Goal: Task Accomplishment & Management: Use online tool/utility

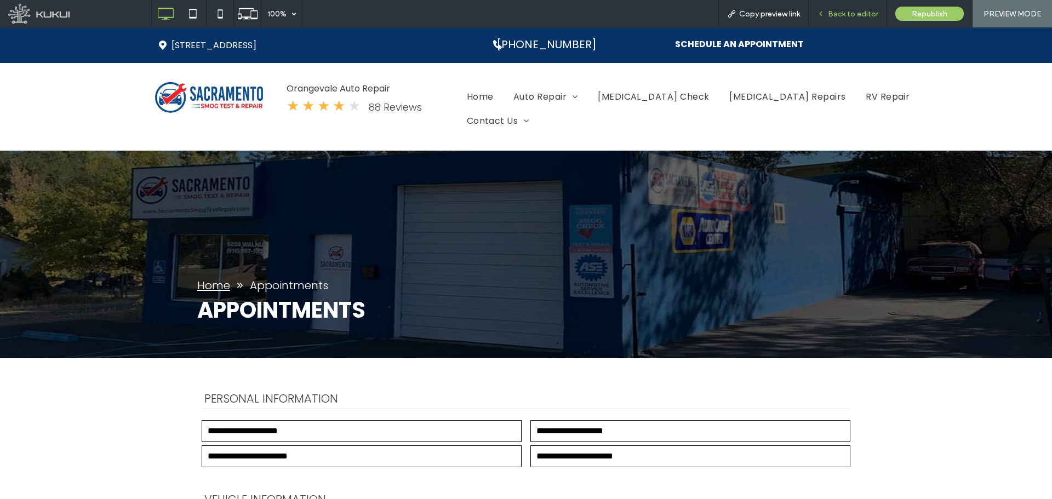
click at [851, 13] on span "Back to editor" at bounding box center [853, 13] width 50 height 9
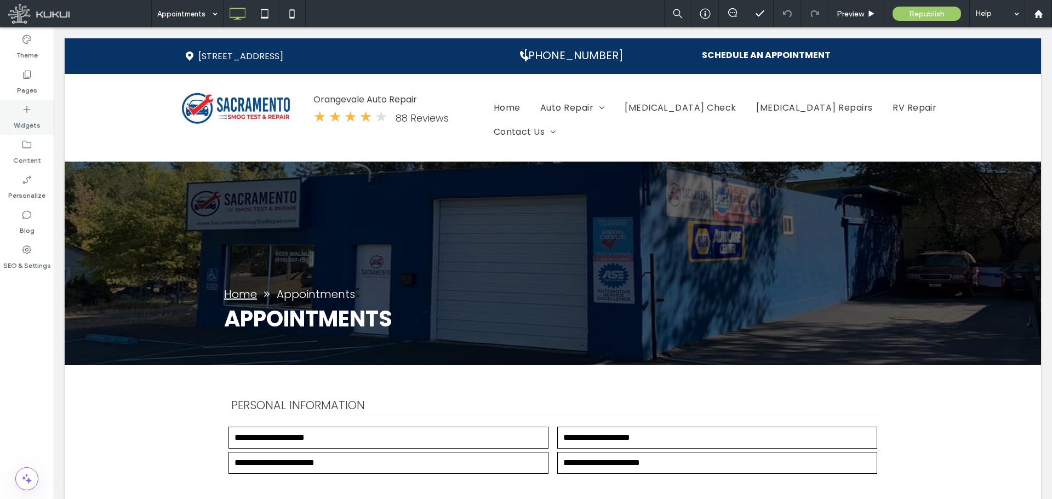
click at [36, 118] on label "Widgets" at bounding box center [27, 122] width 27 height 15
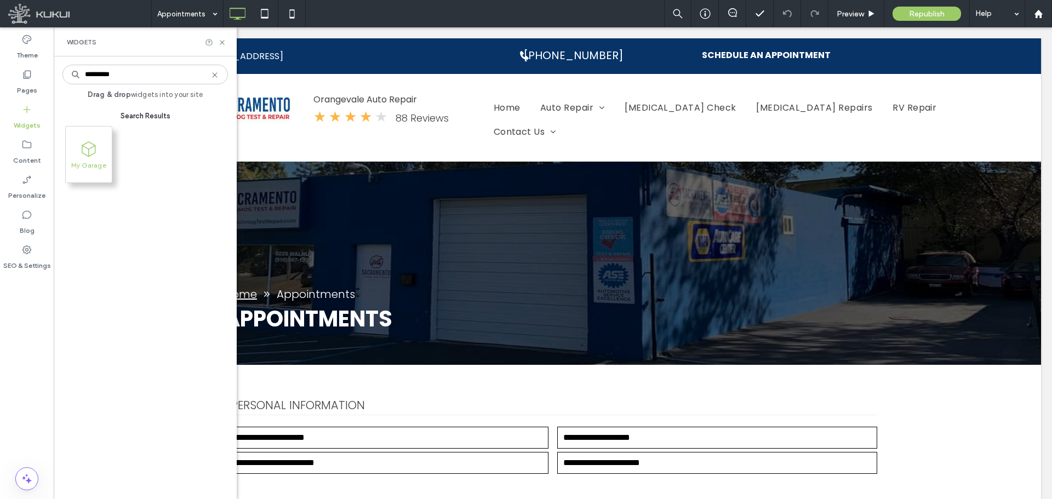
type input "*********"
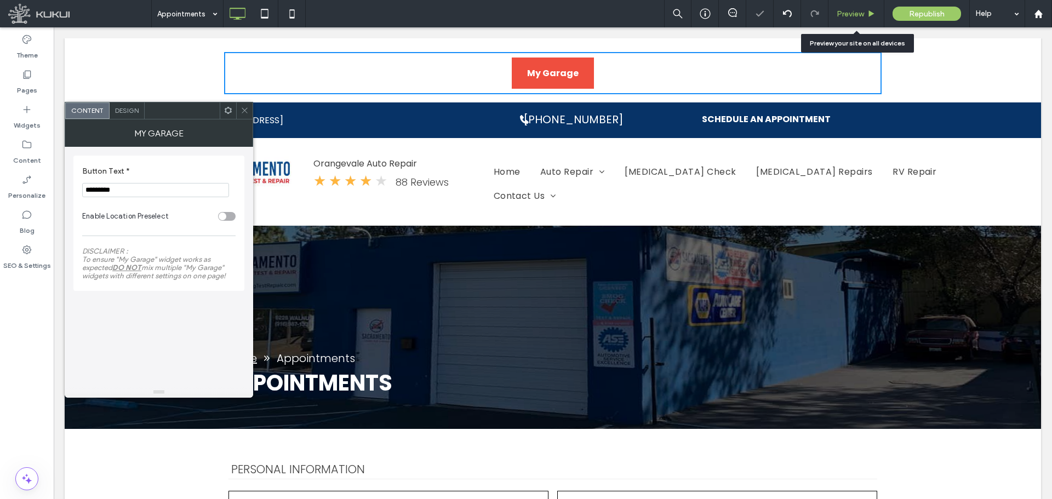
click at [851, 13] on span "Preview" at bounding box center [850, 13] width 27 height 9
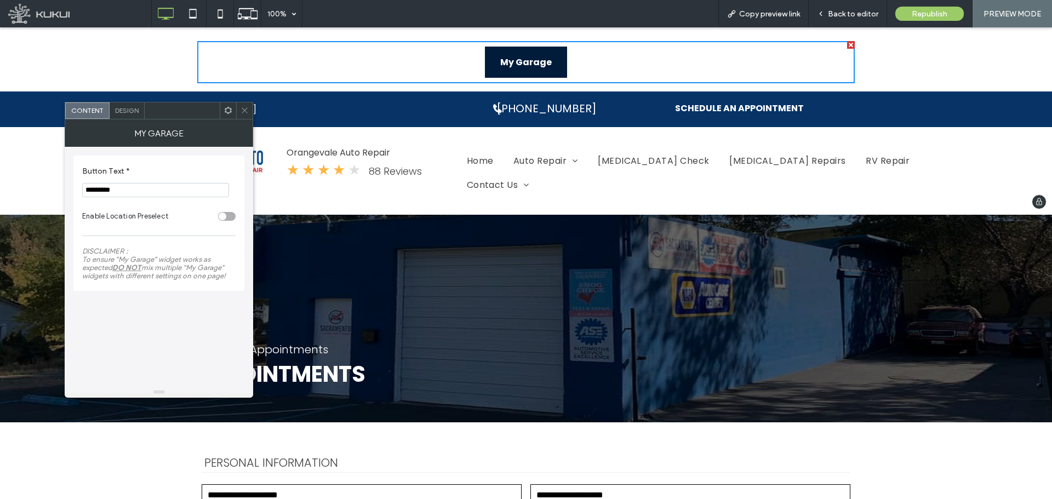
click at [536, 58] on span "My Garage" at bounding box center [526, 62] width 52 height 31
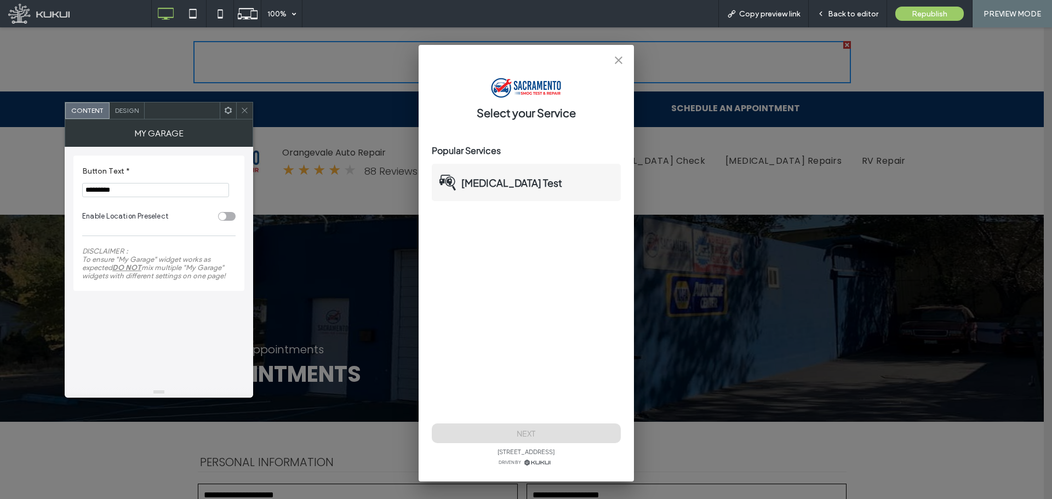
click at [503, 186] on p "Smog Test" at bounding box center [511, 182] width 101 height 15
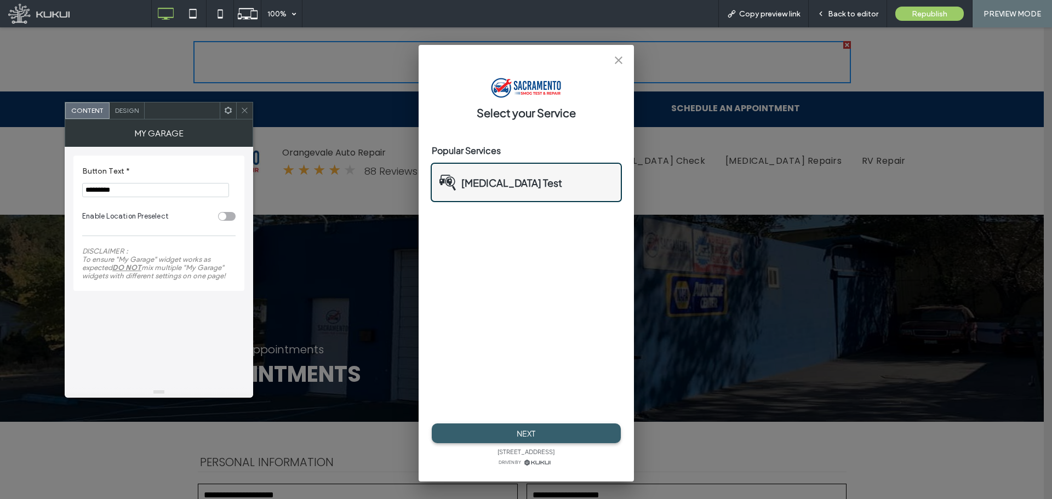
click at [539, 430] on button "Next" at bounding box center [526, 434] width 189 height 20
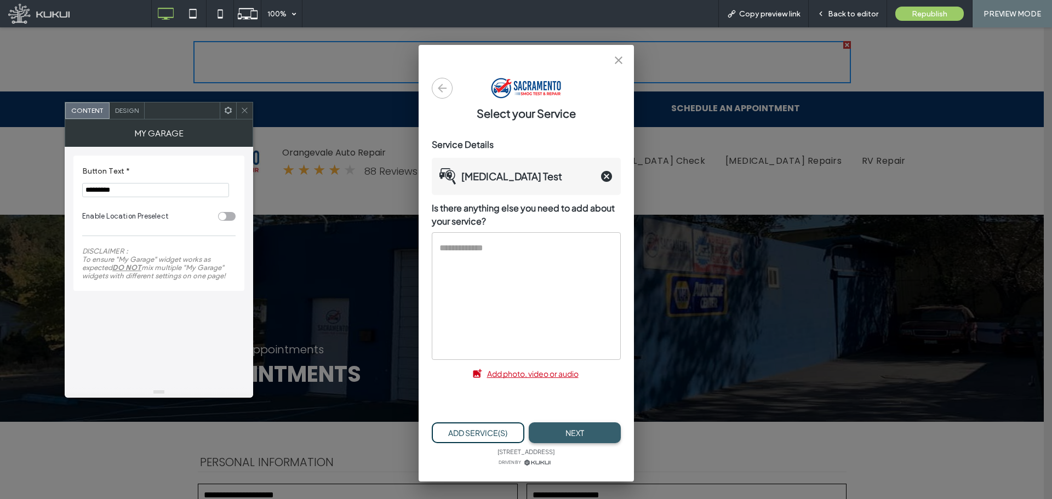
click at [568, 428] on button "Next" at bounding box center [575, 432] width 92 height 21
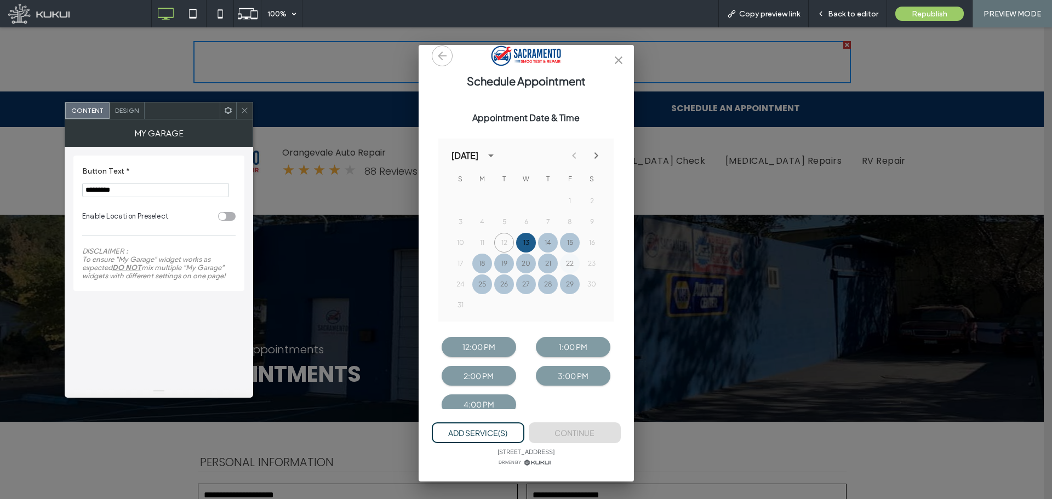
scroll to position [49, 0]
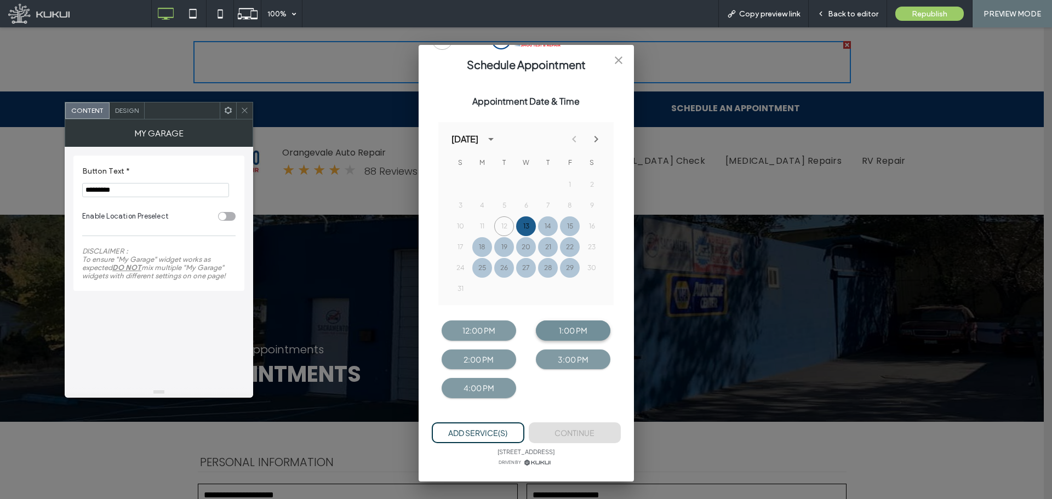
click at [550, 329] on button "1:00 pm" at bounding box center [573, 331] width 75 height 20
click at [569, 427] on button "Continue" at bounding box center [575, 432] width 92 height 21
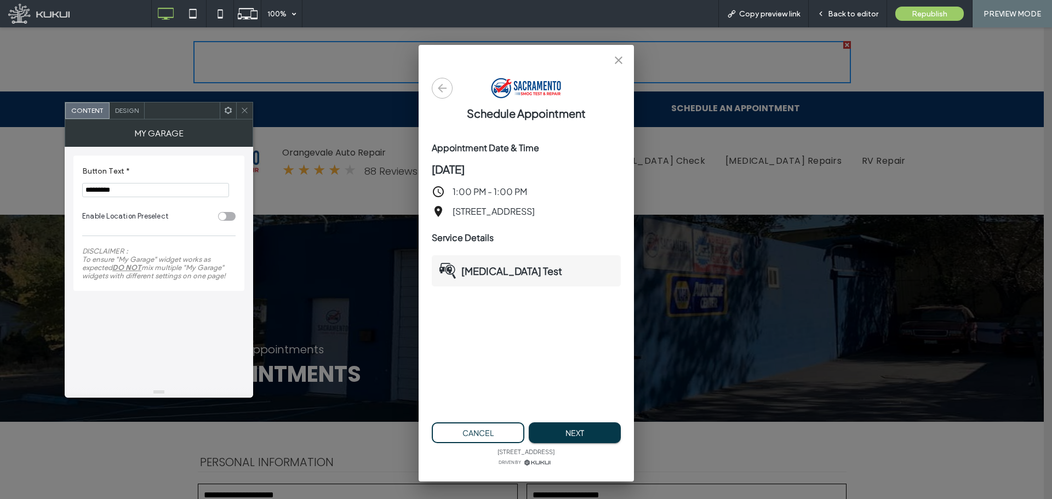
scroll to position [0, 0]
click at [573, 429] on button "Next" at bounding box center [575, 432] width 92 height 21
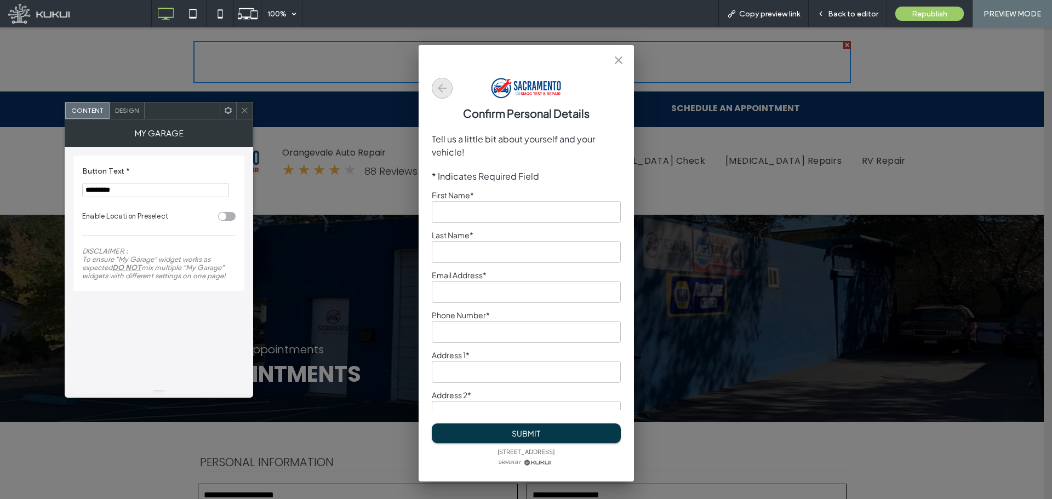
click at [443, 94] on icon "button" at bounding box center [442, 88] width 13 height 13
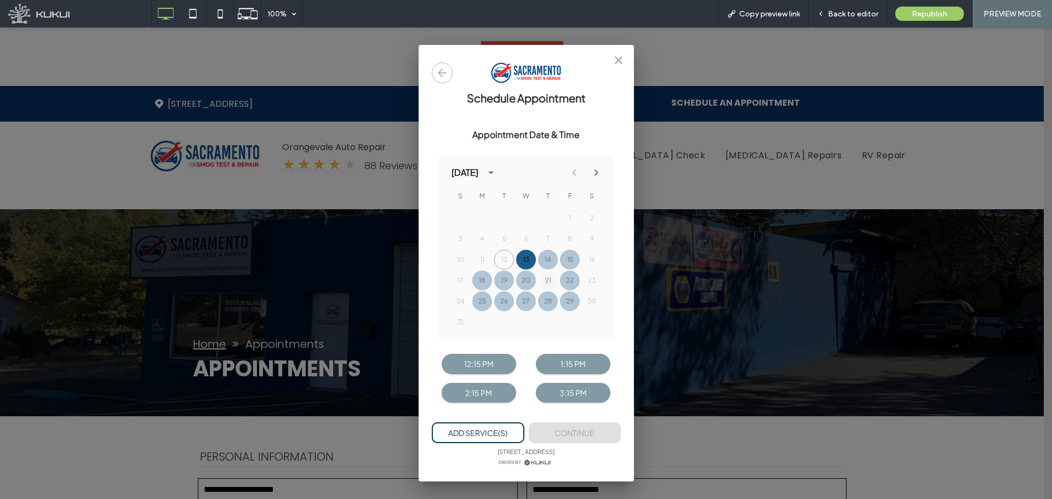
scroll to position [20, 0]
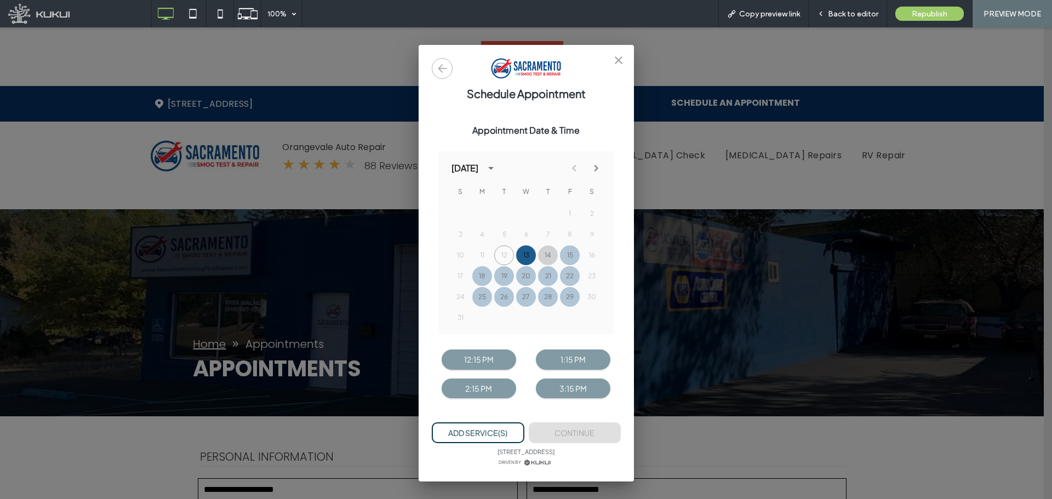
click at [543, 252] on button "14" at bounding box center [548, 255] width 20 height 20
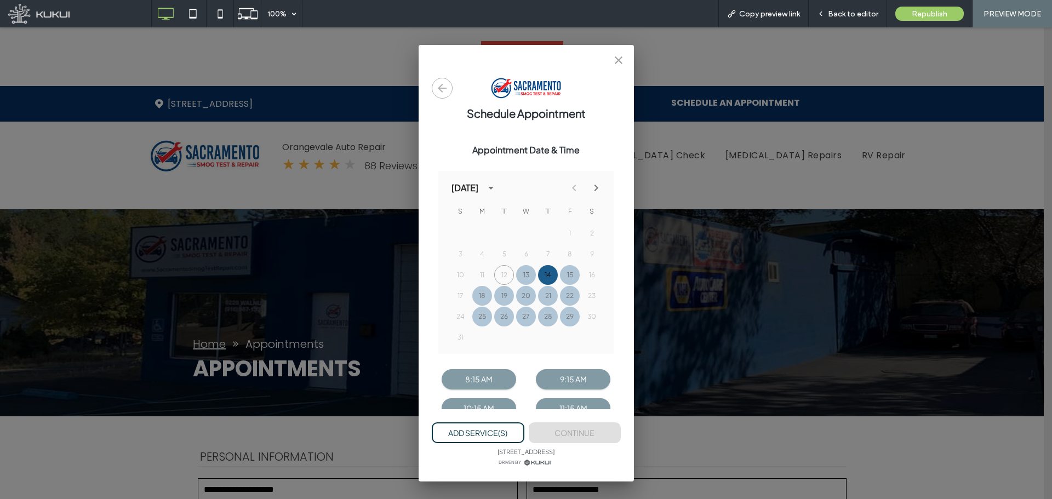
scroll to position [77, 0]
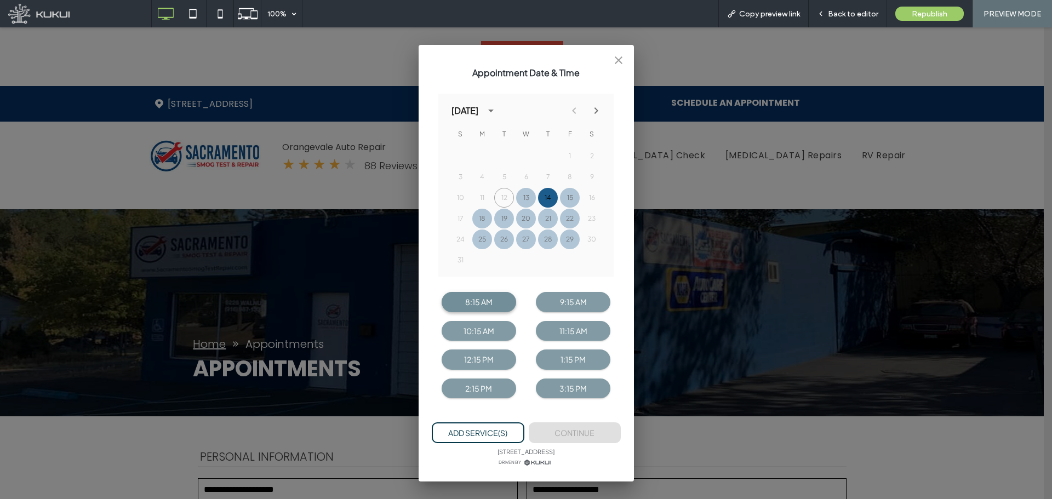
click at [455, 293] on button "8:15 am" at bounding box center [479, 302] width 75 height 20
click at [590, 427] on button "Continue" at bounding box center [575, 432] width 92 height 21
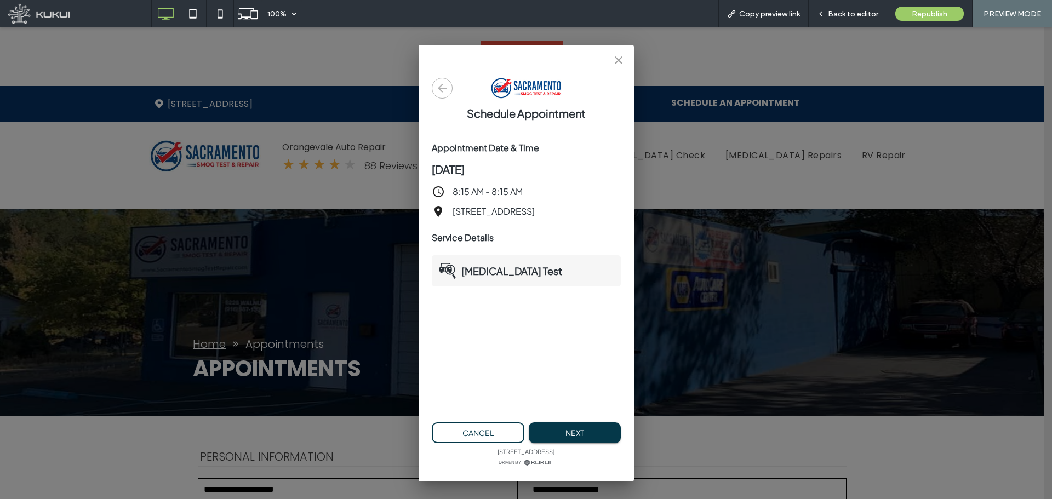
scroll to position [0, 0]
click at [593, 433] on button "Next" at bounding box center [575, 432] width 92 height 21
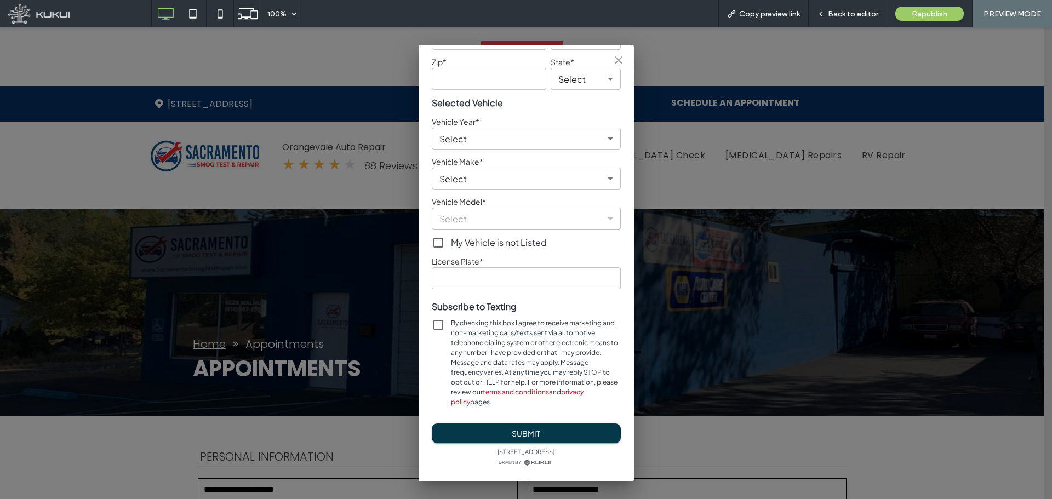
scroll to position [421, 0]
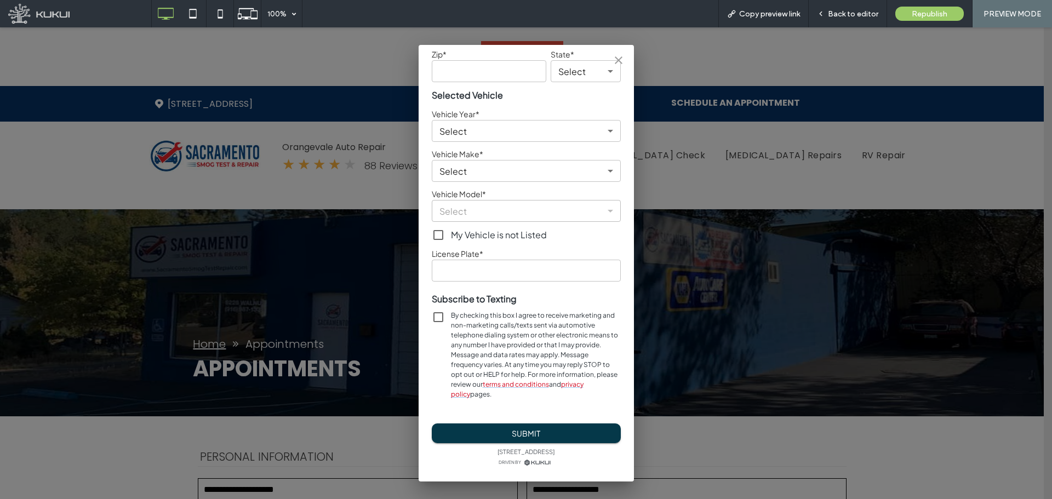
drag, startPoint x: 431, startPoint y: 299, endPoint x: 618, endPoint y: 391, distance: 208.3
click at [618, 391] on div "Confirm Personal Details Tell us a little bit about yourself and your vehicle! …" at bounding box center [526, 227] width 215 height 365
click at [554, 282] on div "Subscribe to Texting By checking this box I agree to receive marketing and non-…" at bounding box center [526, 341] width 189 height 118
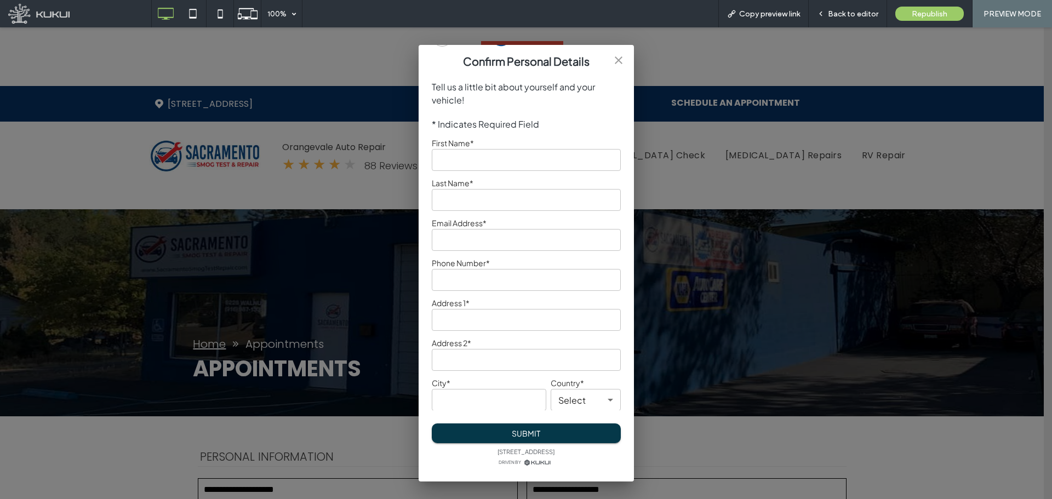
scroll to position [0, 0]
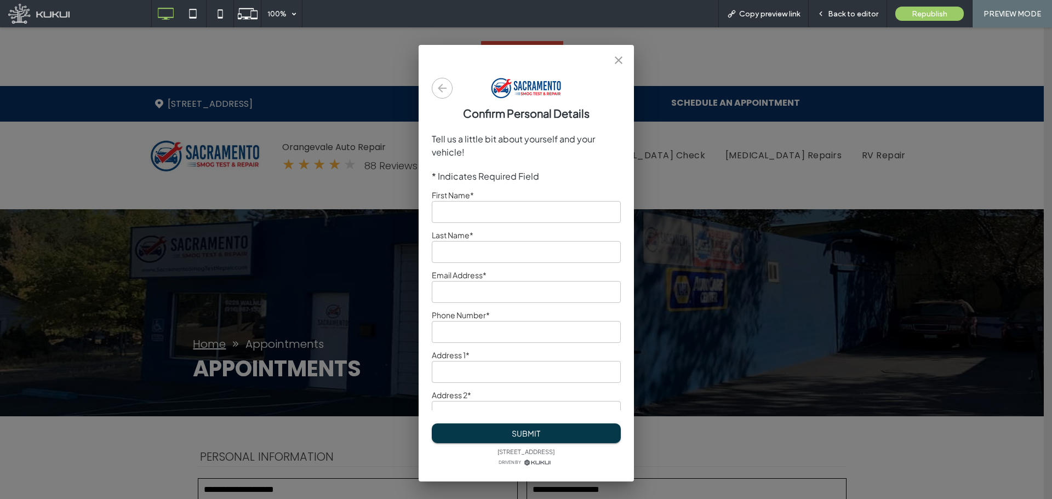
click at [439, 89] on icon "button" at bounding box center [442, 88] width 9 height 9
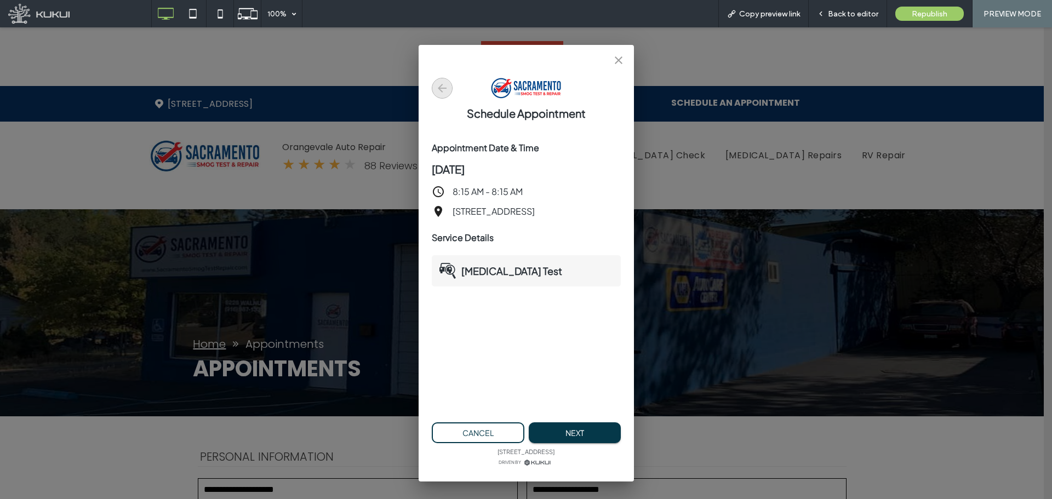
click at [439, 89] on icon "button" at bounding box center [442, 88] width 9 height 9
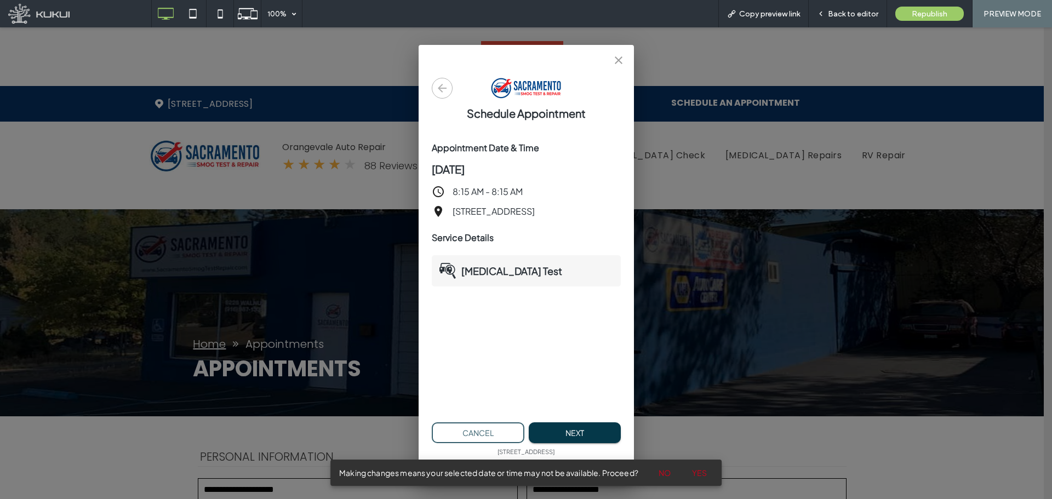
click at [504, 435] on button "Cancel" at bounding box center [478, 432] width 93 height 21
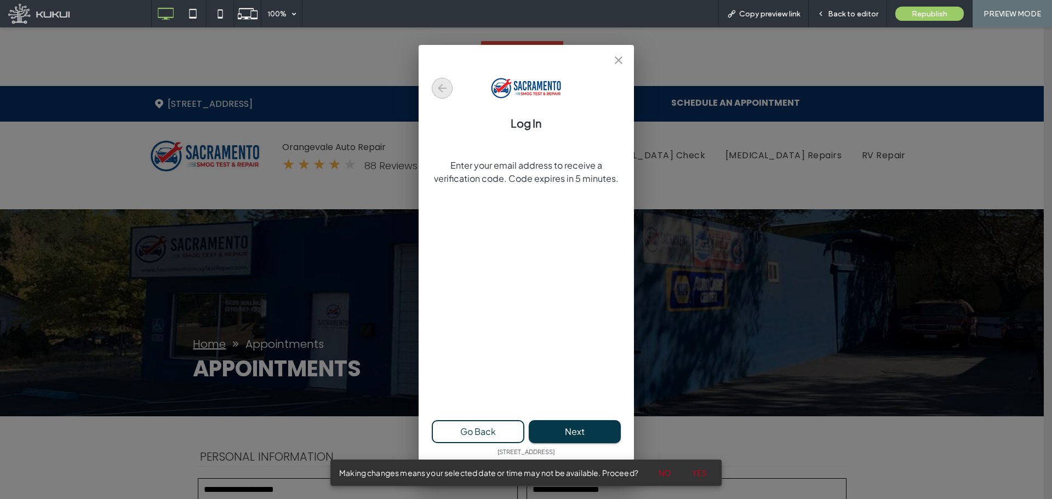
click at [440, 89] on icon "button" at bounding box center [442, 88] width 9 height 9
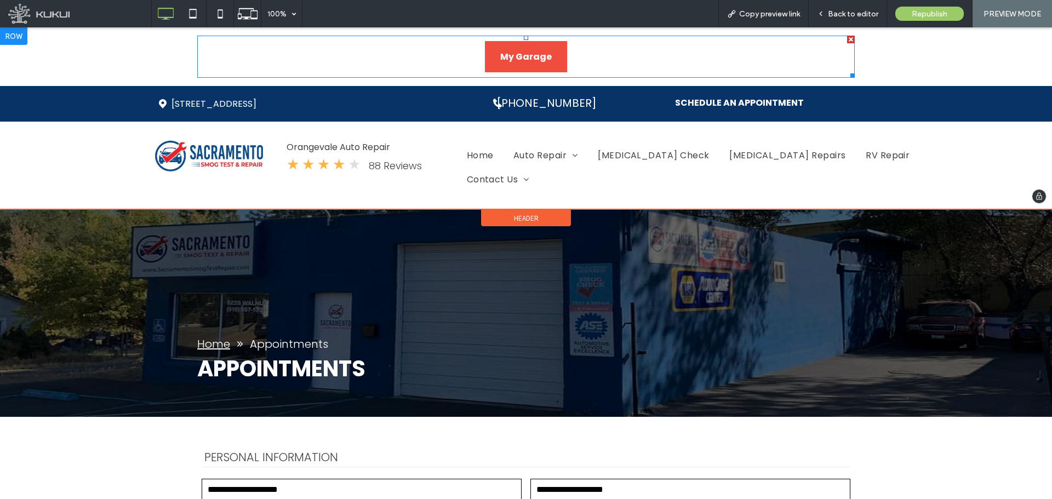
click at [536, 57] on span at bounding box center [525, 57] width 657 height 42
click at [539, 51] on span at bounding box center [525, 57] width 657 height 42
click at [518, 60] on span at bounding box center [525, 57] width 657 height 42
click at [529, 61] on span at bounding box center [525, 57] width 657 height 42
click at [503, 58] on span at bounding box center [525, 57] width 657 height 42
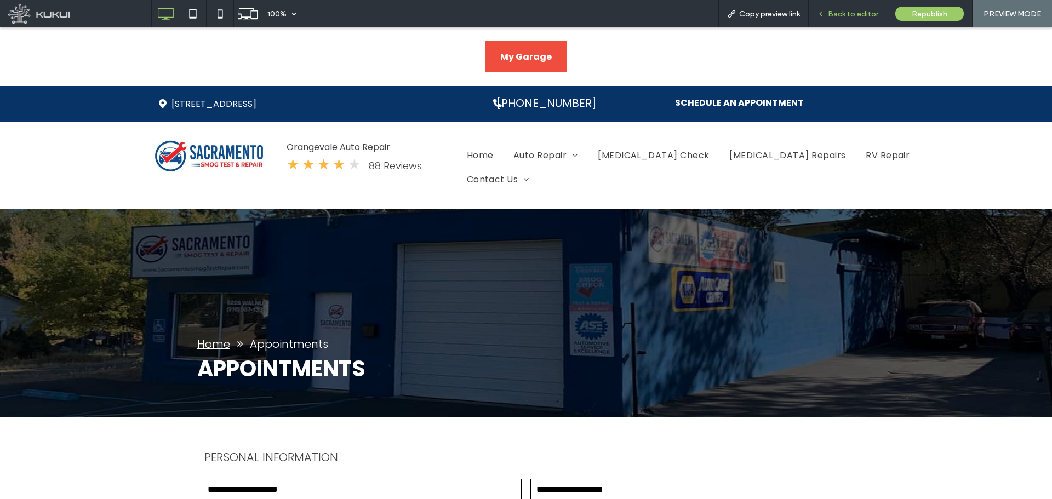
click at [859, 10] on span "Back to editor" at bounding box center [853, 13] width 50 height 9
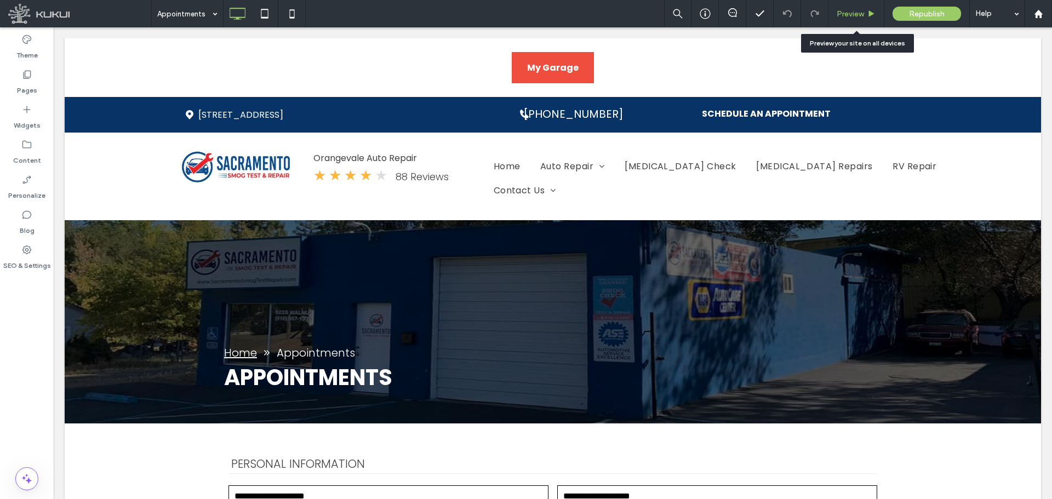
drag, startPoint x: 860, startPoint y: 15, endPoint x: 629, endPoint y: 30, distance: 231.7
click at [860, 15] on span "Preview" at bounding box center [850, 13] width 27 height 9
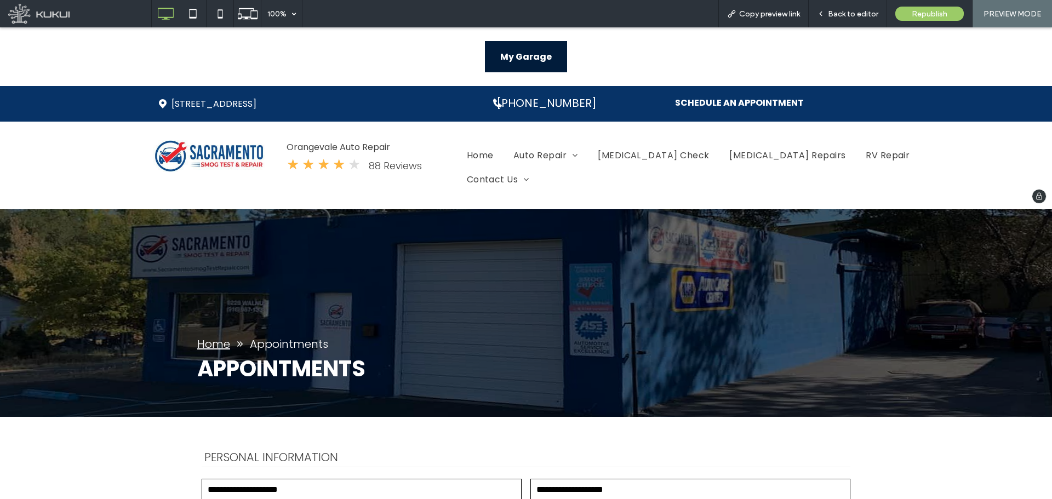
click at [531, 58] on span "My Garage" at bounding box center [526, 56] width 52 height 31
click at [518, 49] on span "My Garage" at bounding box center [526, 56] width 52 height 31
click at [501, 50] on span "My Garage" at bounding box center [526, 56] width 52 height 31
click at [542, 63] on span "My Garage" at bounding box center [526, 56] width 52 height 31
click at [848, 7] on div "Back to editor" at bounding box center [848, 13] width 78 height 27
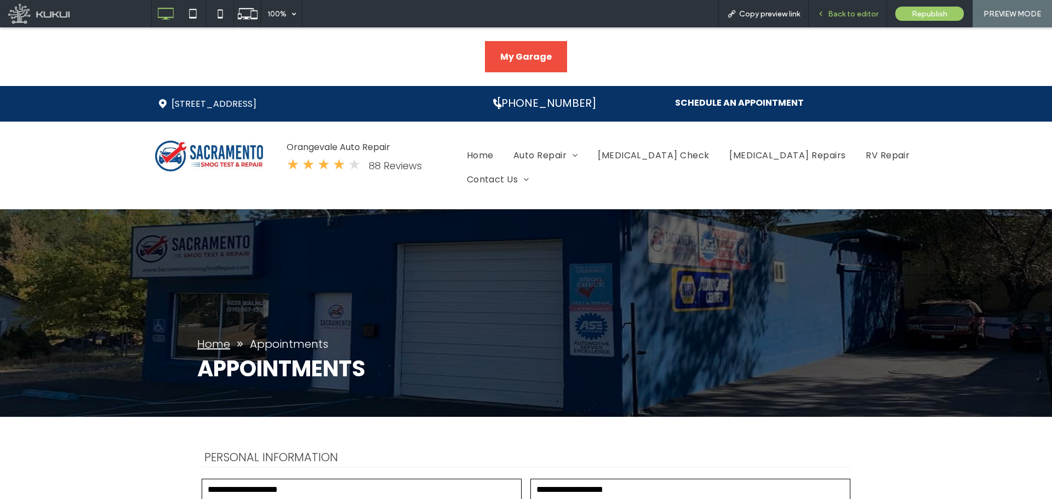
click at [840, 5] on div "Back to editor" at bounding box center [848, 13] width 78 height 27
click at [850, 15] on span "Back to editor" at bounding box center [853, 13] width 50 height 9
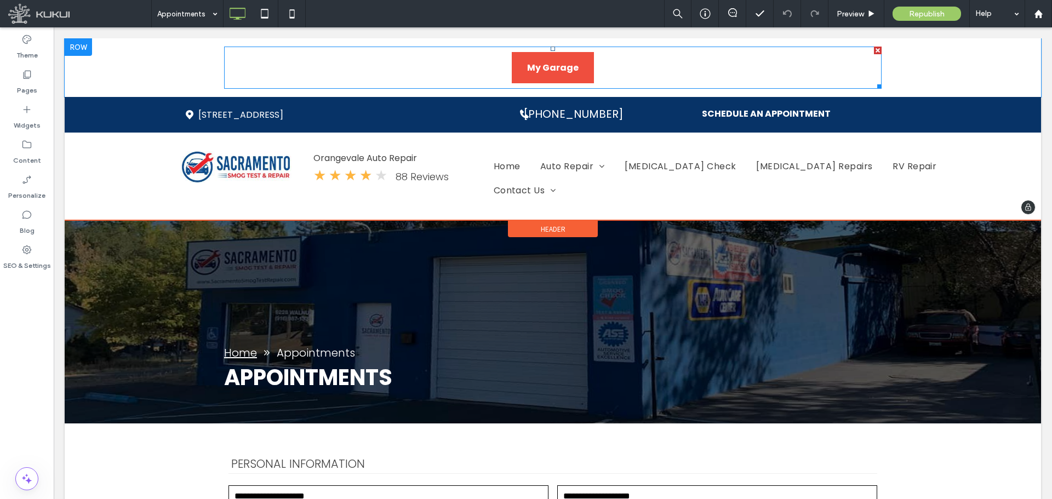
click at [874, 50] on div at bounding box center [878, 51] width 8 height 8
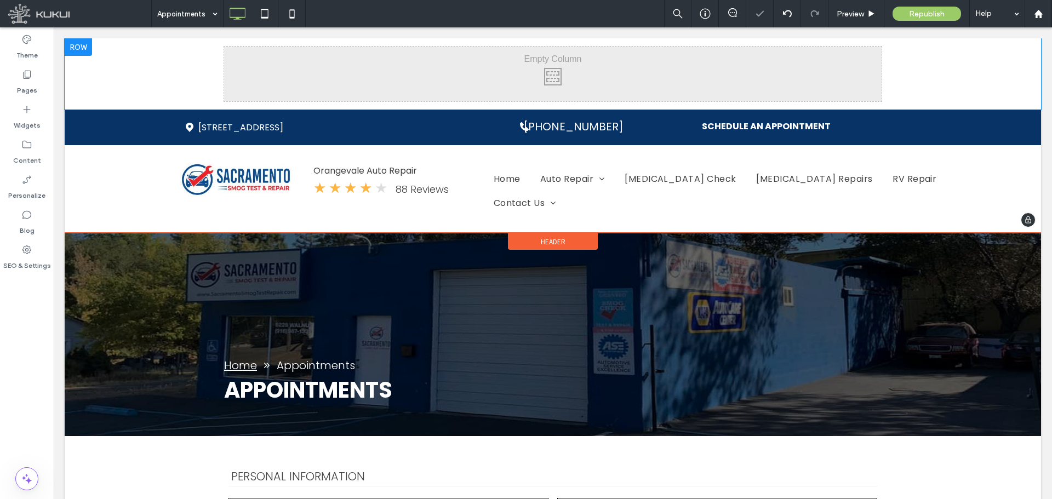
click at [941, 76] on div "Click To Paste" at bounding box center [553, 73] width 976 height 71
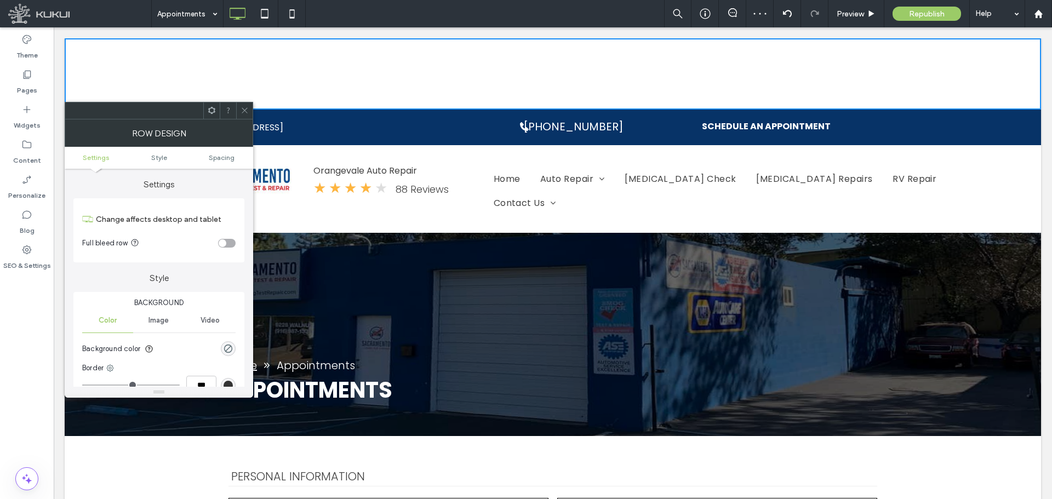
click at [209, 108] on use at bounding box center [211, 110] width 7 height 7
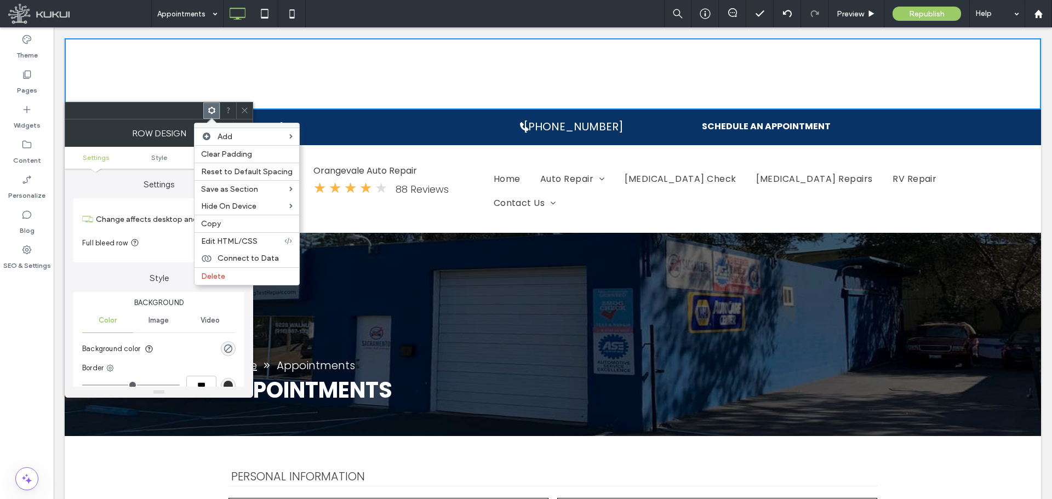
click at [218, 276] on span "Delete" at bounding box center [213, 276] width 24 height 9
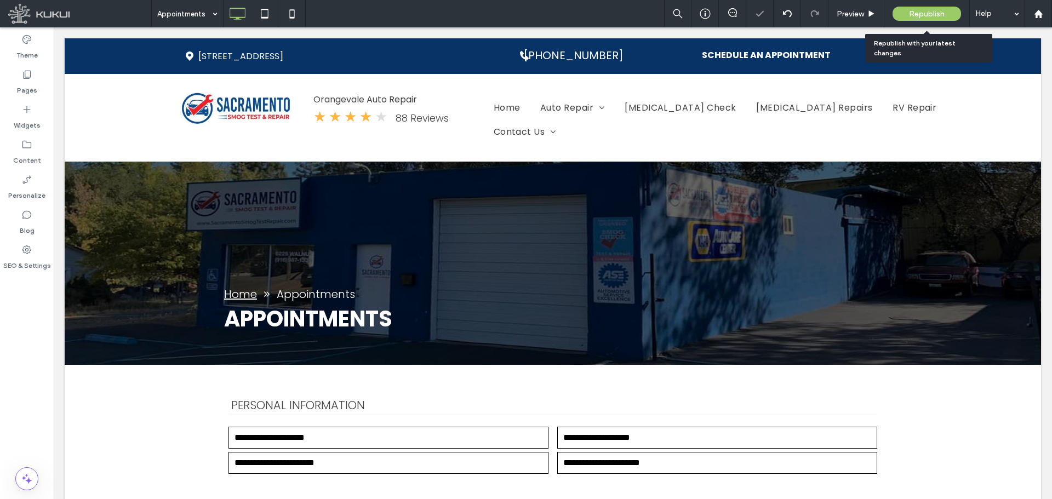
click at [937, 12] on span "Republish" at bounding box center [927, 13] width 36 height 9
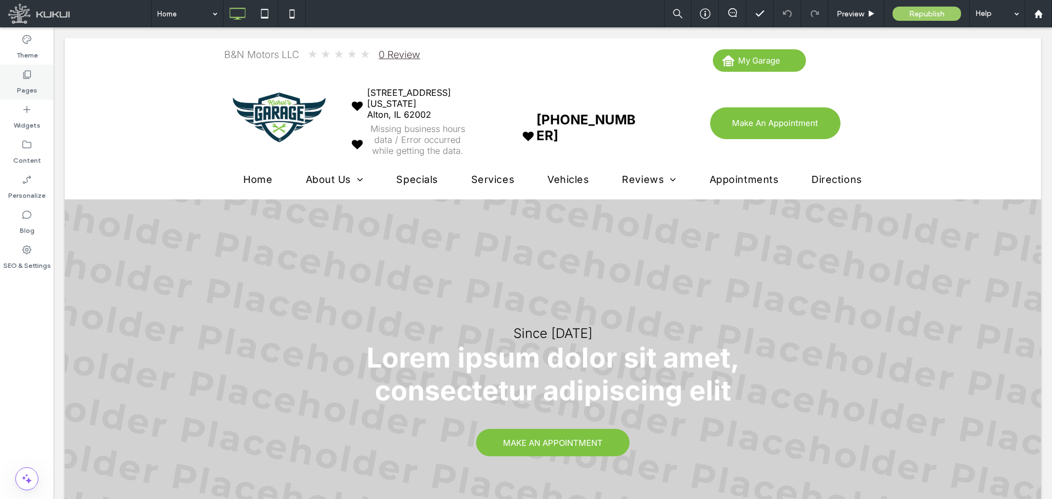
click at [27, 89] on label "Pages" at bounding box center [27, 87] width 20 height 15
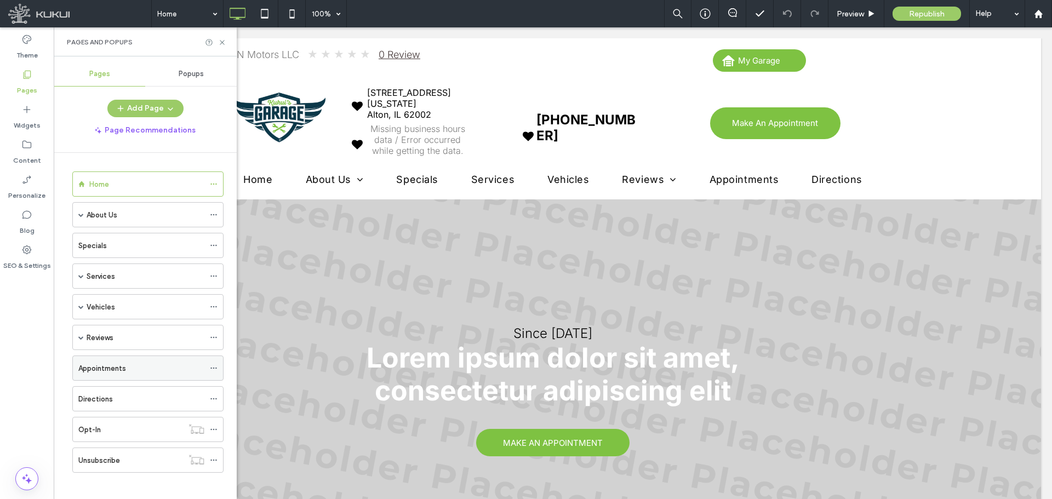
scroll to position [7, 0]
click at [148, 107] on button "Add Page" at bounding box center [145, 109] width 76 height 18
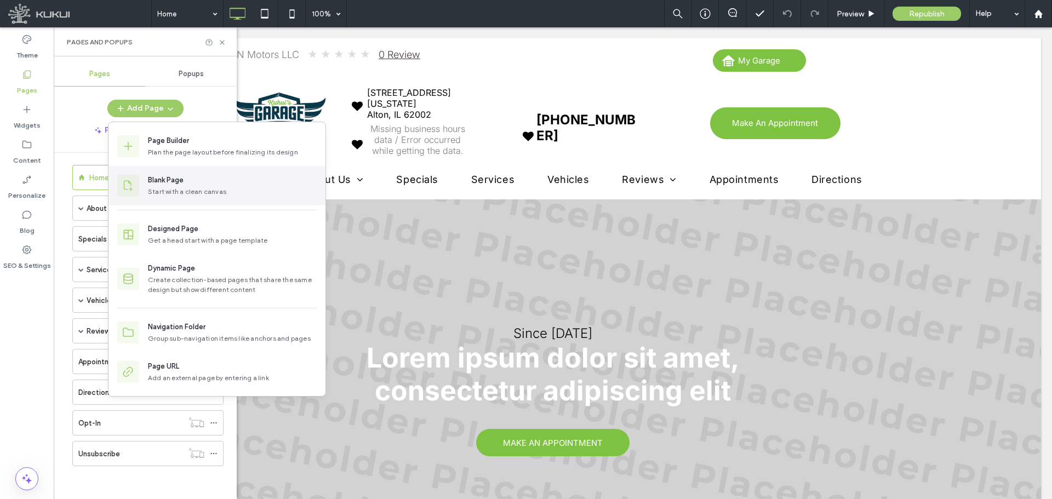
click at [168, 172] on div "Blank Page Start with a clean canvas" at bounding box center [216, 185] width 217 height 39
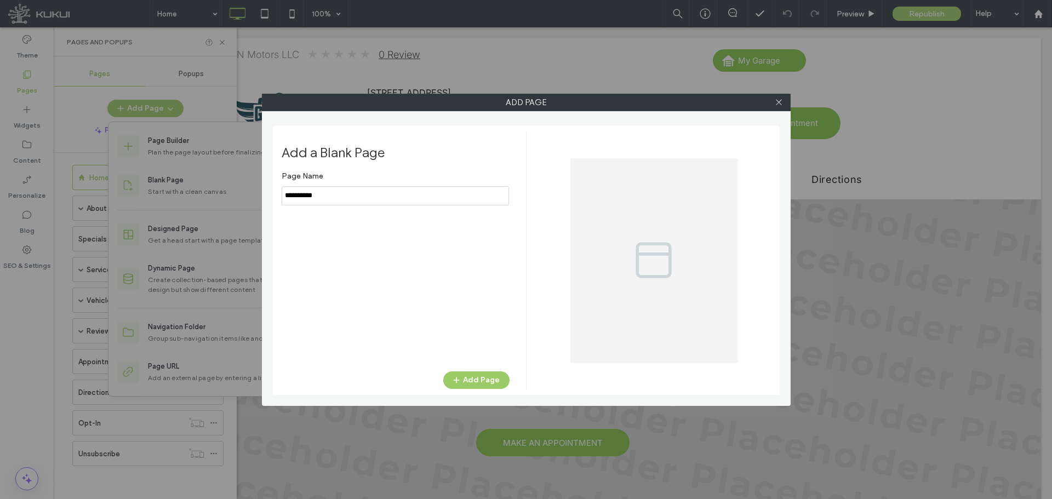
click at [350, 196] on input "notEmpty" at bounding box center [395, 195] width 227 height 19
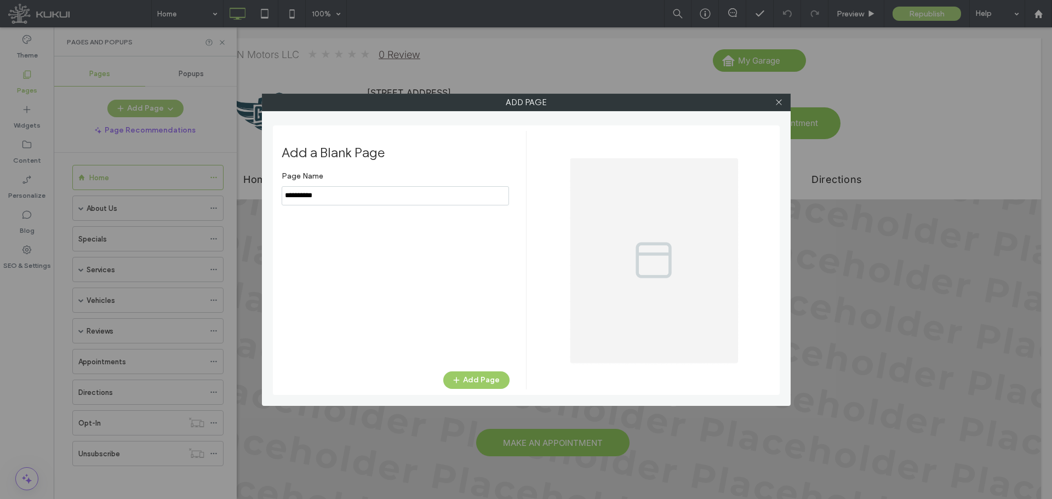
click at [350, 196] on input "notEmpty" at bounding box center [395, 195] width 227 height 19
type input "**********"
click at [463, 375] on span "button" at bounding box center [457, 380] width 11 height 16
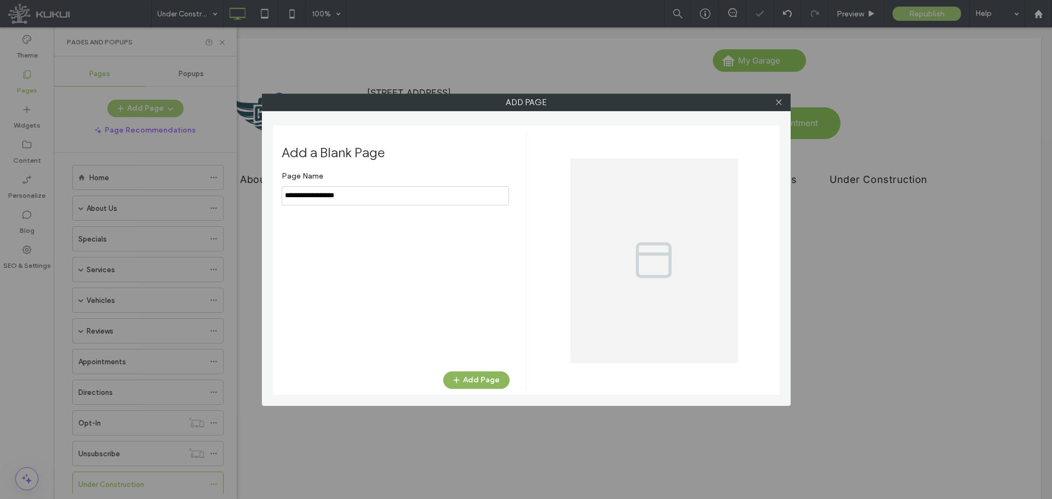
scroll to position [0, 0]
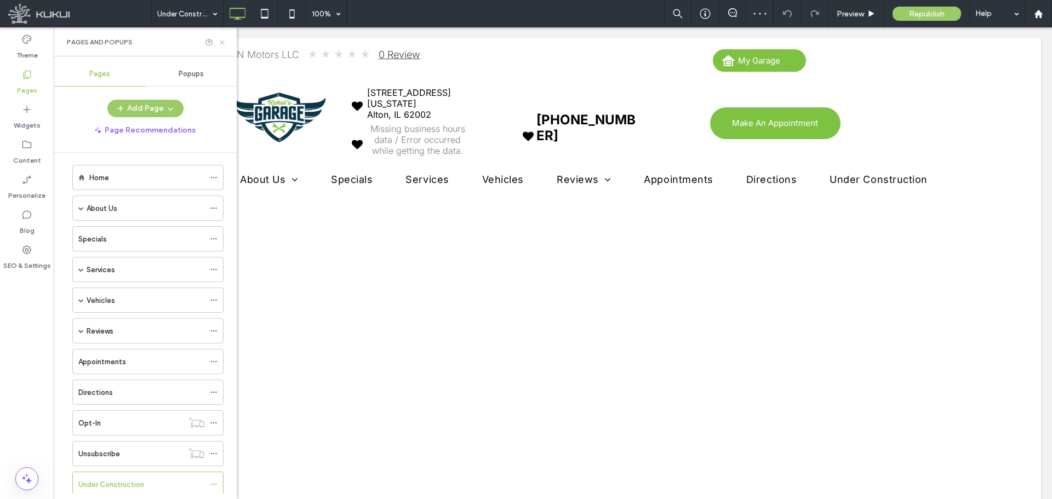
click at [221, 39] on icon at bounding box center [222, 42] width 8 height 8
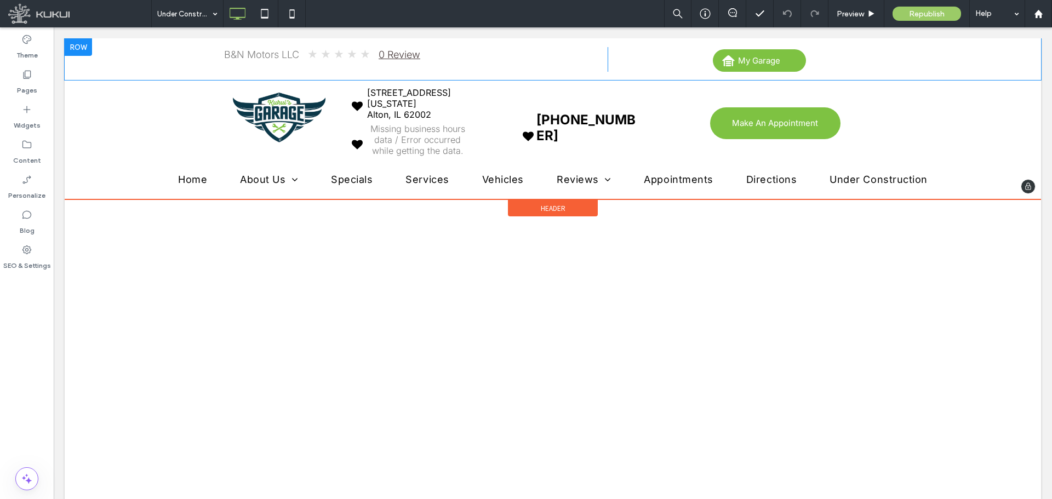
click at [120, 66] on div "B&N Motors LLC ★ ★ ★ ★ ★ 0 Review Click To Paste My Garage You do not have My G…" at bounding box center [553, 59] width 976 height 42
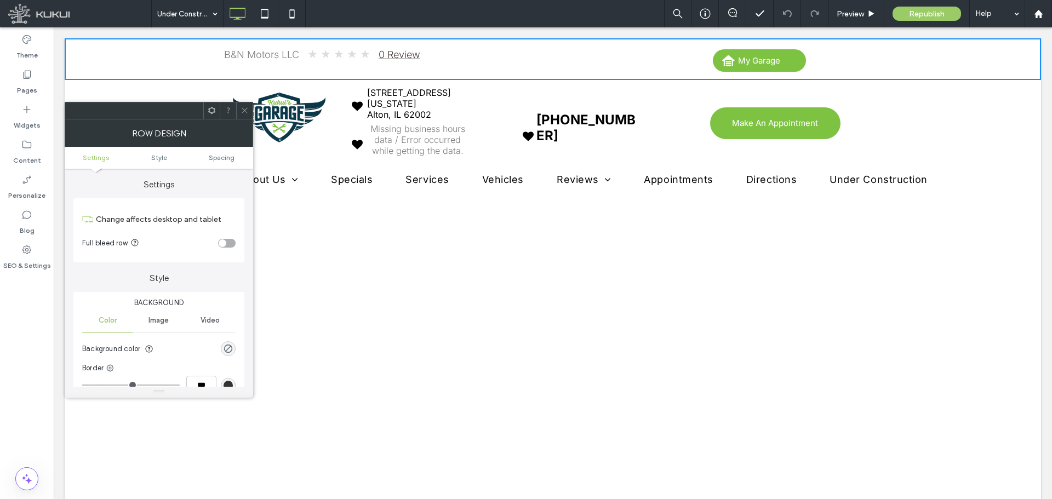
click at [215, 112] on use at bounding box center [211, 110] width 7 height 7
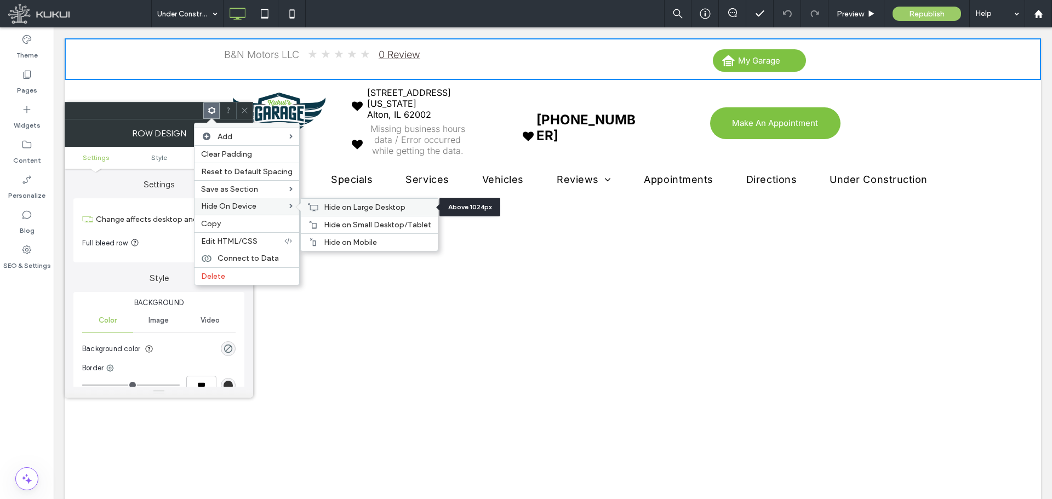
click at [311, 212] on div "Hide on Large Desktop" at bounding box center [369, 207] width 137 height 18
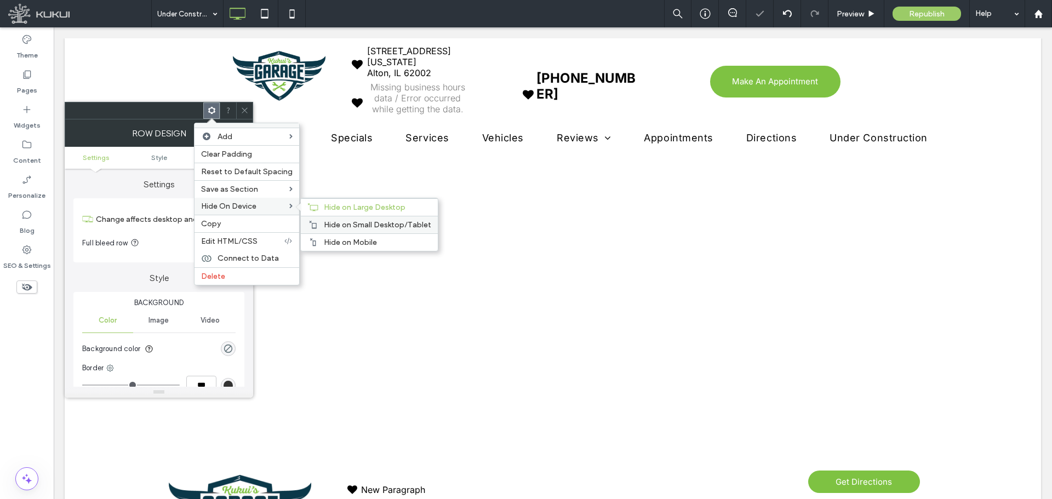
click at [324, 222] on span "Hide on Small Desktop/Tablet" at bounding box center [377, 224] width 107 height 9
click at [330, 238] on span "Hide on Mobile" at bounding box center [350, 242] width 53 height 9
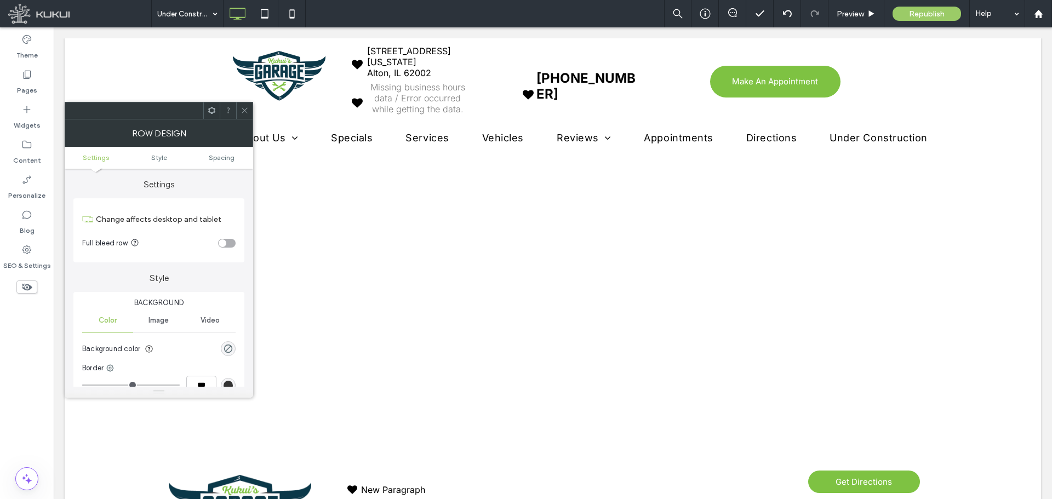
click at [242, 107] on icon at bounding box center [245, 110] width 8 height 8
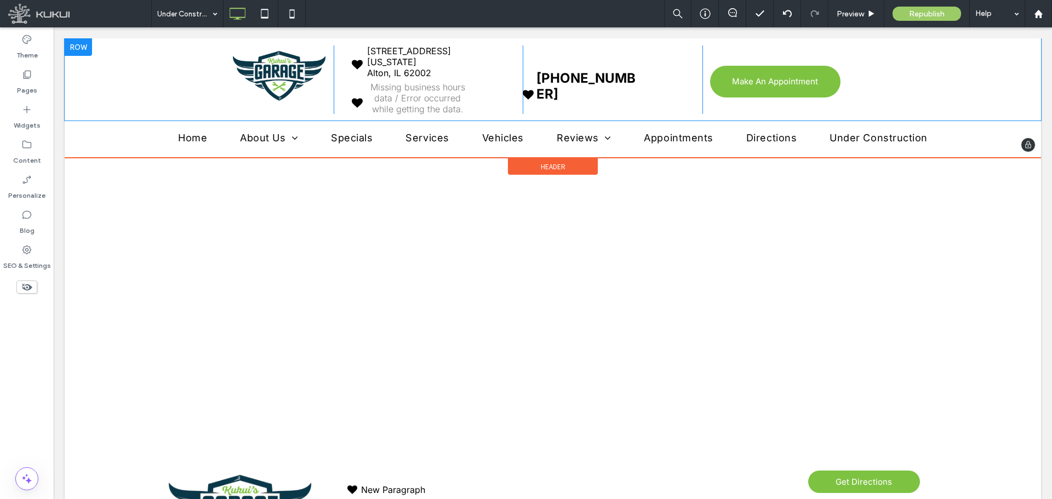
click at [168, 69] on div "Click To Paste [STREET_ADDRESS][US_STATE] Loading ... Missing business hours da…" at bounding box center [553, 79] width 976 height 82
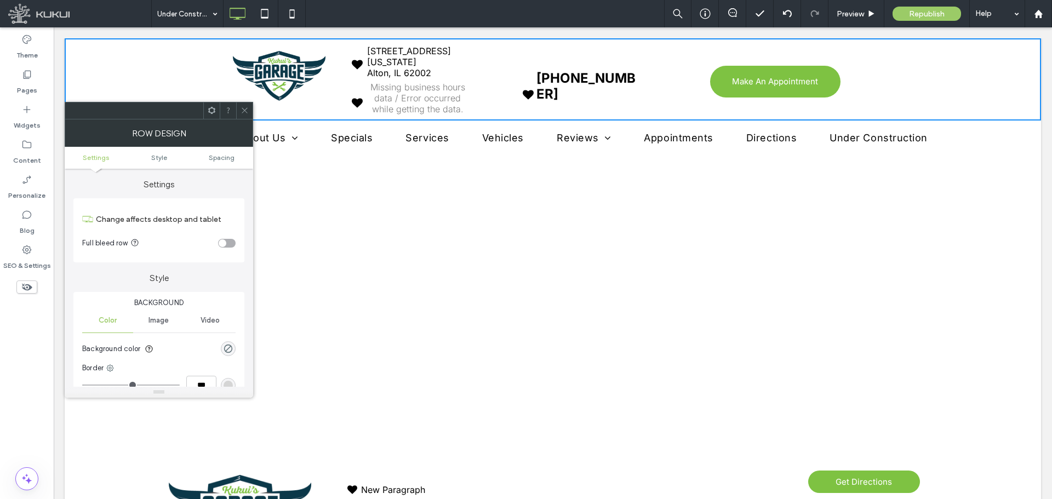
click at [211, 109] on icon at bounding box center [212, 110] width 8 height 8
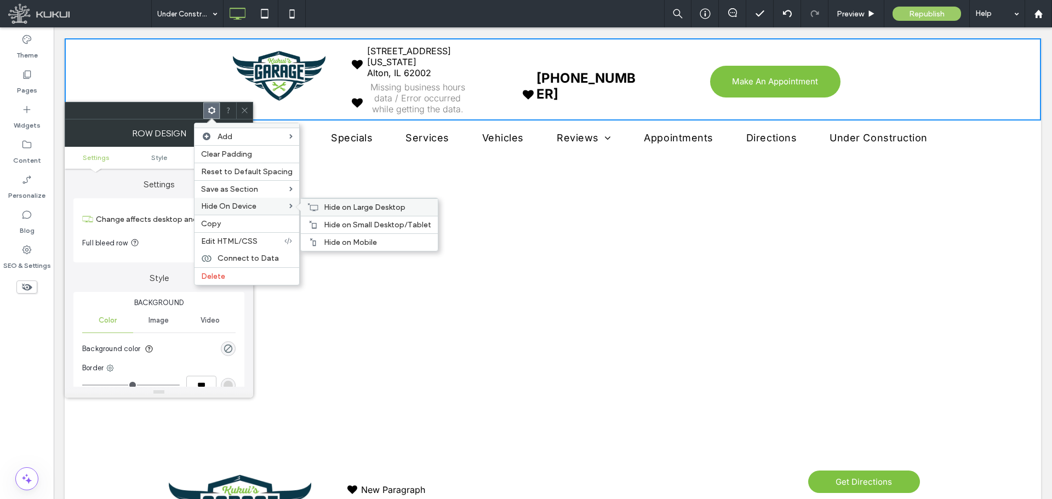
click at [310, 210] on use at bounding box center [313, 207] width 10 height 8
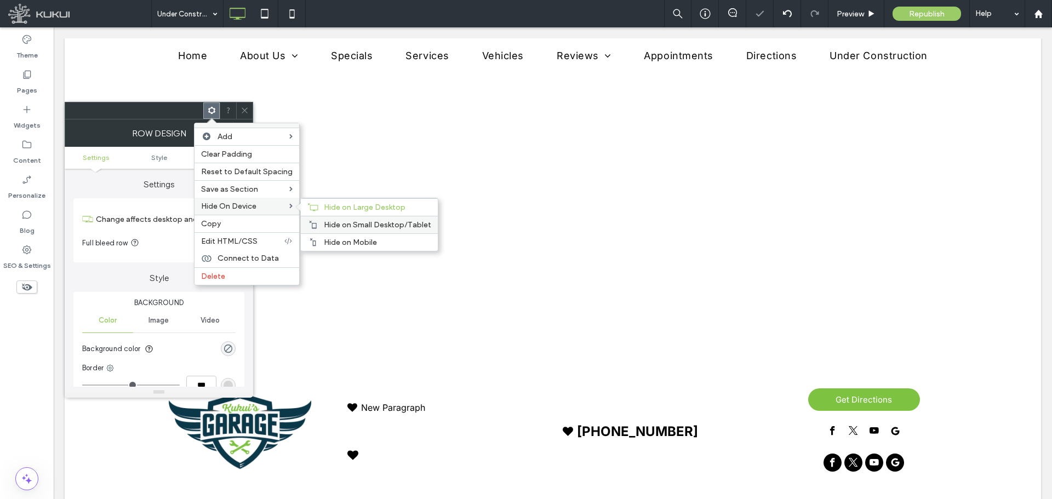
click at [329, 220] on span "Hide on Small Desktop/Tablet" at bounding box center [377, 224] width 107 height 9
click at [325, 239] on span "Hide on Mobile" at bounding box center [350, 242] width 53 height 9
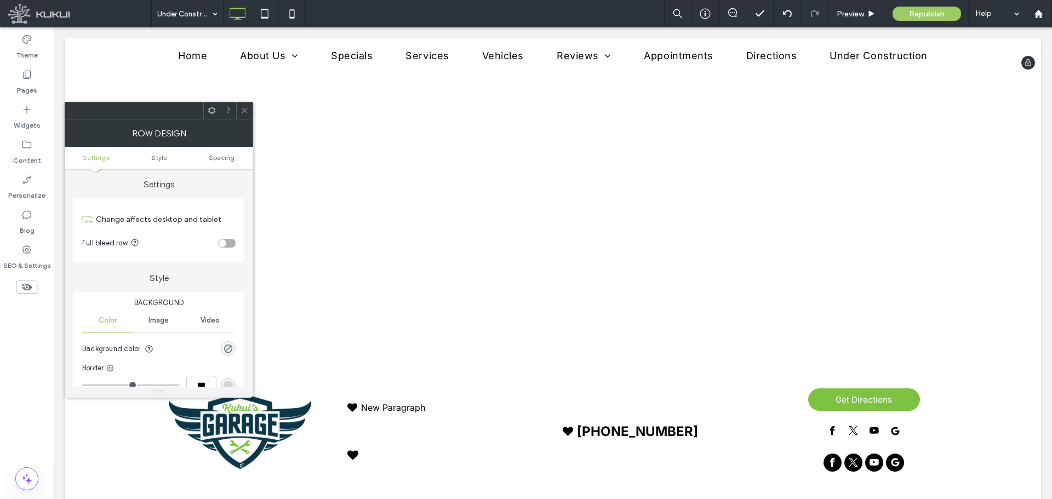
click at [135, 51] on nav "Home About Us Contact Us Specials Services Vehicles Reviews Leave A Review Appo…" at bounding box center [553, 59] width 976 height 25
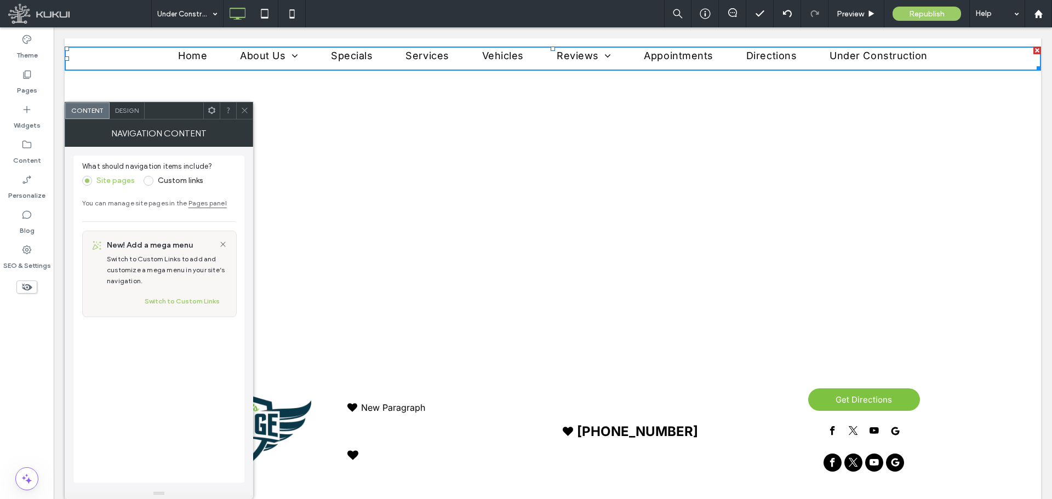
click at [213, 108] on use at bounding box center [211, 110] width 7 height 7
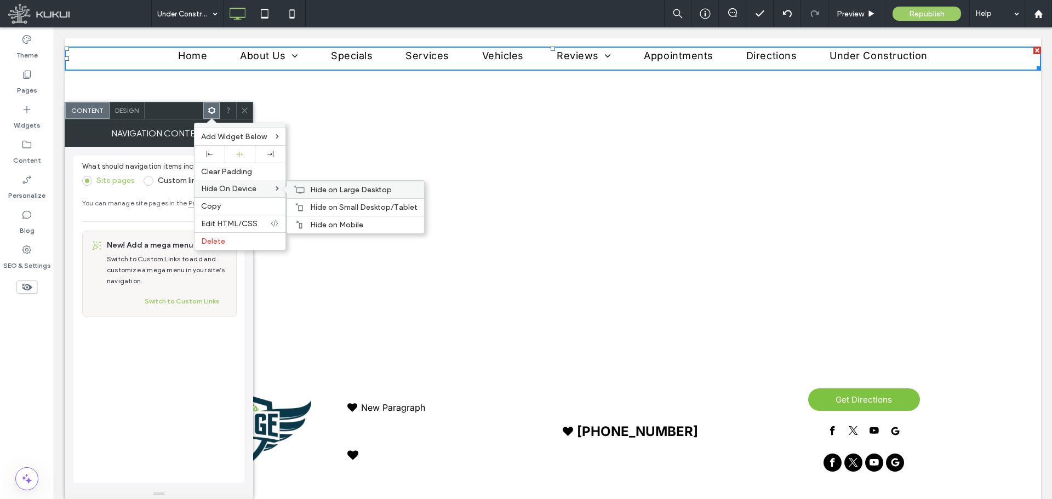
click at [310, 193] on div "Hide on Large Desktop" at bounding box center [355, 190] width 137 height 18
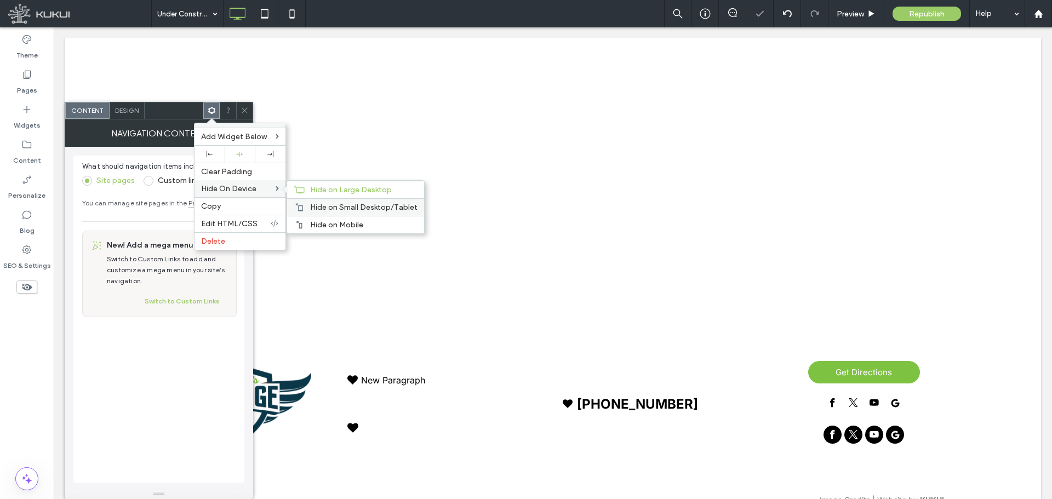
click at [314, 207] on span "Hide on Small Desktop/Tablet" at bounding box center [363, 207] width 107 height 9
click at [310, 223] on span "Hide on Mobile" at bounding box center [336, 224] width 53 height 9
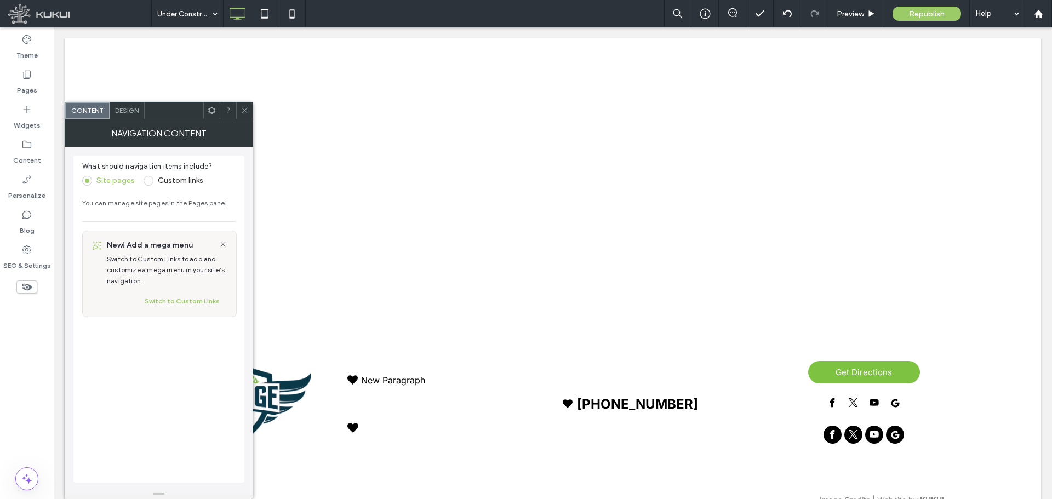
click at [243, 110] on icon at bounding box center [245, 110] width 8 height 8
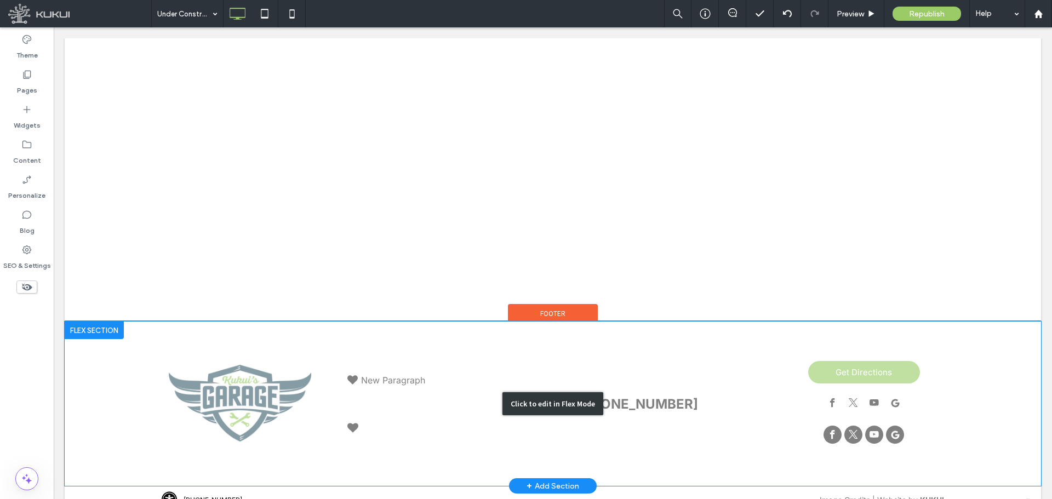
click at [345, 339] on div "Click to edit in Flex Mode" at bounding box center [553, 404] width 976 height 164
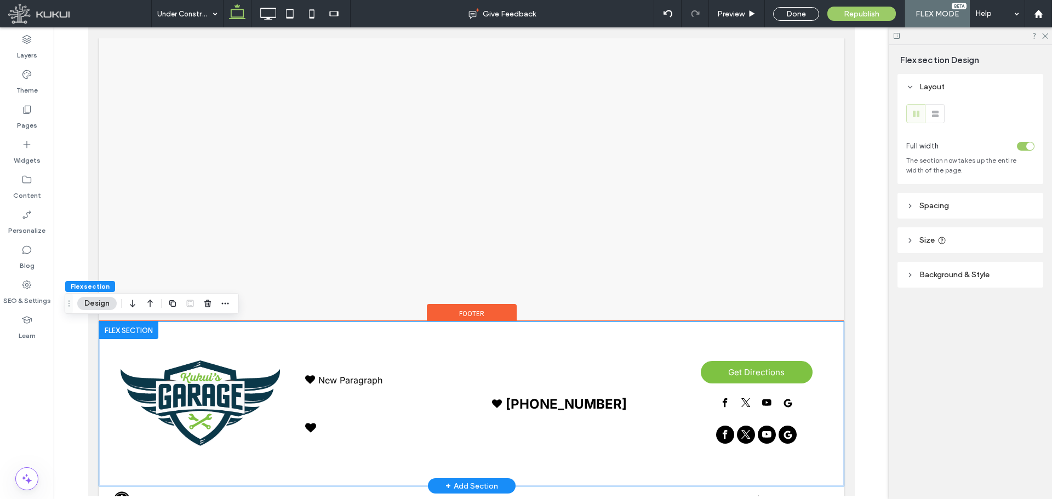
scroll to position [22, 0]
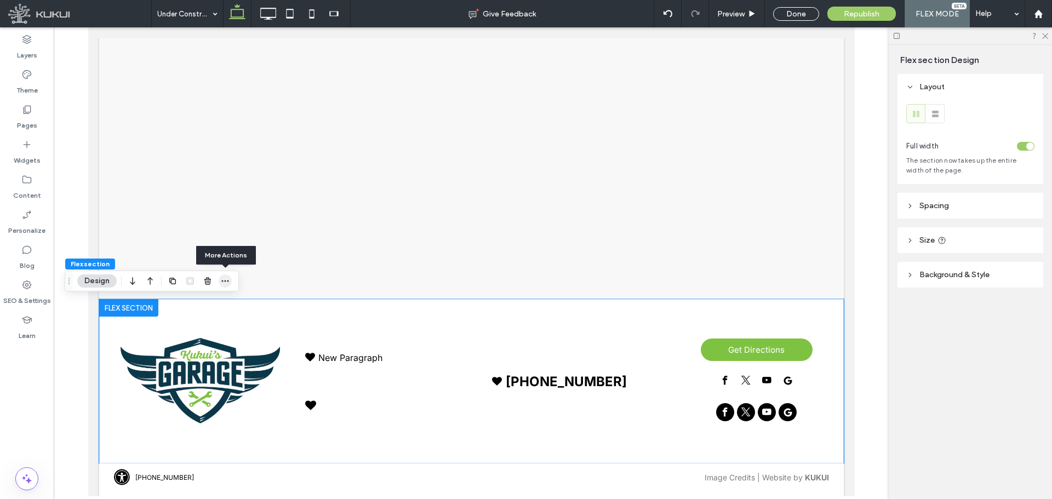
click at [224, 284] on icon "button" at bounding box center [225, 281] width 9 height 9
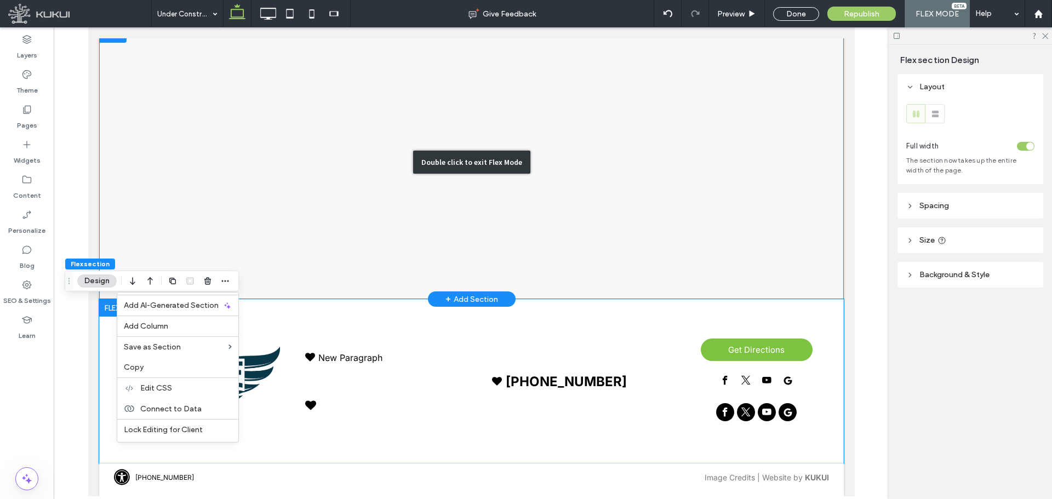
click at [302, 254] on div "Double click to exit Flex Mode" at bounding box center [471, 162] width 745 height 274
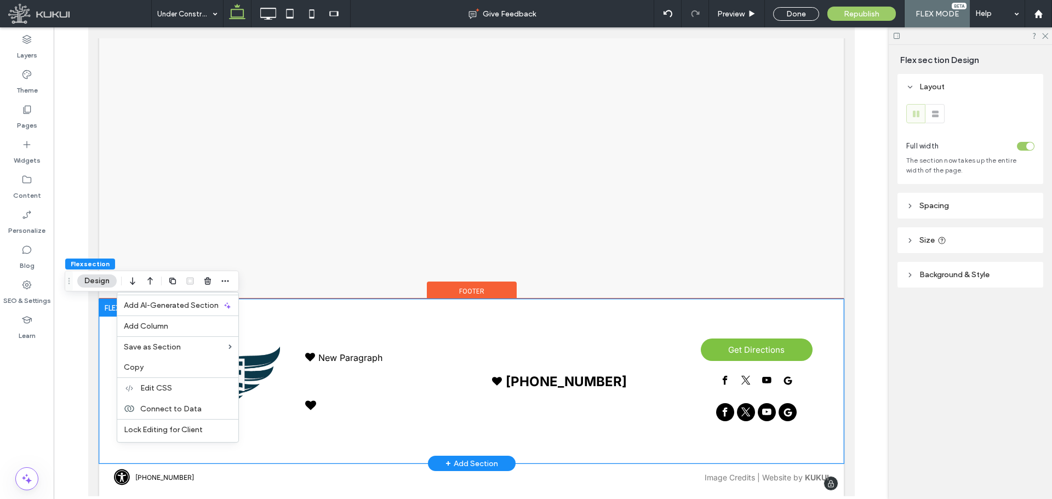
click at [282, 338] on div "New Paragraph Loading ... Missing business hours data / Error occurred while ge…" at bounding box center [471, 381] width 745 height 164
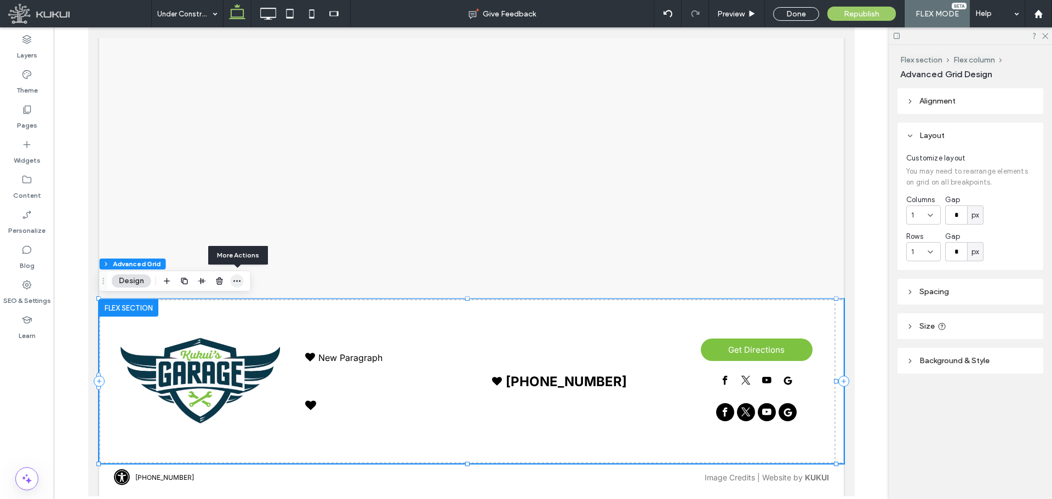
click at [238, 282] on icon "button" at bounding box center [237, 281] width 9 height 9
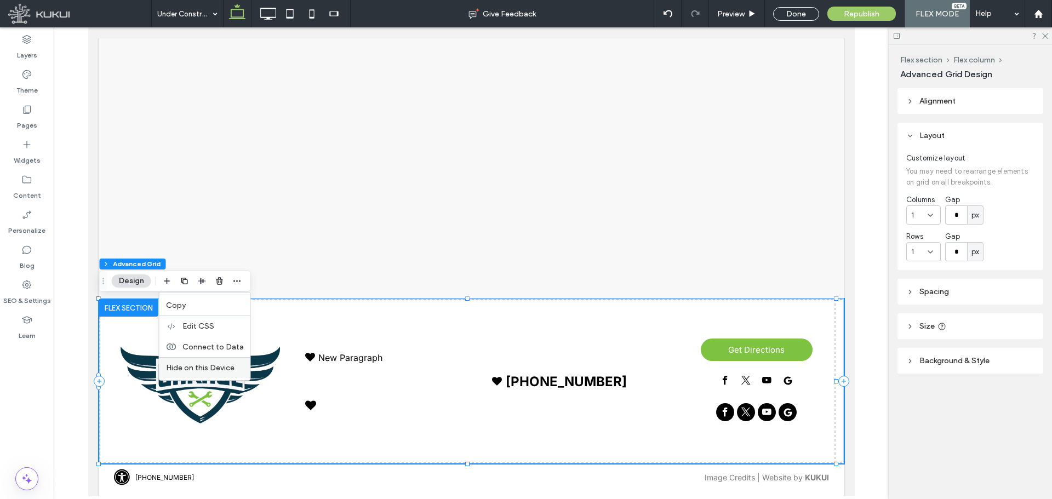
click at [216, 364] on span "Hide on this Device" at bounding box center [200, 367] width 68 height 9
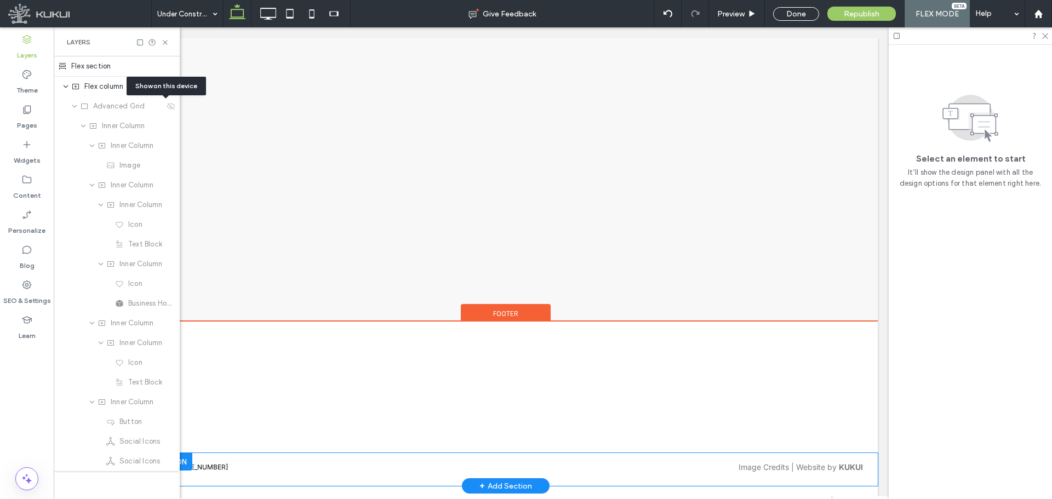
click at [228, 465] on div "[PHONE_NUMBER]" at bounding box center [431, 467] width 525 height 8
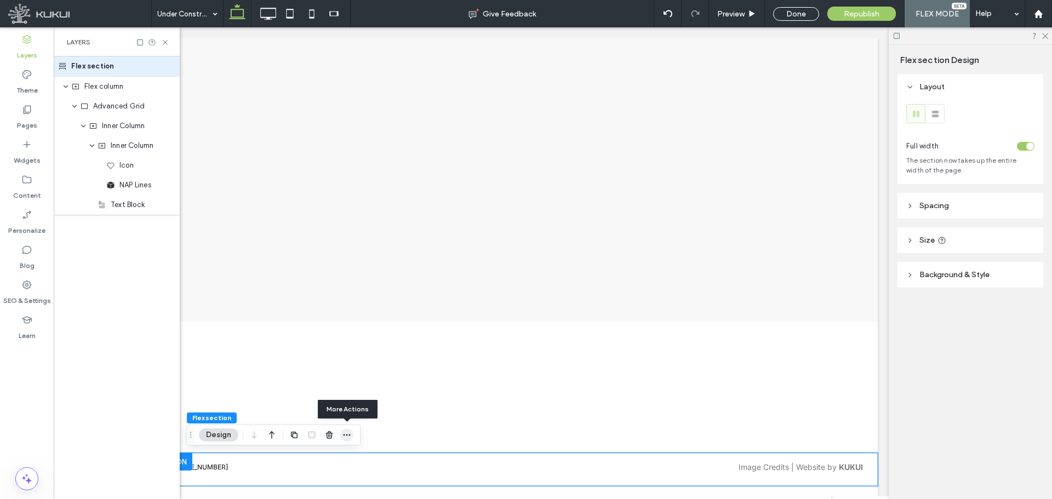
click at [348, 439] on icon "button" at bounding box center [346, 435] width 9 height 9
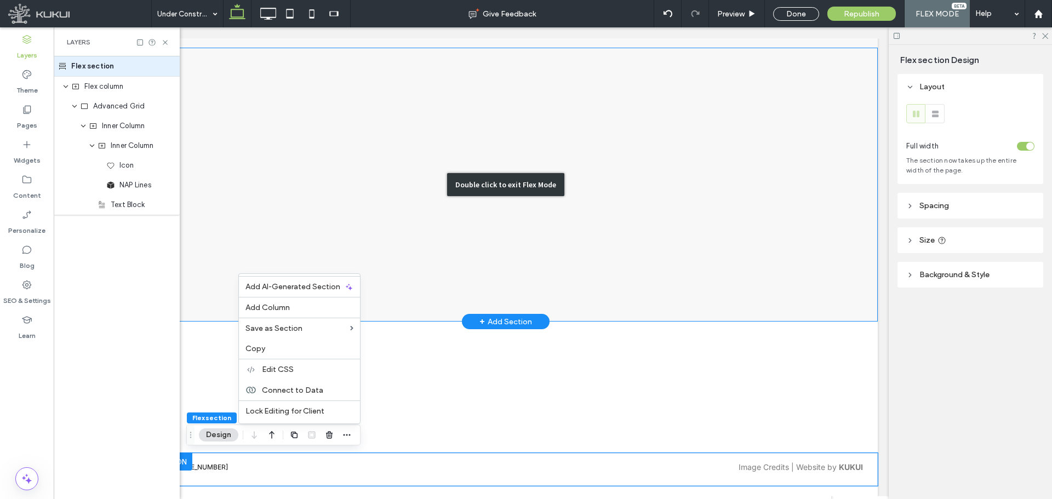
click at [409, 238] on div "Double click to exit Flex Mode" at bounding box center [505, 185] width 745 height 274
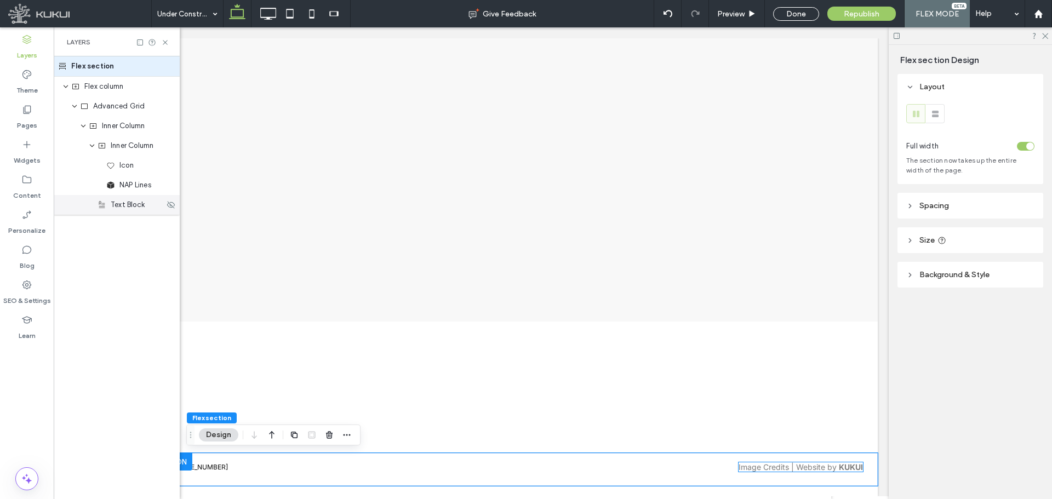
click at [124, 209] on span "Text Block" at bounding box center [128, 204] width 34 height 11
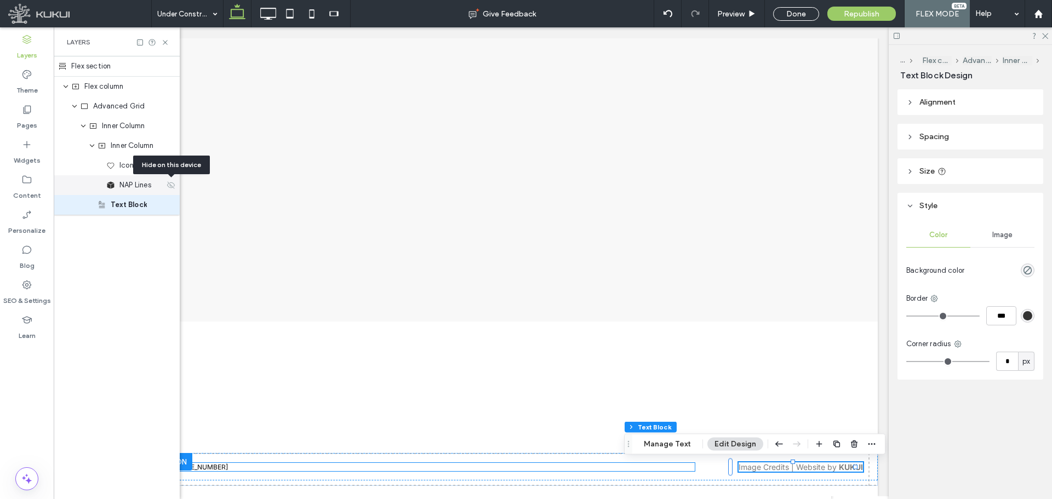
click at [170, 185] on use at bounding box center [171, 184] width 8 height 7
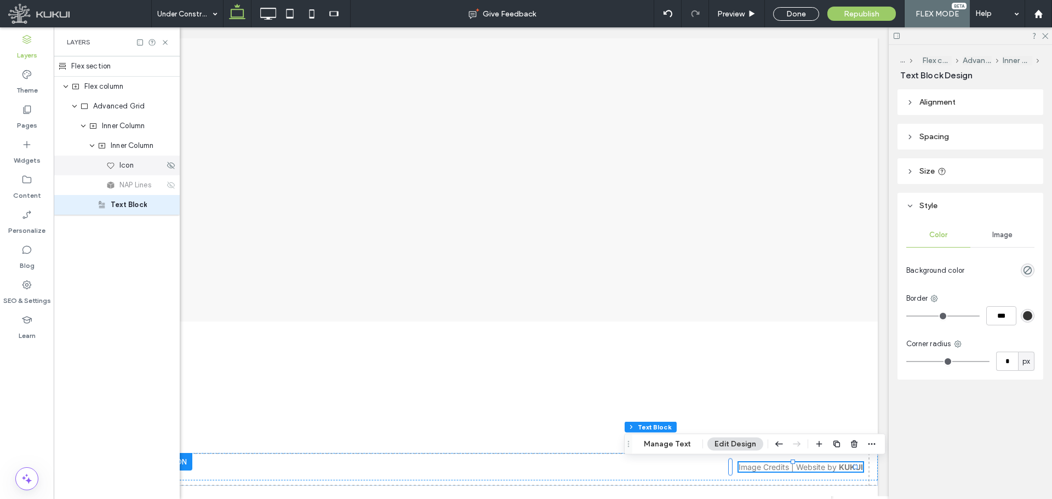
click at [174, 171] on div "Icon" at bounding box center [117, 166] width 126 height 20
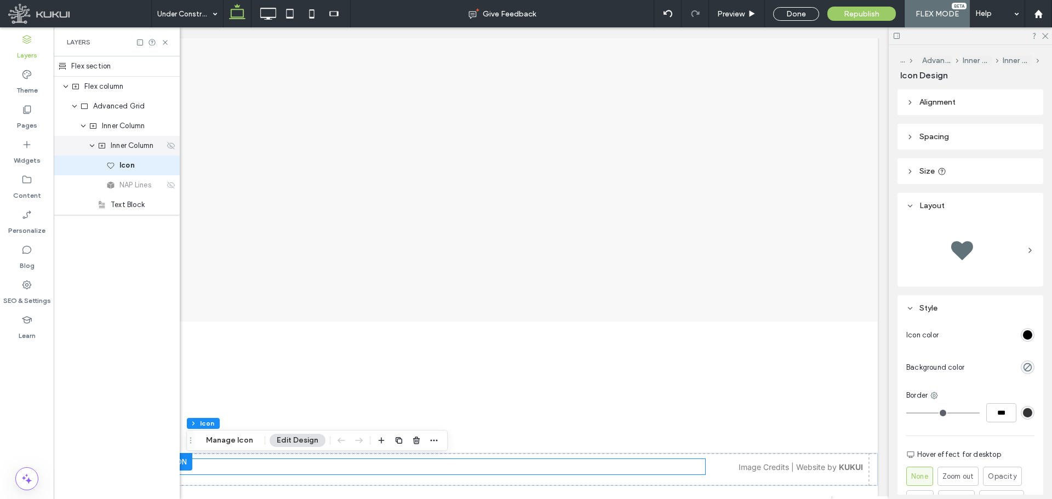
click at [171, 147] on icon at bounding box center [171, 145] width 9 height 9
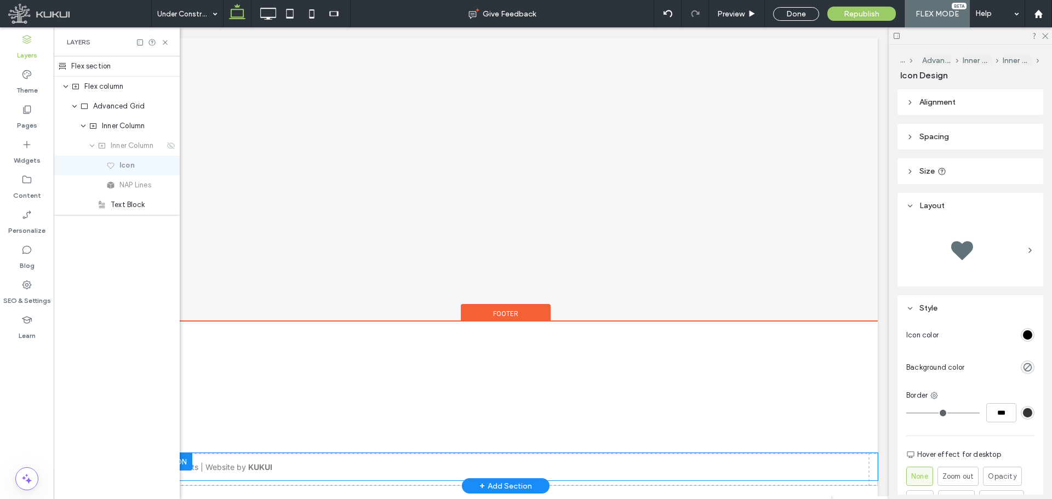
click at [289, 464] on div "Loading ... Missing nap lines data / Error occured while getting the data. [PHO…" at bounding box center [505, 466] width 745 height 27
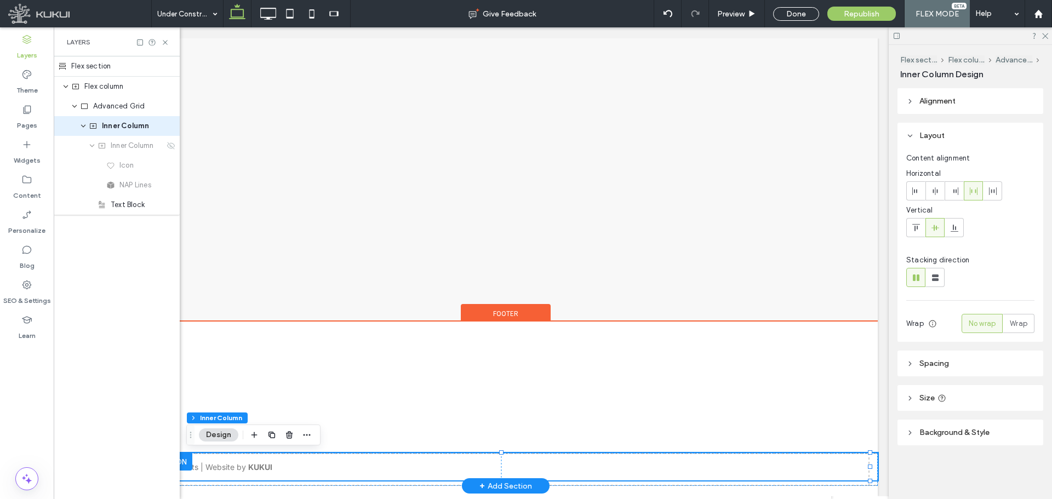
type input "**"
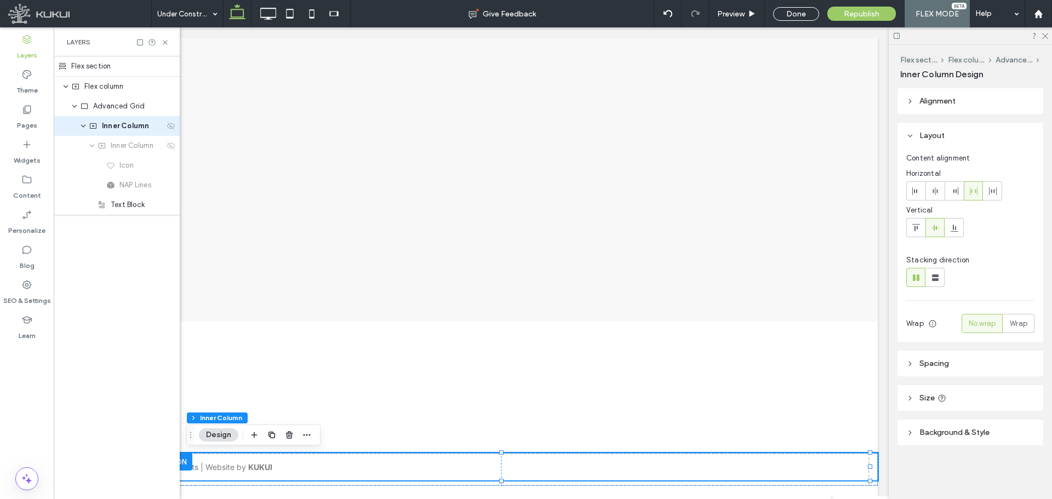
click at [170, 128] on icon at bounding box center [171, 126] width 9 height 9
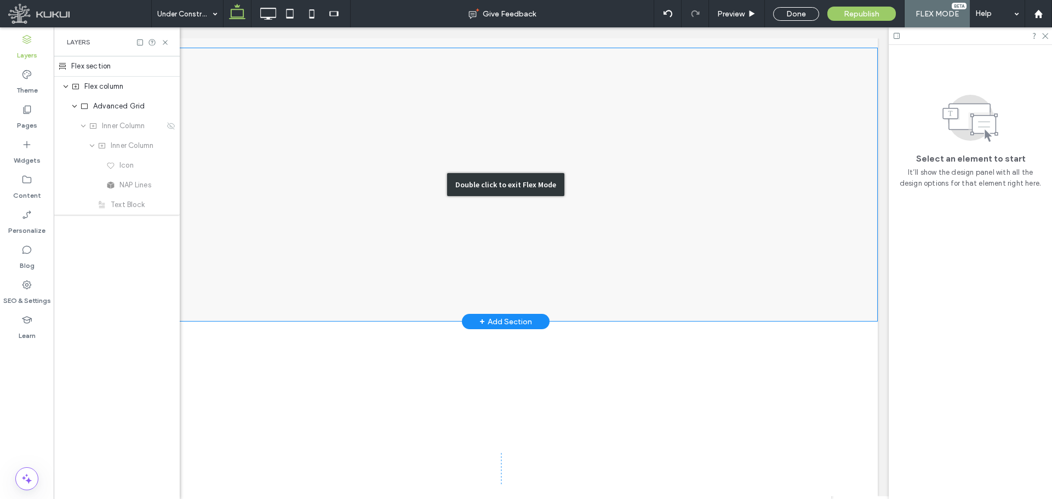
click at [350, 133] on div "Double click to exit Flex Mode" at bounding box center [505, 185] width 745 height 274
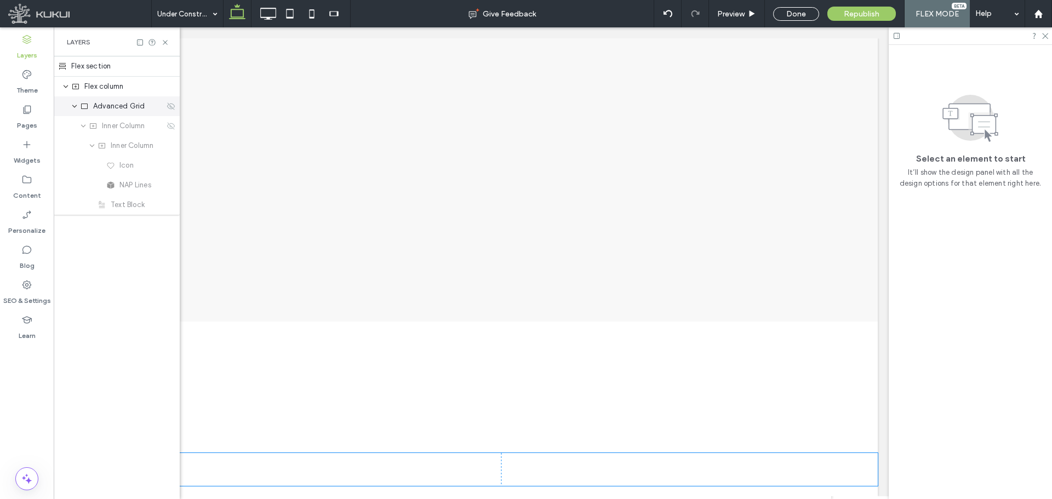
click at [169, 107] on icon at bounding box center [171, 106] width 9 height 9
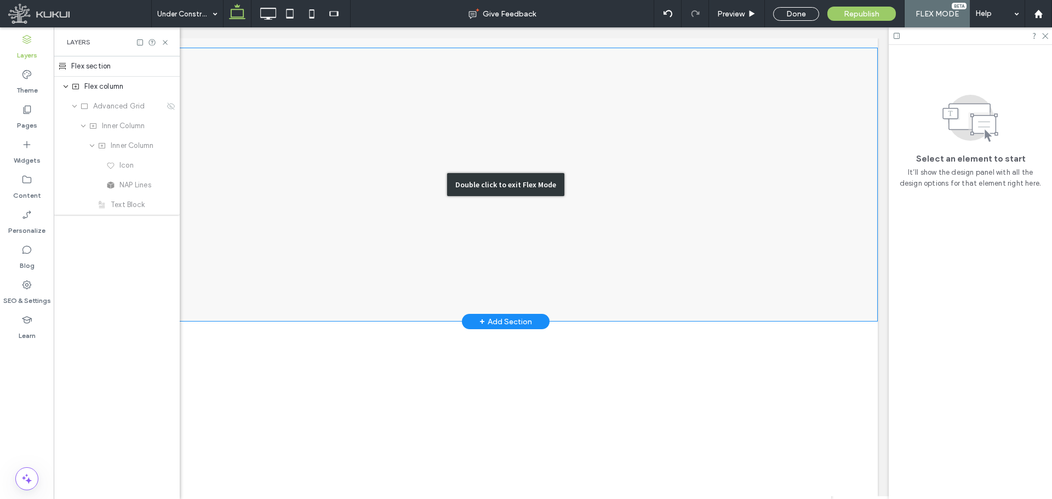
scroll to position [0, 0]
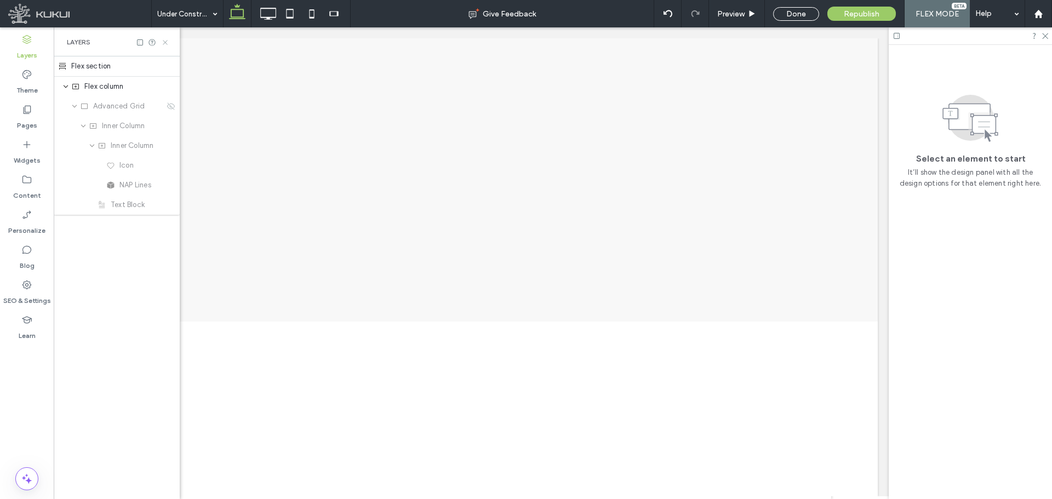
click at [167, 40] on use at bounding box center [165, 42] width 4 height 4
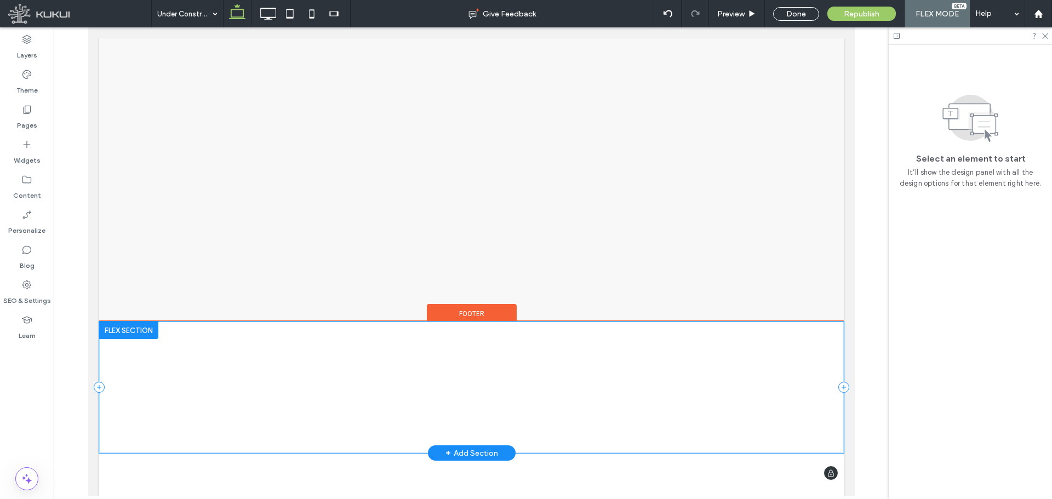
click at [110, 361] on div "New Paragraph Loading ... Missing business hours data / Error occurred while ge…" at bounding box center [471, 387] width 745 height 131
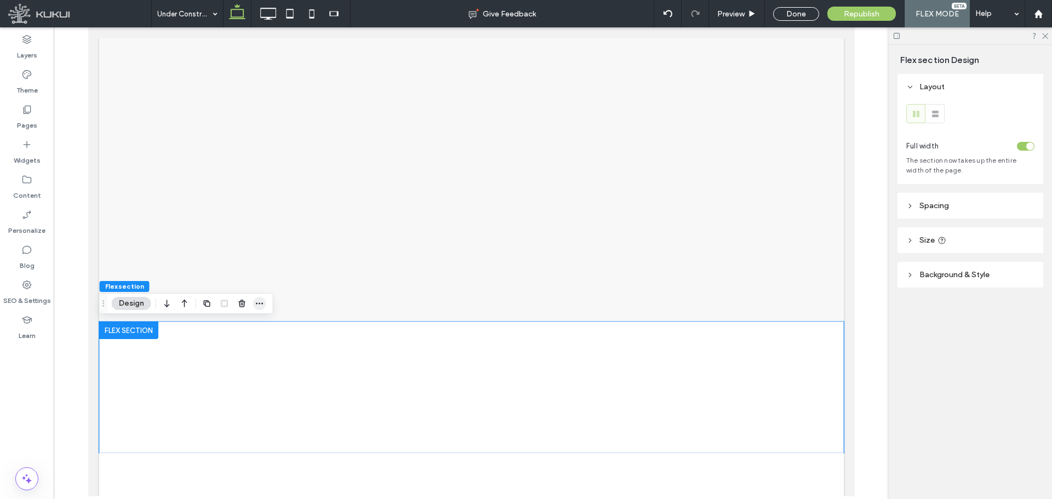
click at [255, 299] on icon "button" at bounding box center [259, 303] width 9 height 9
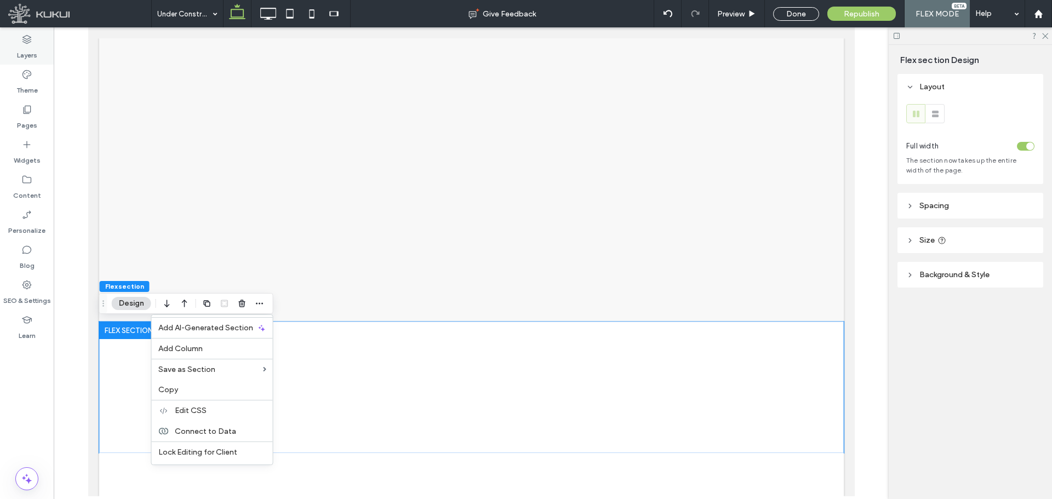
click at [28, 44] on icon at bounding box center [26, 39] width 11 height 11
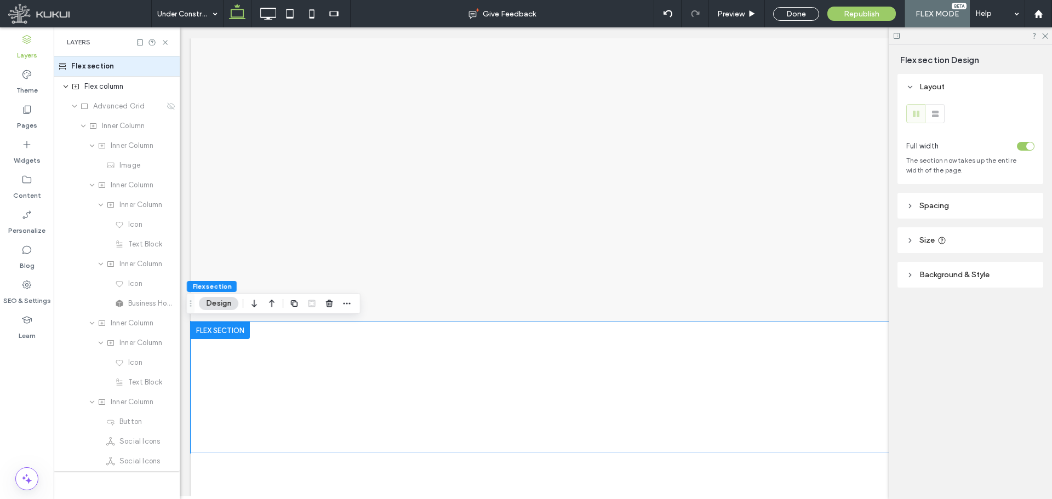
scroll to position [0, 58]
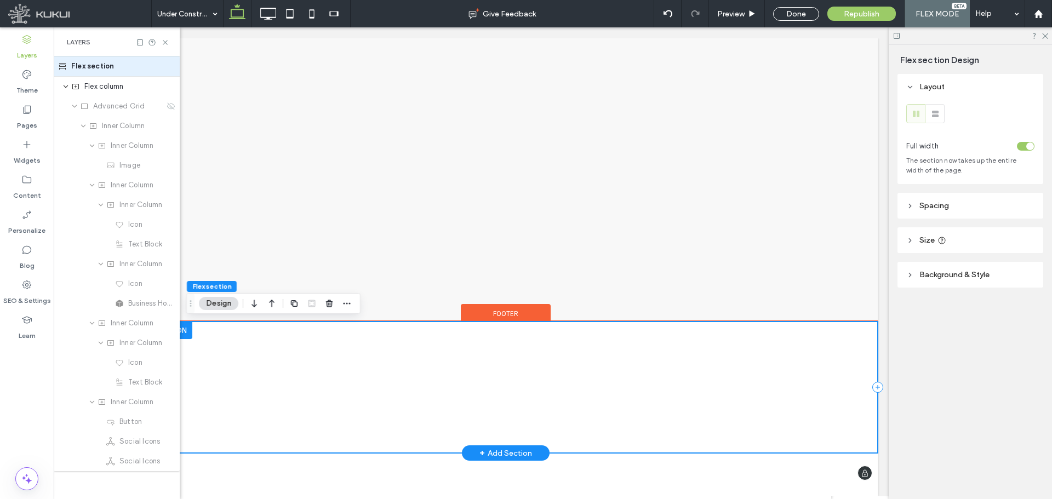
click at [306, 393] on div "New Paragraph Loading ... Missing business hours data / Error occurred while ge…" at bounding box center [505, 387] width 745 height 131
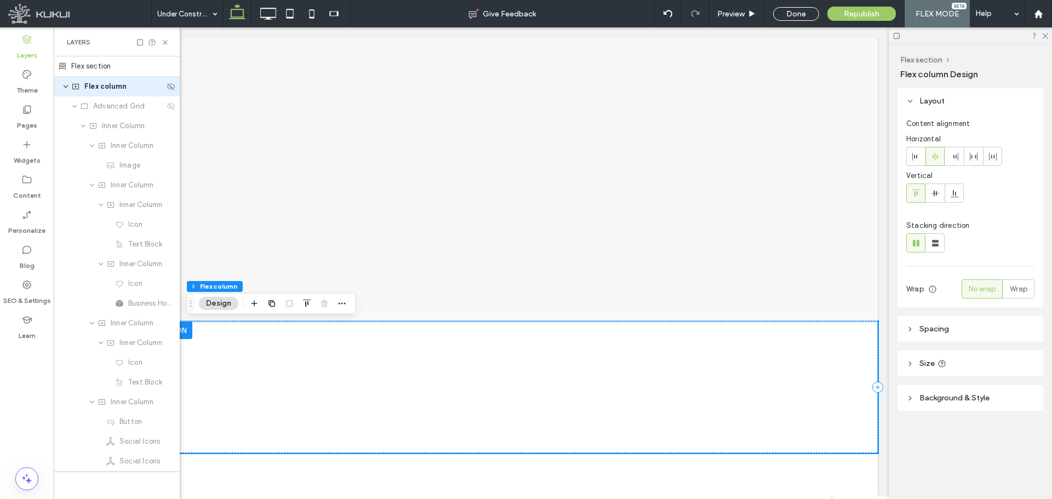
click at [165, 93] on div "Flex column" at bounding box center [117, 87] width 126 height 20
click at [167, 88] on use at bounding box center [171, 86] width 8 height 7
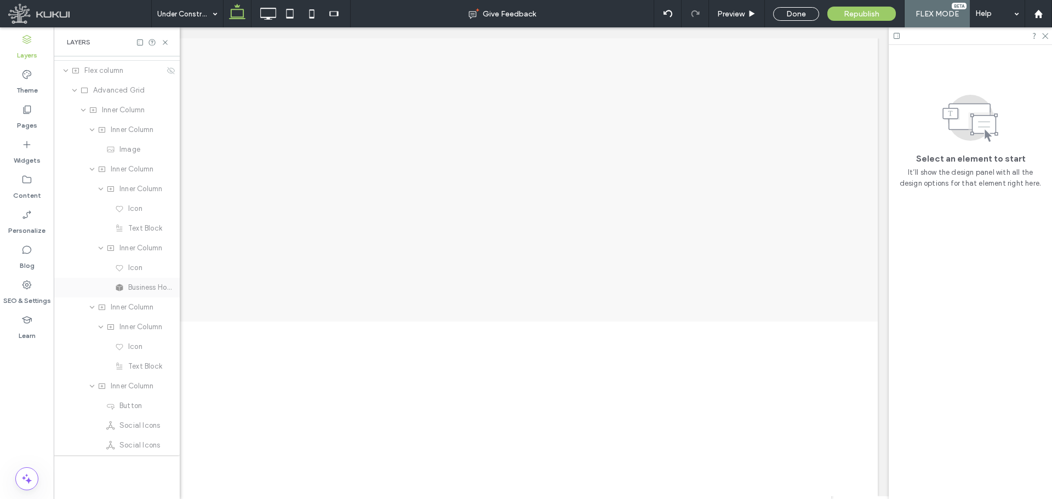
scroll to position [0, 0]
click at [65, 87] on use "expand Flex column" at bounding box center [66, 86] width 4 height 3
click at [109, 67] on div "Flex section" at bounding box center [117, 66] width 126 height 20
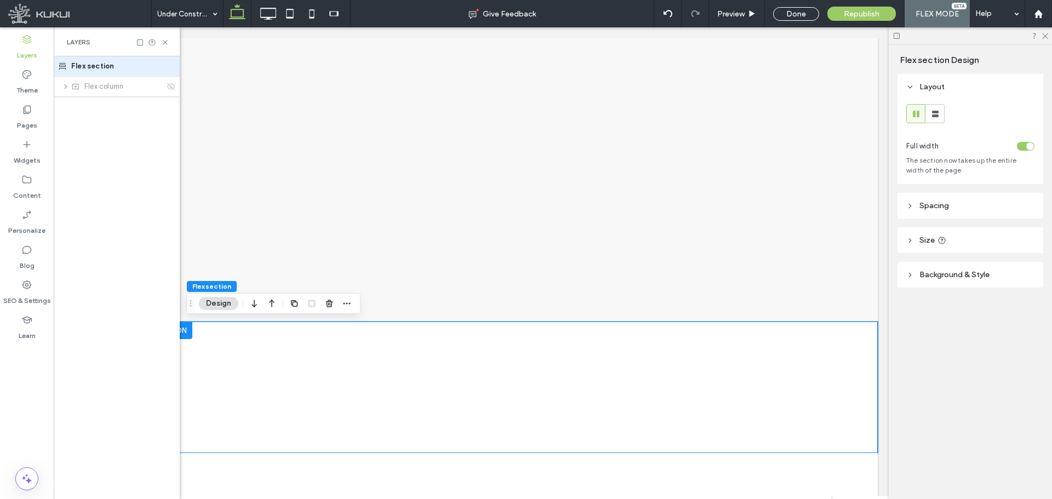
click at [168, 65] on div "Flex section" at bounding box center [117, 66] width 126 height 20
click at [164, 40] on icon at bounding box center [165, 42] width 8 height 8
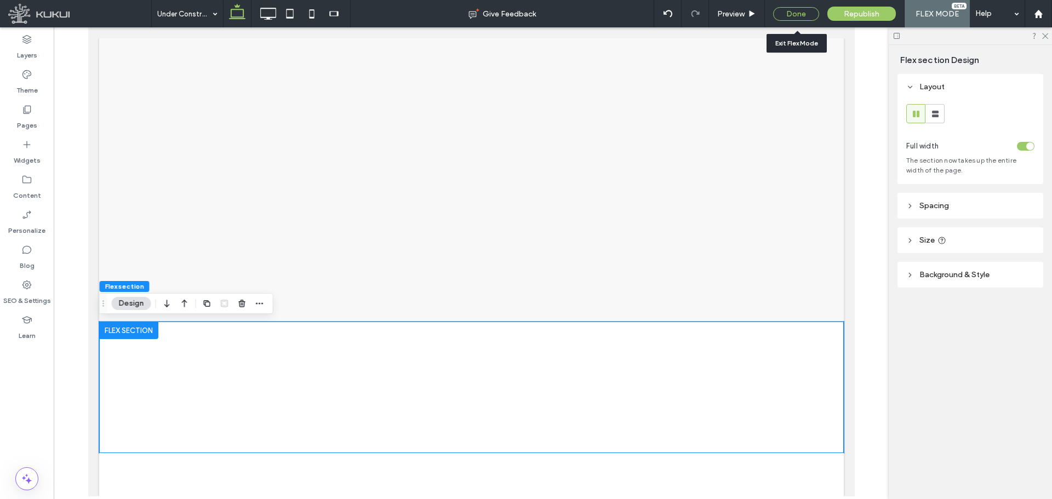
click at [782, 11] on div "Done" at bounding box center [796, 14] width 46 height 14
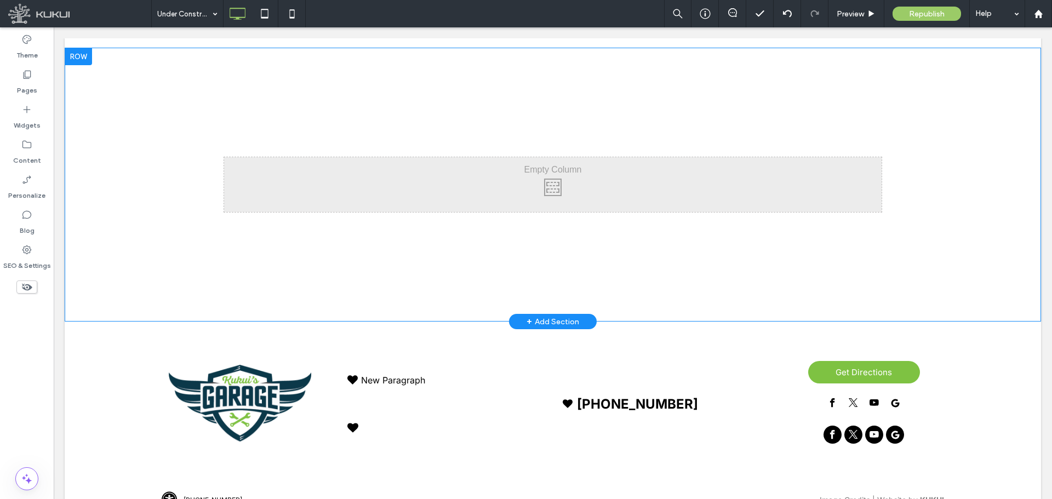
click at [764, 152] on div "Click To Paste Click To Paste Click To Paste Click To Paste Row + Add Section" at bounding box center [553, 185] width 976 height 274
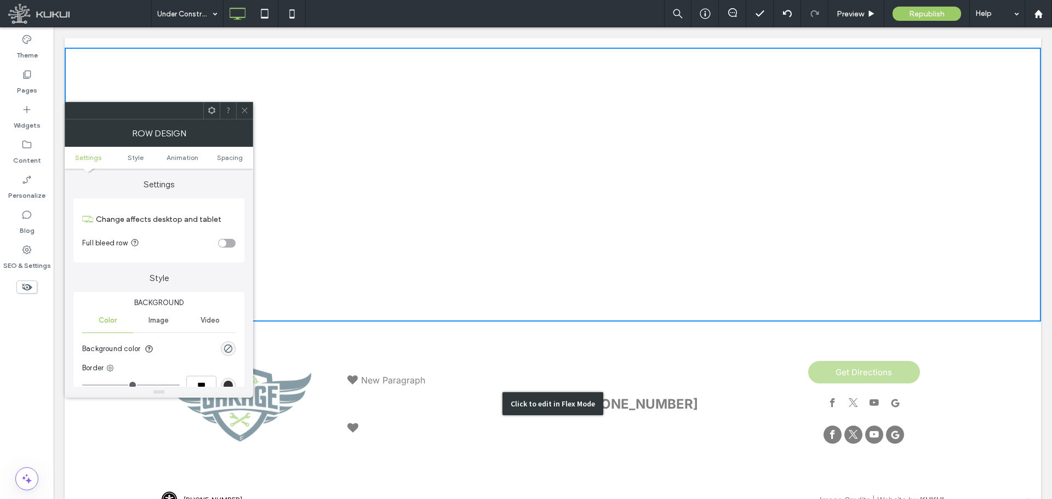
click at [696, 357] on div "Click to edit in Flex Mode" at bounding box center [553, 404] width 976 height 164
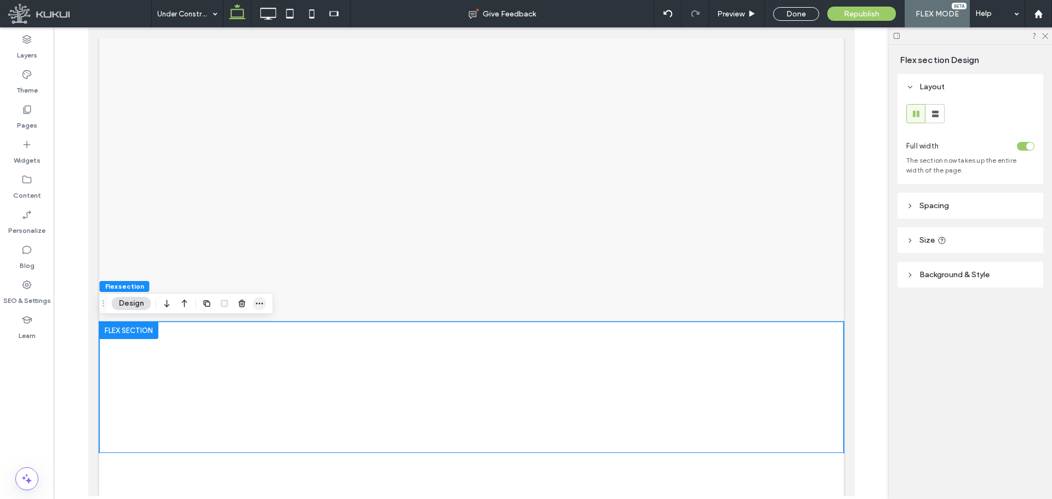
click at [261, 304] on icon "button" at bounding box center [259, 303] width 9 height 9
click at [27, 284] on use at bounding box center [26, 285] width 9 height 9
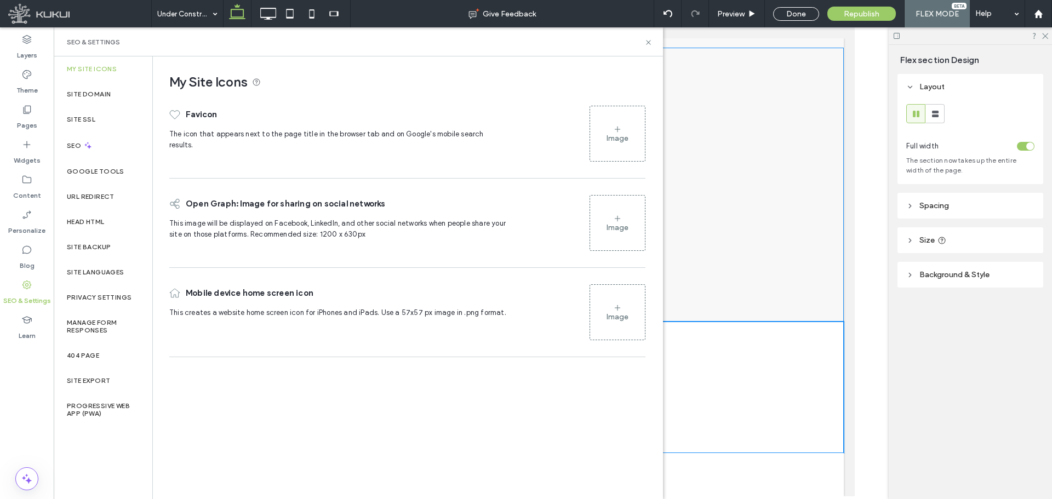
click at [841, 138] on div "Double click to exit Flex Mode" at bounding box center [471, 185] width 745 height 274
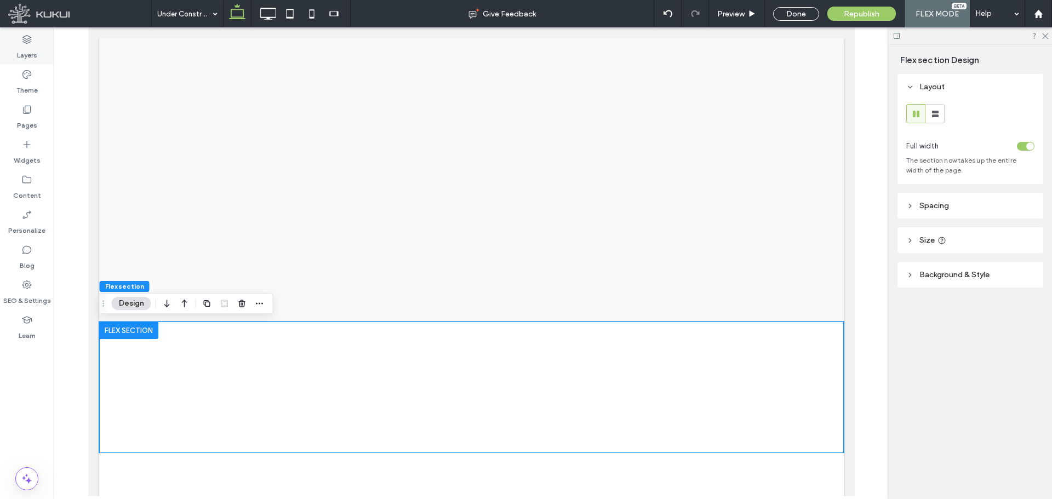
click at [24, 50] on label "Layers" at bounding box center [27, 52] width 20 height 15
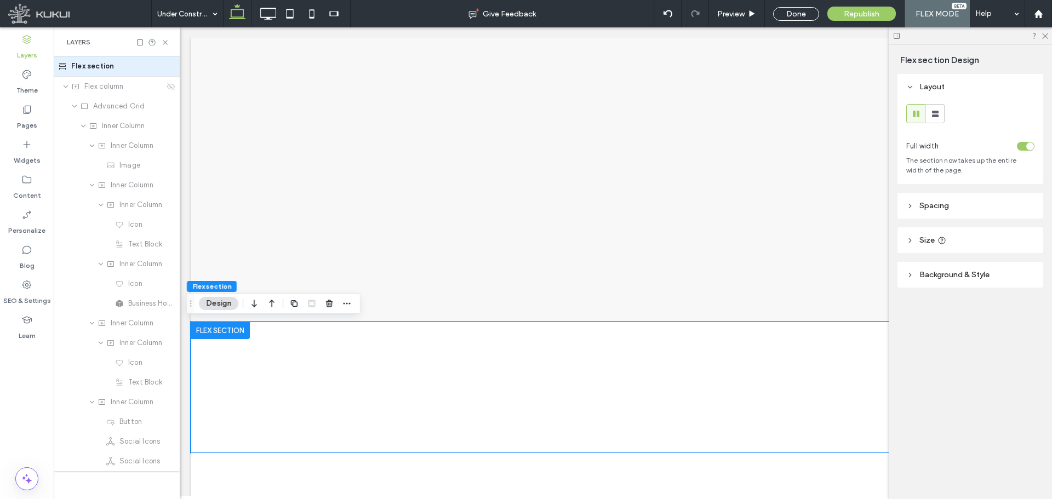
scroll to position [0, 58]
drag, startPoint x: 157, startPoint y: 65, endPoint x: 116, endPoint y: 71, distance: 42.1
click at [116, 71] on div "Flex section" at bounding box center [117, 66] width 126 height 20
click at [64, 67] on div "Flex section" at bounding box center [117, 66] width 126 height 20
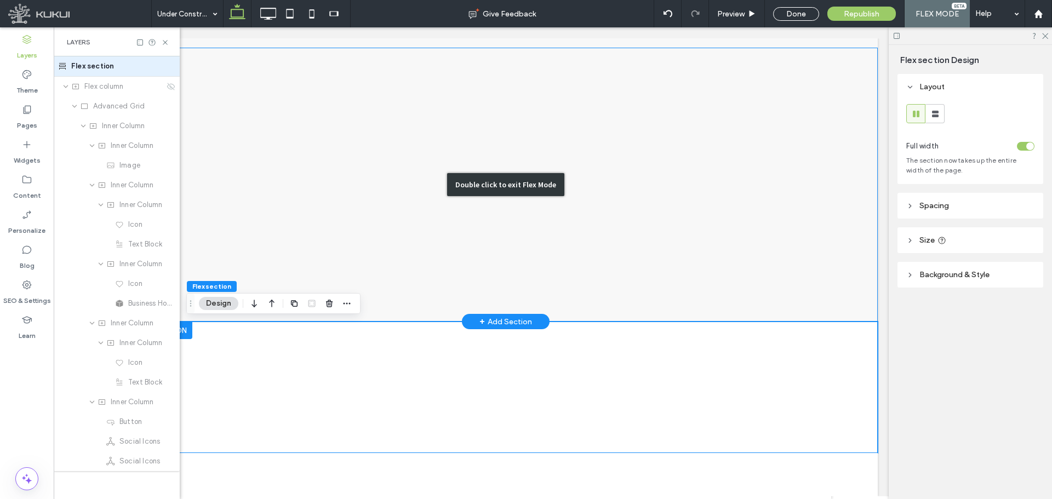
click at [268, 171] on div "Double click to exit Flex Mode" at bounding box center [505, 185] width 745 height 274
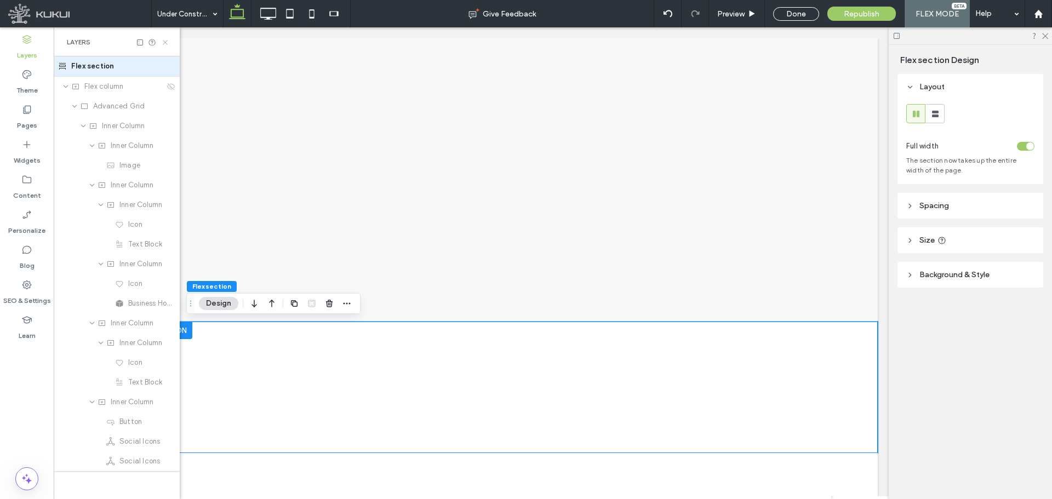
click at [163, 41] on icon at bounding box center [165, 42] width 8 height 8
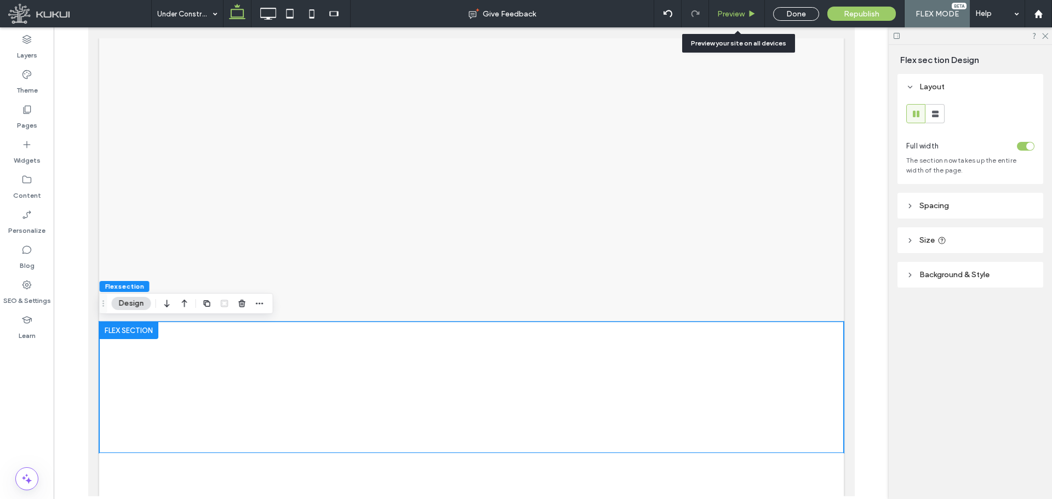
click at [739, 14] on span "Preview" at bounding box center [730, 13] width 27 height 9
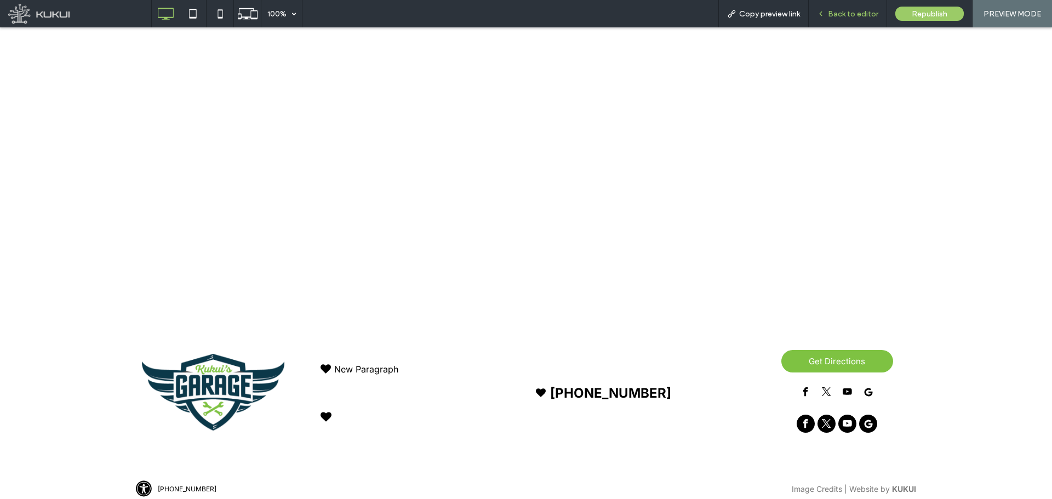
click at [860, 16] on span "Back to editor" at bounding box center [853, 13] width 50 height 9
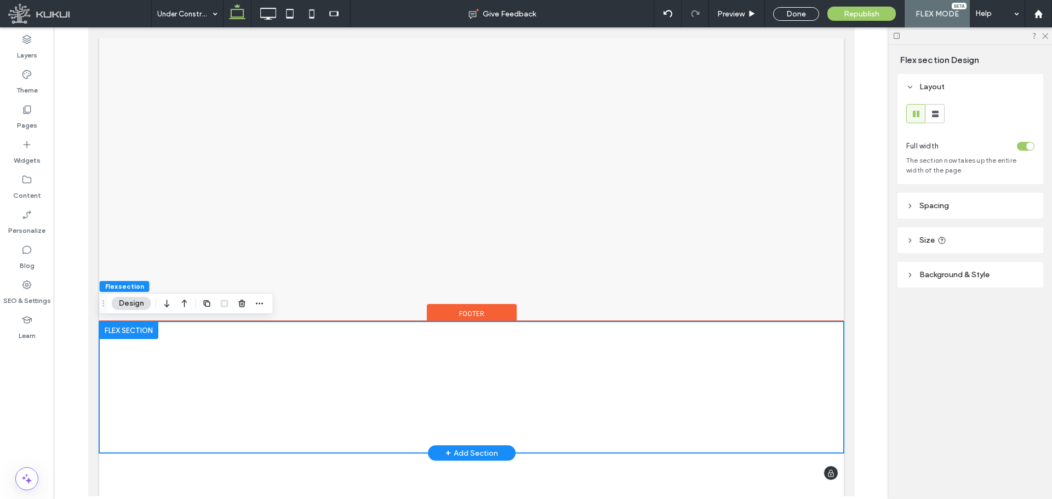
click at [134, 389] on div "New Paragraph Loading ... Missing business hours data / Error occurred while ge…" at bounding box center [471, 387] width 745 height 131
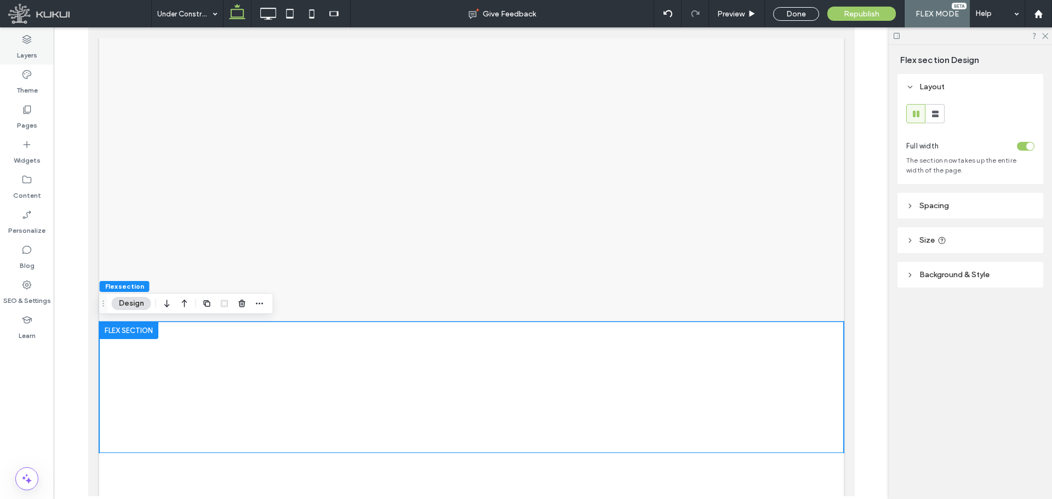
click at [26, 45] on label "Layers" at bounding box center [27, 52] width 20 height 15
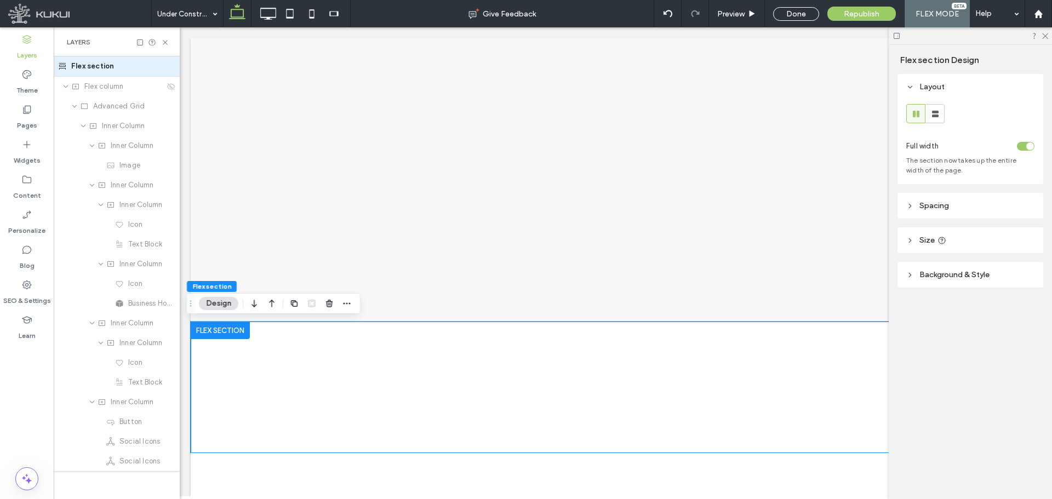
scroll to position [0, 58]
click at [27, 110] on icon at bounding box center [26, 109] width 11 height 11
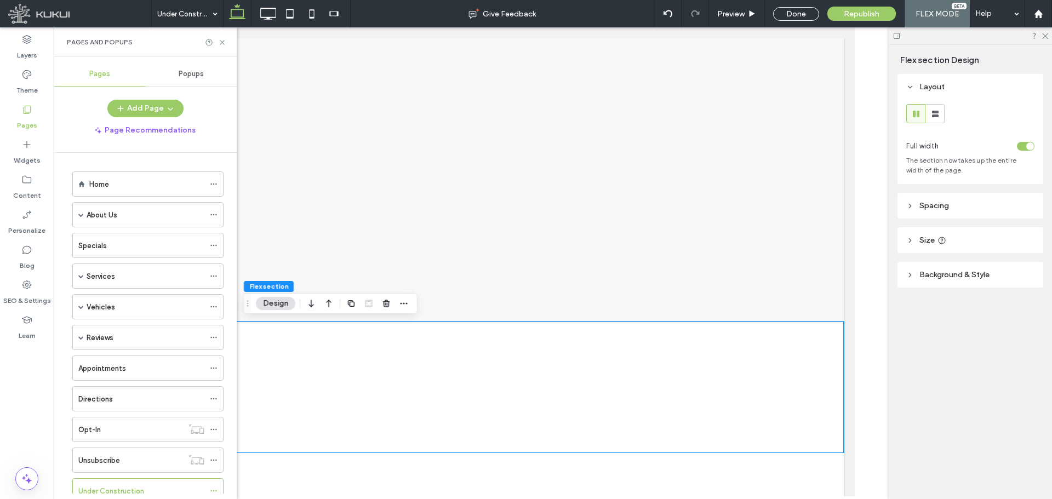
scroll to position [0, 0]
click at [94, 186] on label "Home" at bounding box center [99, 184] width 20 height 19
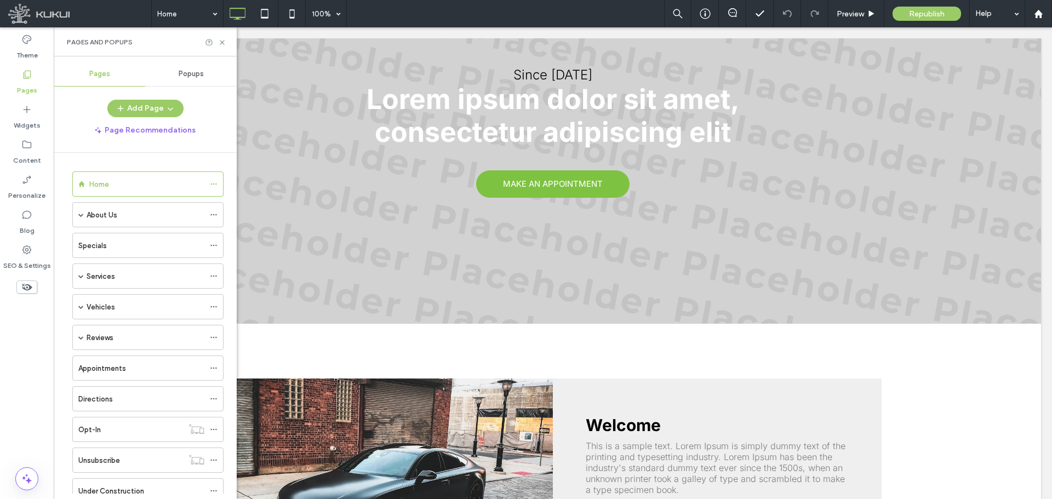
scroll to position [37, 0]
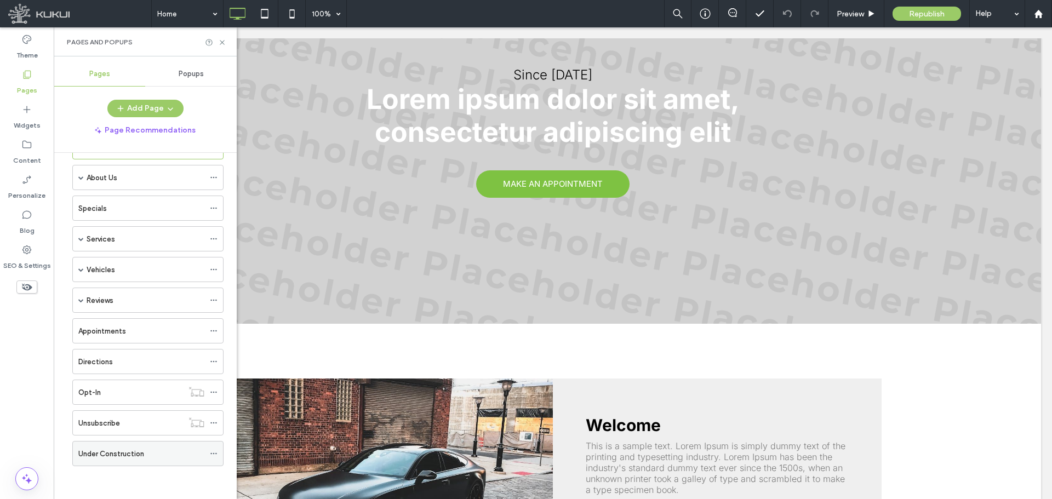
click at [144, 448] on div "Under Construction" at bounding box center [141, 454] width 126 height 12
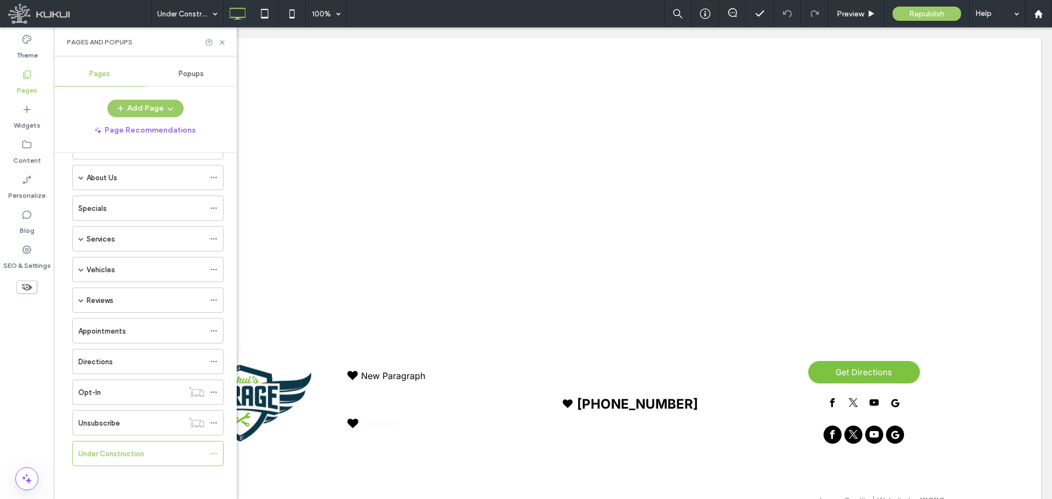
scroll to position [0, 0]
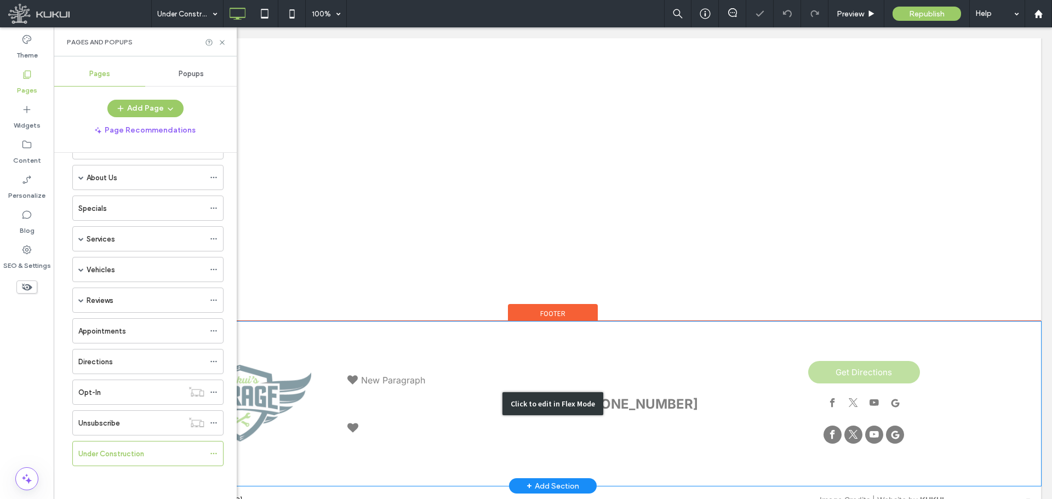
scroll to position [31, 0]
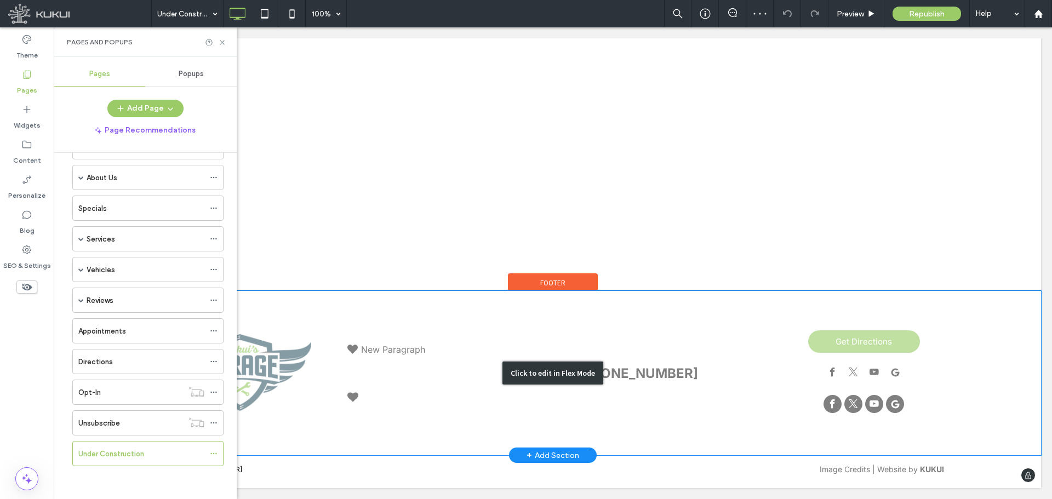
click at [672, 325] on div "Click to edit in Flex Mode" at bounding box center [553, 373] width 976 height 164
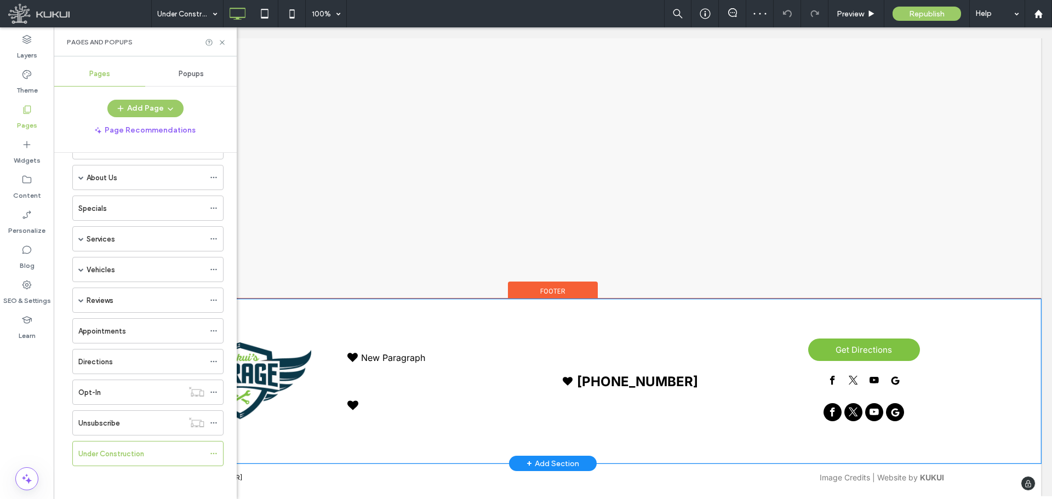
scroll to position [0, 0]
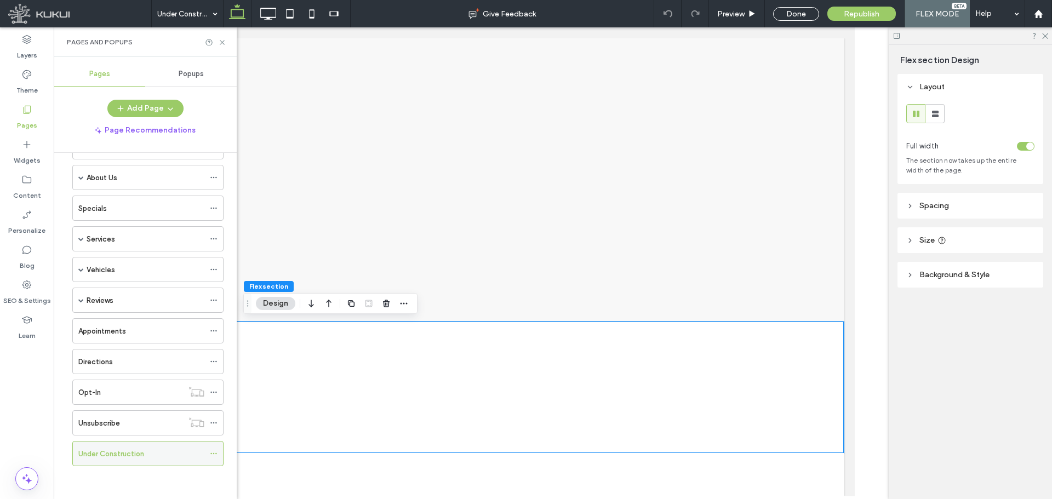
click at [214, 453] on icon at bounding box center [214, 454] width 8 height 8
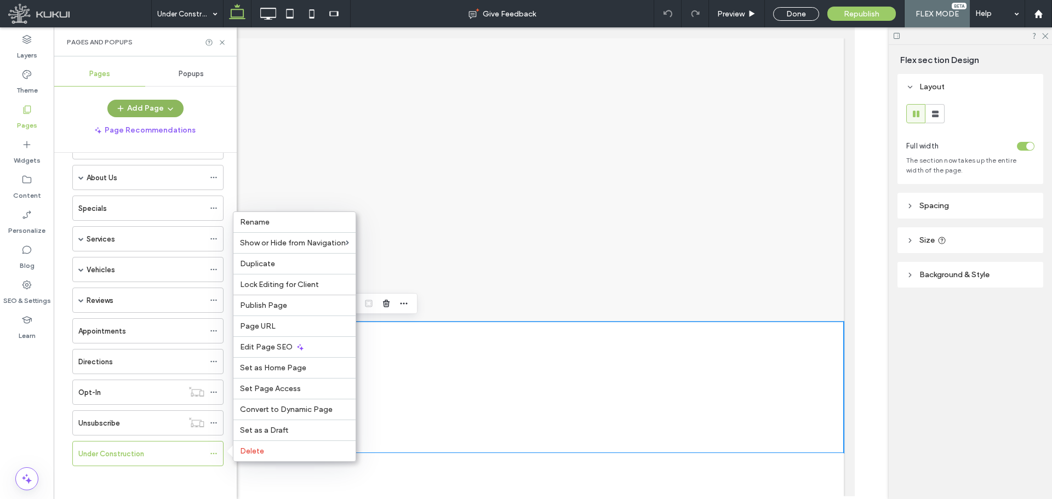
click at [143, 108] on button "Add Page" at bounding box center [145, 109] width 76 height 18
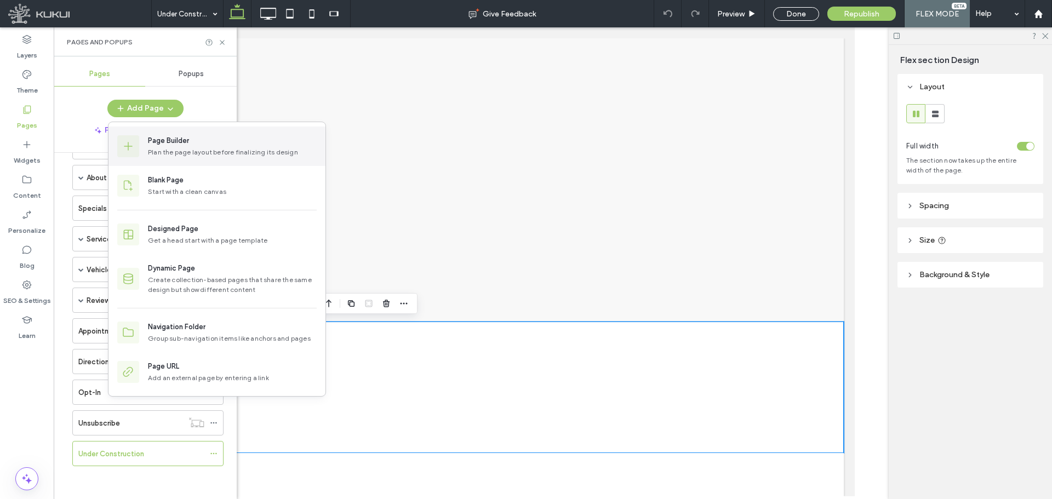
click at [271, 128] on div "Page Builder Plan the page layout before finalizing its design" at bounding box center [216, 146] width 217 height 39
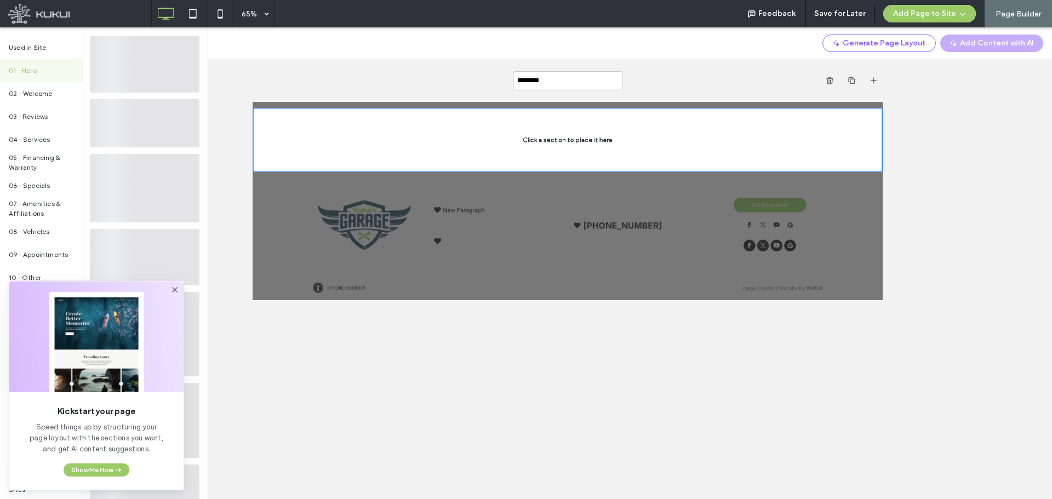
click at [692, 302] on div at bounding box center [737, 308] width 969 height 197
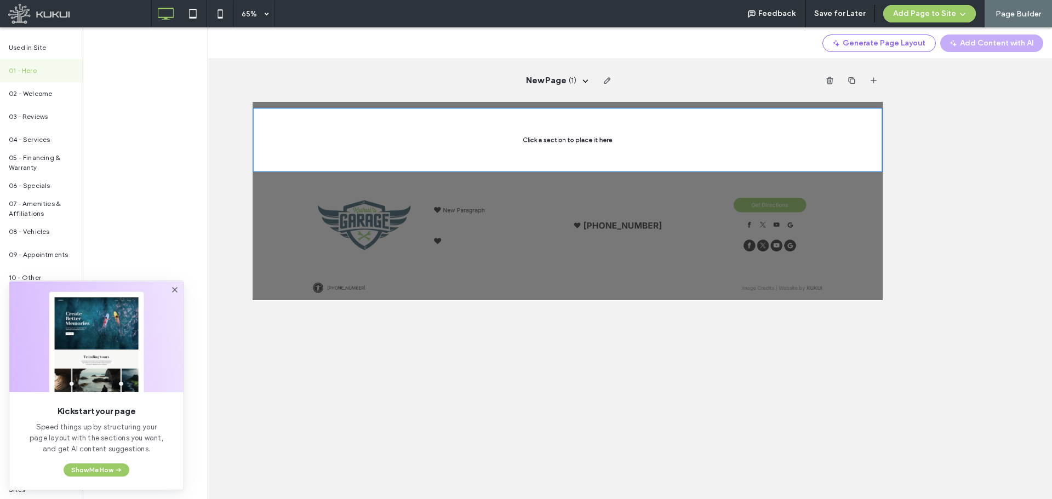
drag, startPoint x: 765, startPoint y: 248, endPoint x: 175, endPoint y: 289, distance: 591.5
click at [175, 289] on use at bounding box center [174, 289] width 5 height 5
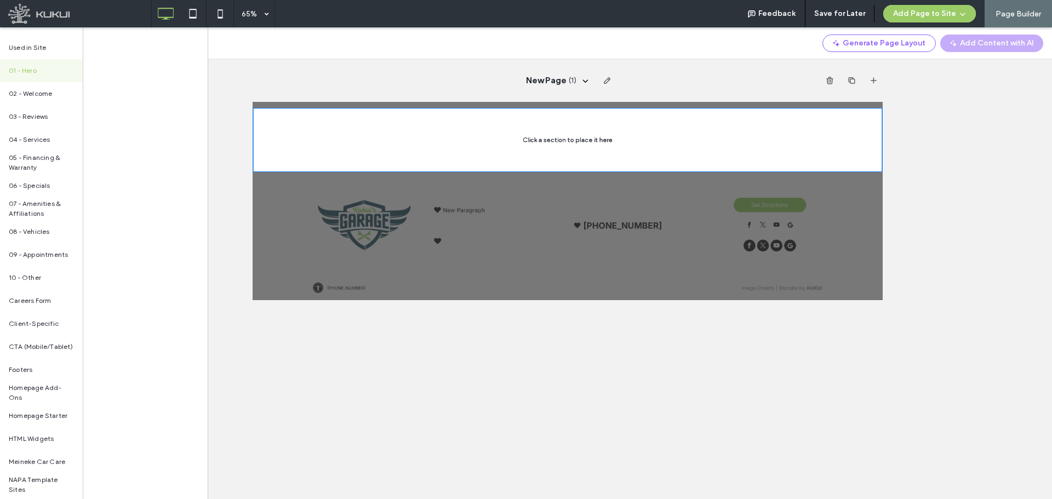
click at [735, 379] on div at bounding box center [737, 308] width 969 height 197
click at [960, 352] on div at bounding box center [737, 308] width 969 height 197
click at [794, 325] on div at bounding box center [737, 308] width 969 height 197
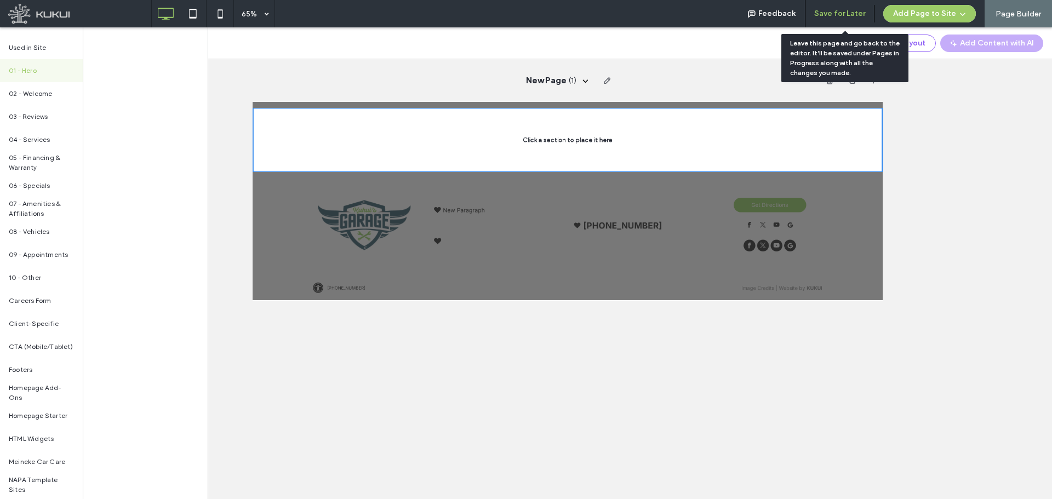
click at [857, 9] on button "Save for Later" at bounding box center [839, 14] width 51 height 18
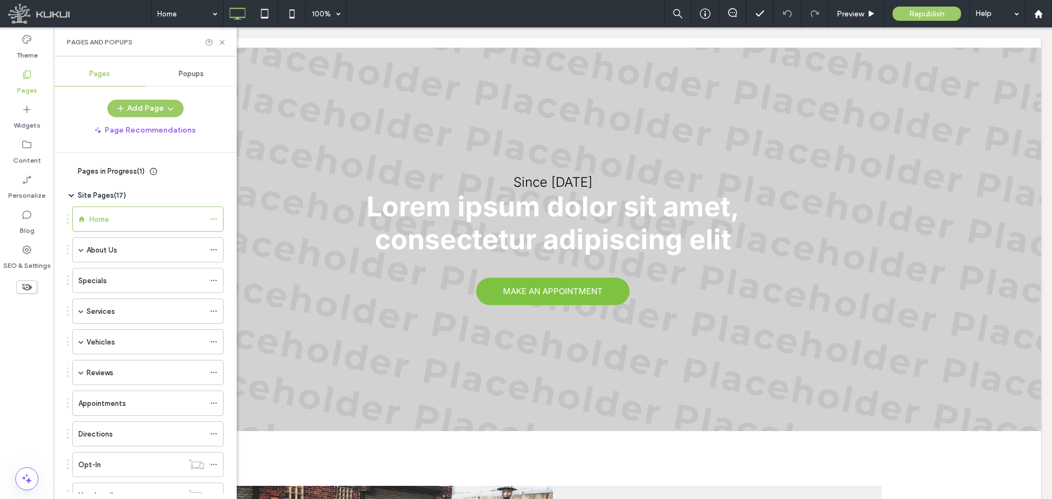
click at [71, 176] on div "Pages in Progress ( 1 )" at bounding box center [107, 171] width 80 height 11
click at [203, 197] on span "button" at bounding box center [208, 199] width 18 height 18
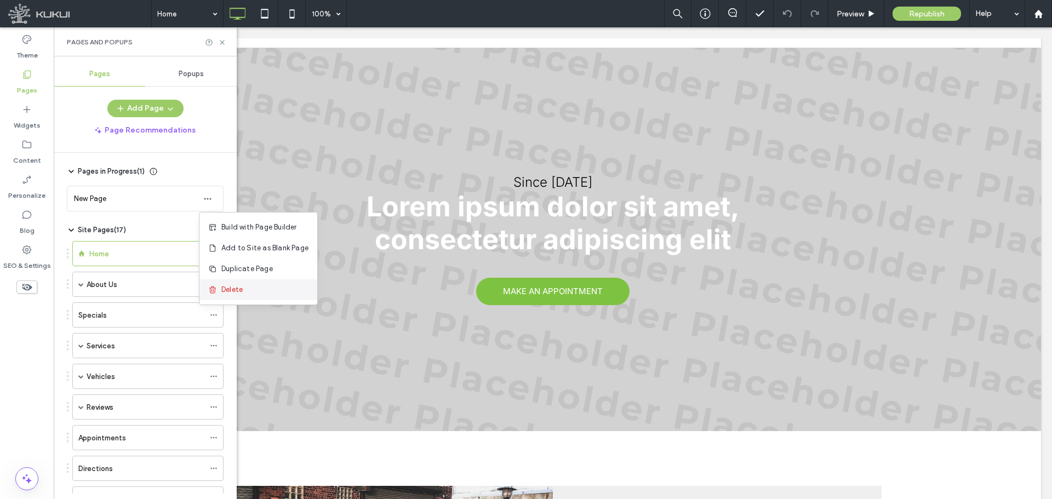
click at [221, 295] on span "Delete" at bounding box center [231, 289] width 21 height 11
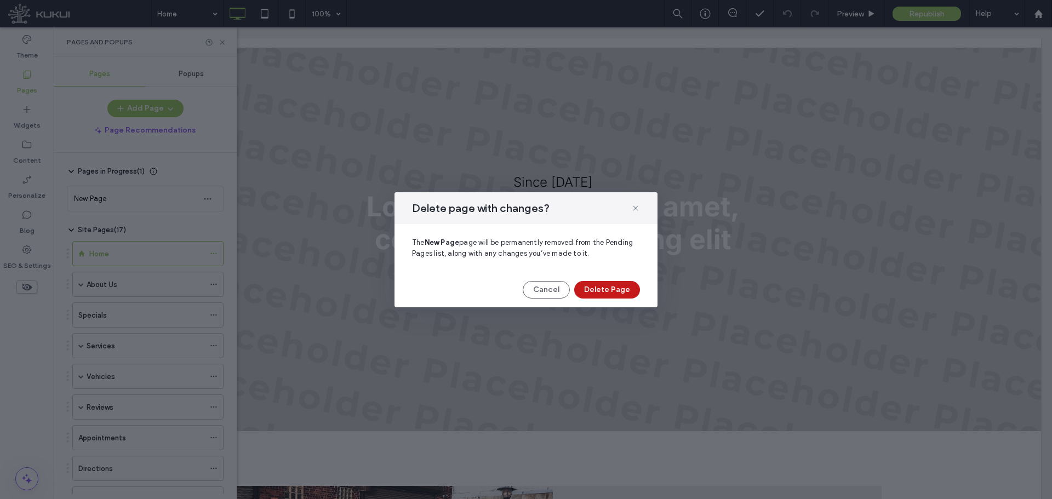
click at [598, 291] on button "Delete Page" at bounding box center [607, 290] width 66 height 18
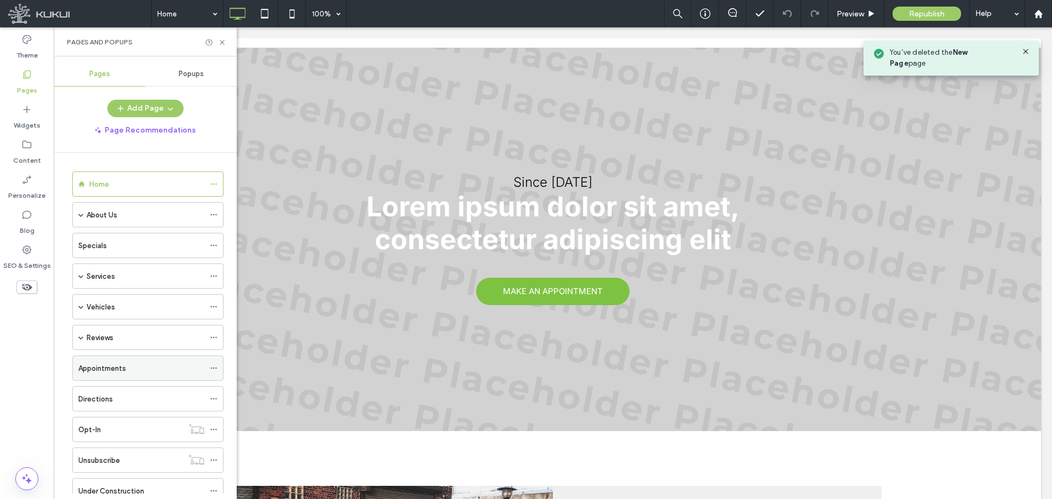
scroll to position [37, 0]
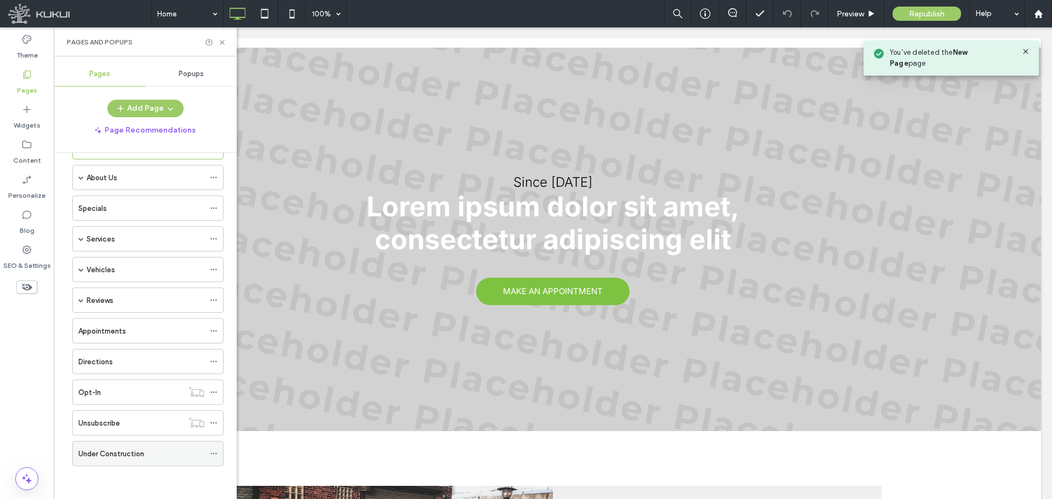
click at [160, 453] on div "Under Construction" at bounding box center [141, 454] width 126 height 12
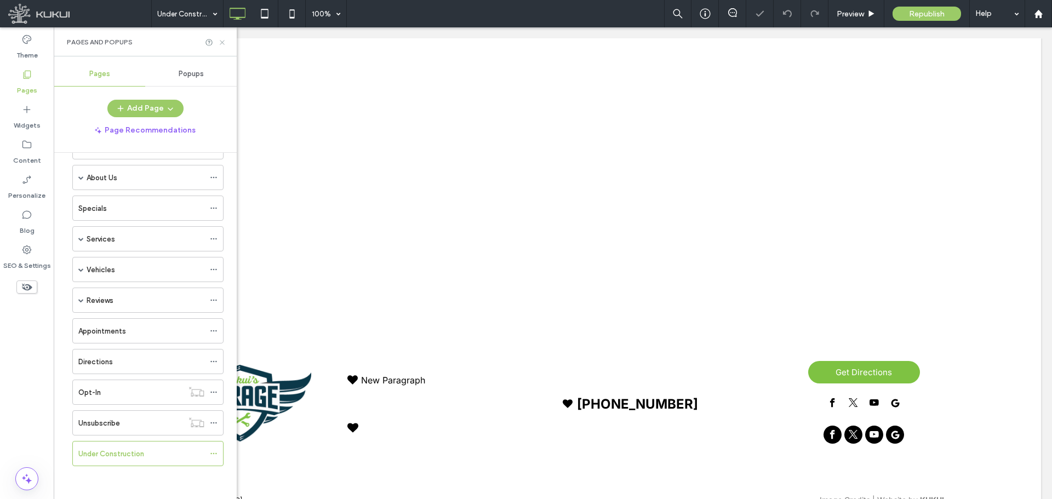
click at [221, 45] on icon at bounding box center [222, 42] width 8 height 8
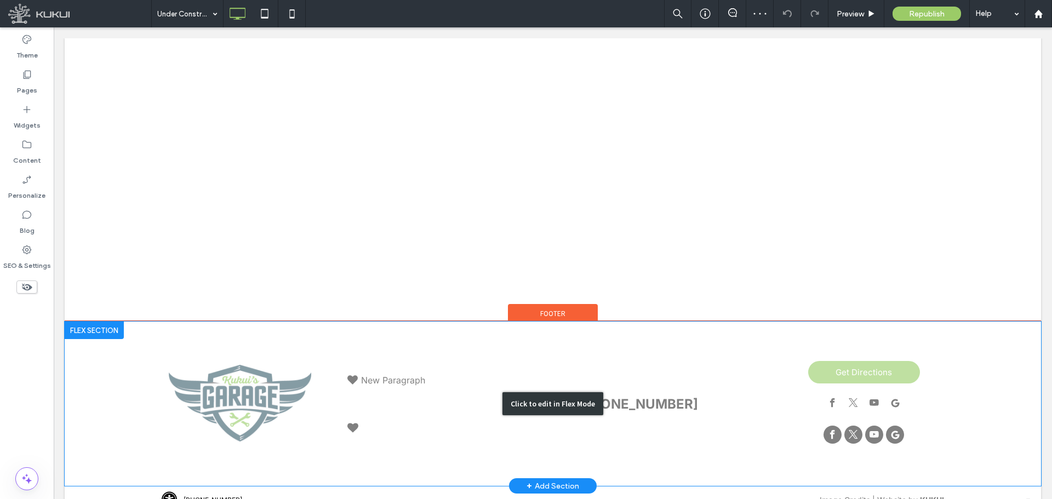
click at [112, 352] on div "Click to edit in Flex Mode" at bounding box center [553, 404] width 976 height 164
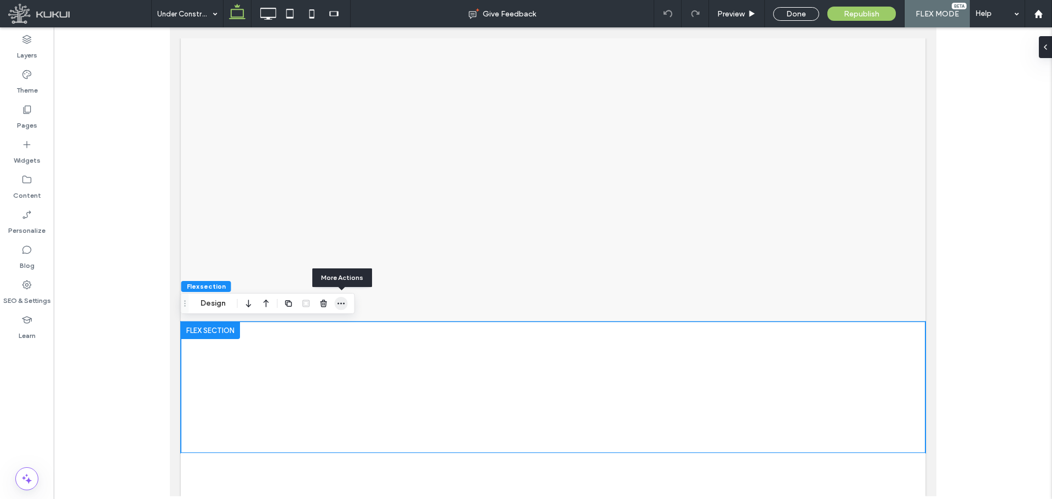
click at [344, 309] on span "button" at bounding box center [341, 303] width 13 height 13
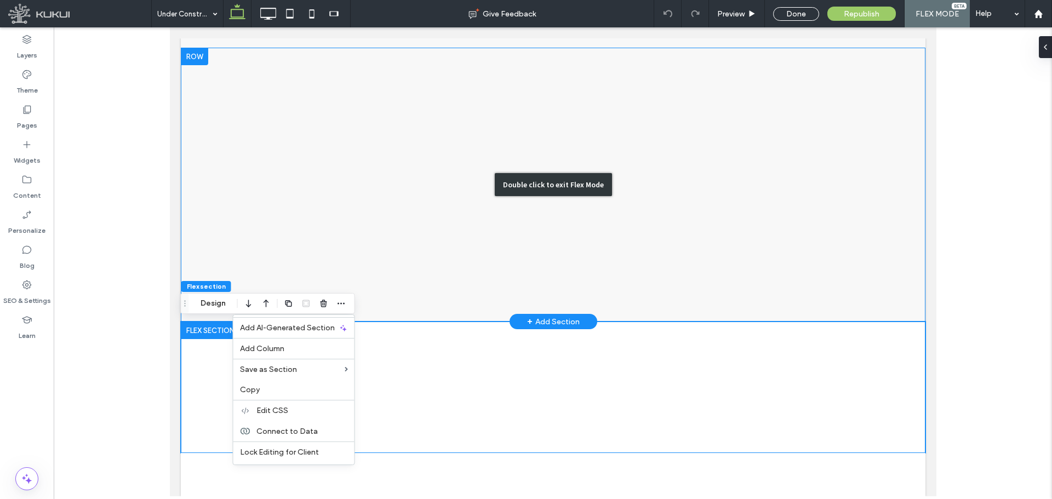
click at [392, 237] on div "Double click to exit Flex Mode" at bounding box center [552, 185] width 745 height 274
click at [531, 184] on div "Double click to exit Flex Mode" at bounding box center [552, 184] width 117 height 23
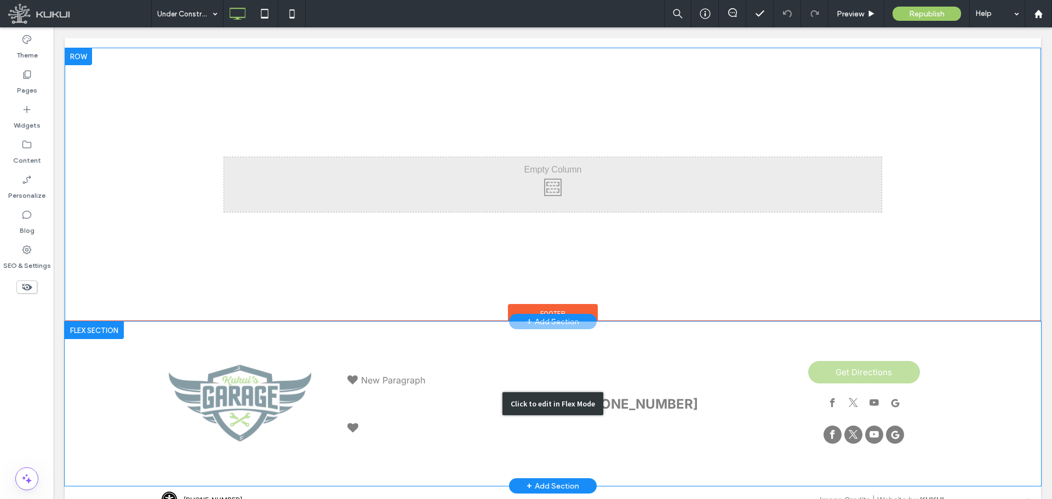
scroll to position [31, 0]
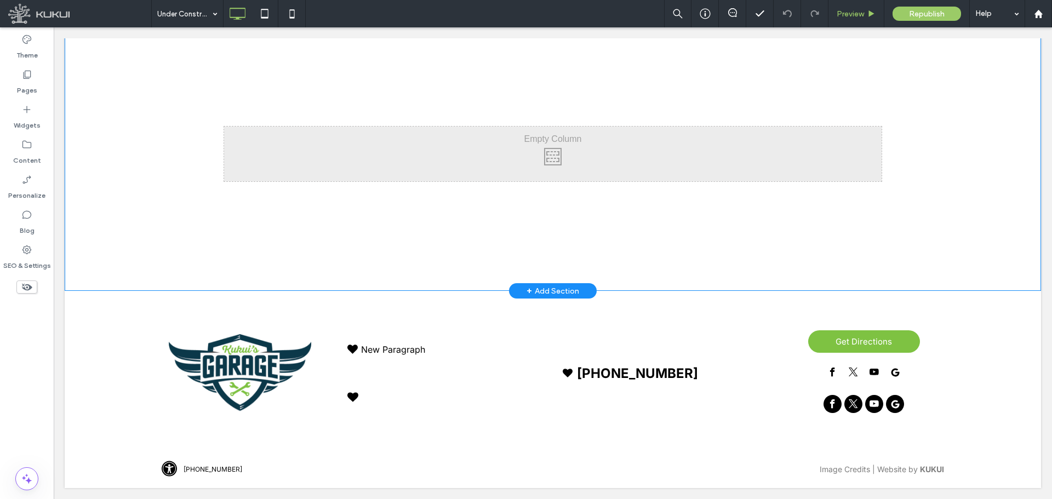
click at [854, 0] on div "Preview" at bounding box center [856, 13] width 56 height 27
click at [855, 16] on span "Preview" at bounding box center [850, 13] width 27 height 9
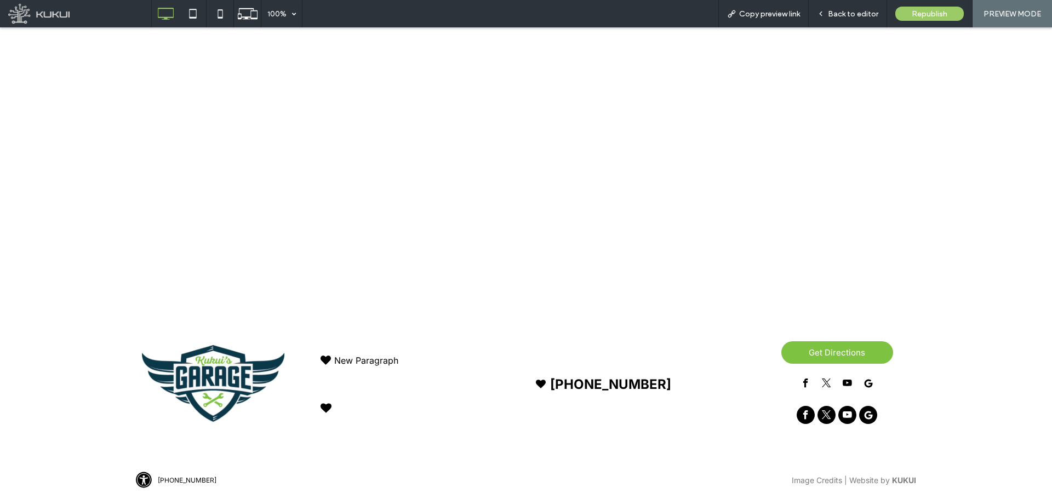
scroll to position [9, 0]
click at [191, 19] on icon at bounding box center [193, 14] width 22 height 22
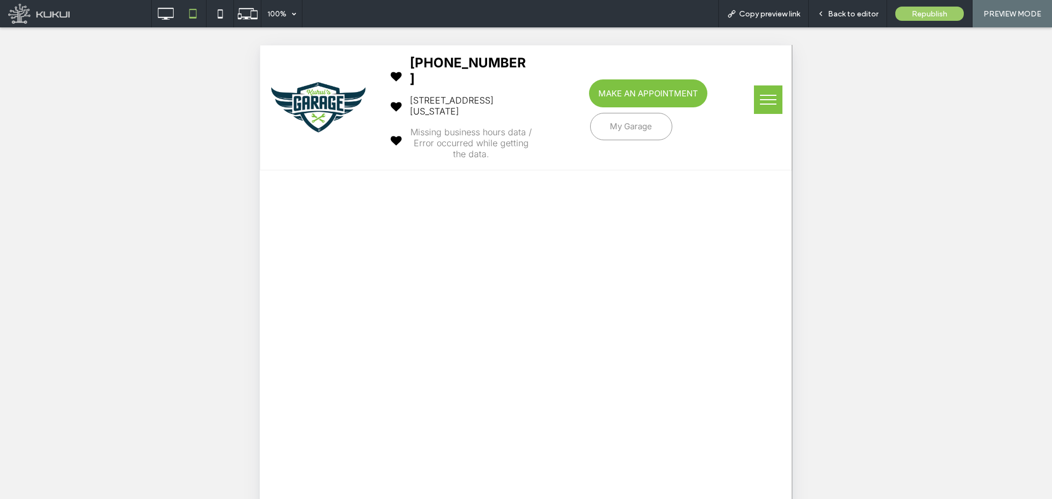
scroll to position [0, 0]
click at [216, 13] on icon at bounding box center [220, 14] width 22 height 22
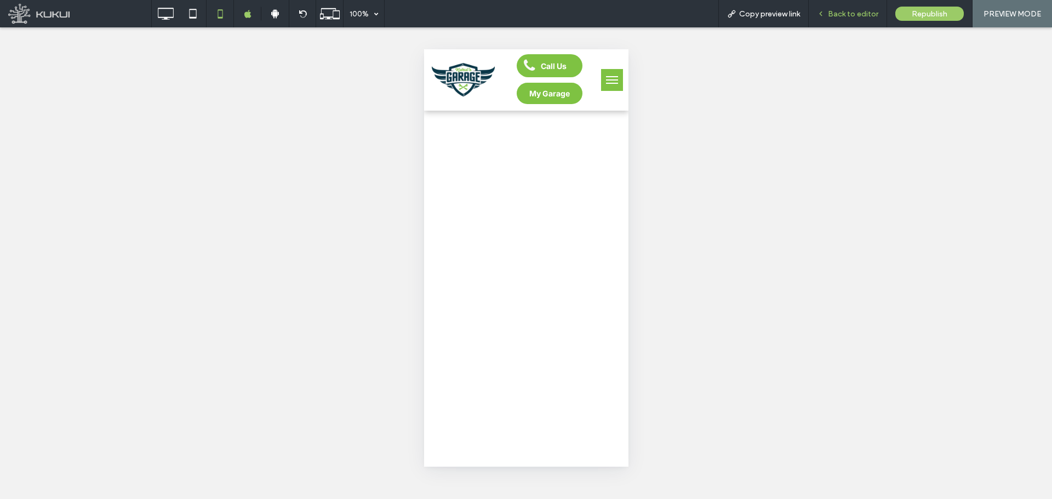
click at [838, 14] on span "Back to editor" at bounding box center [853, 13] width 50 height 9
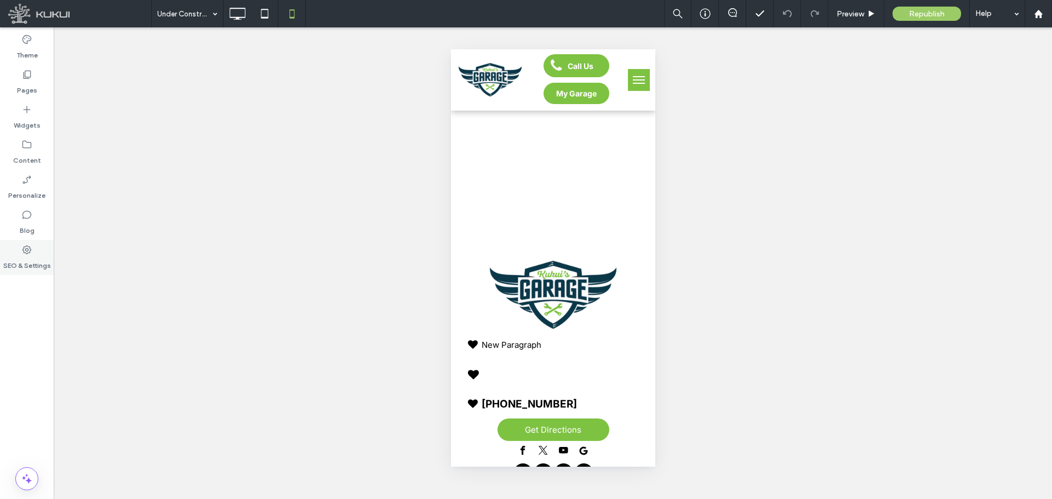
click at [26, 255] on icon at bounding box center [26, 249] width 11 height 11
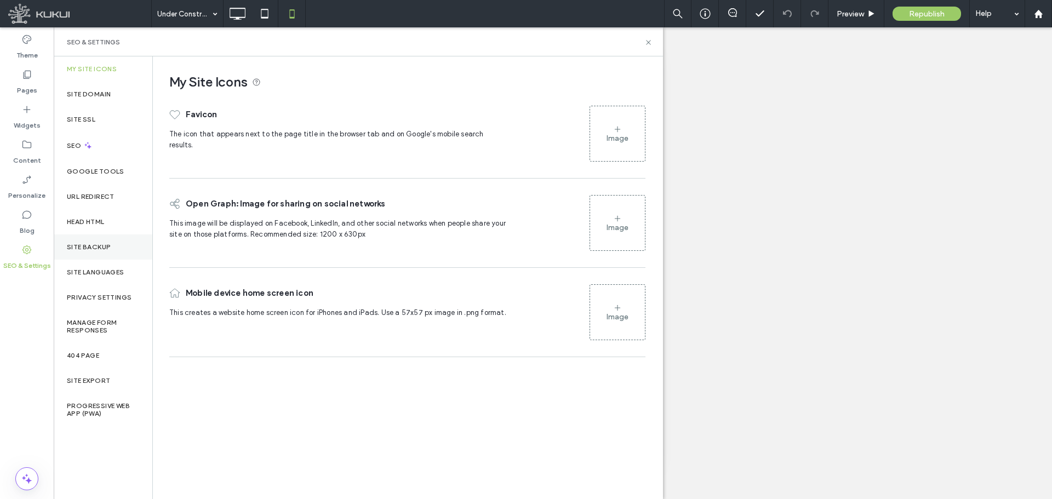
click at [118, 248] on div "Site Backup" at bounding box center [103, 247] width 99 height 25
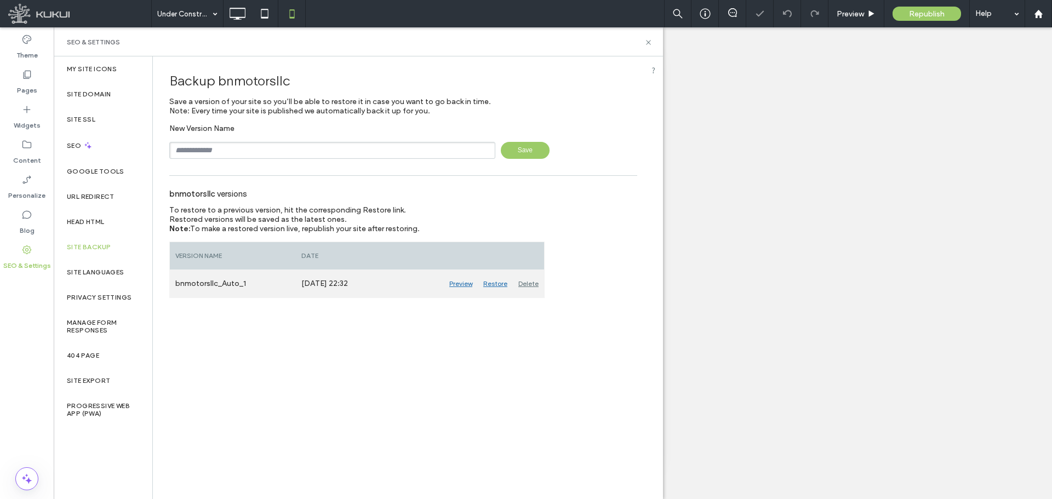
click at [487, 286] on div "Restore" at bounding box center [495, 283] width 35 height 27
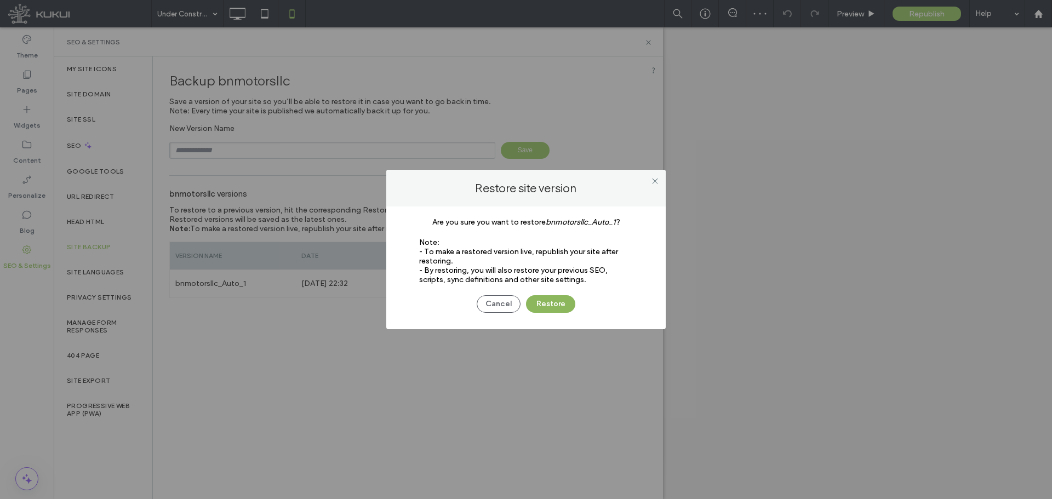
click at [545, 301] on button "Restore" at bounding box center [550, 304] width 49 height 18
